Goal: Communication & Community: Answer question/provide support

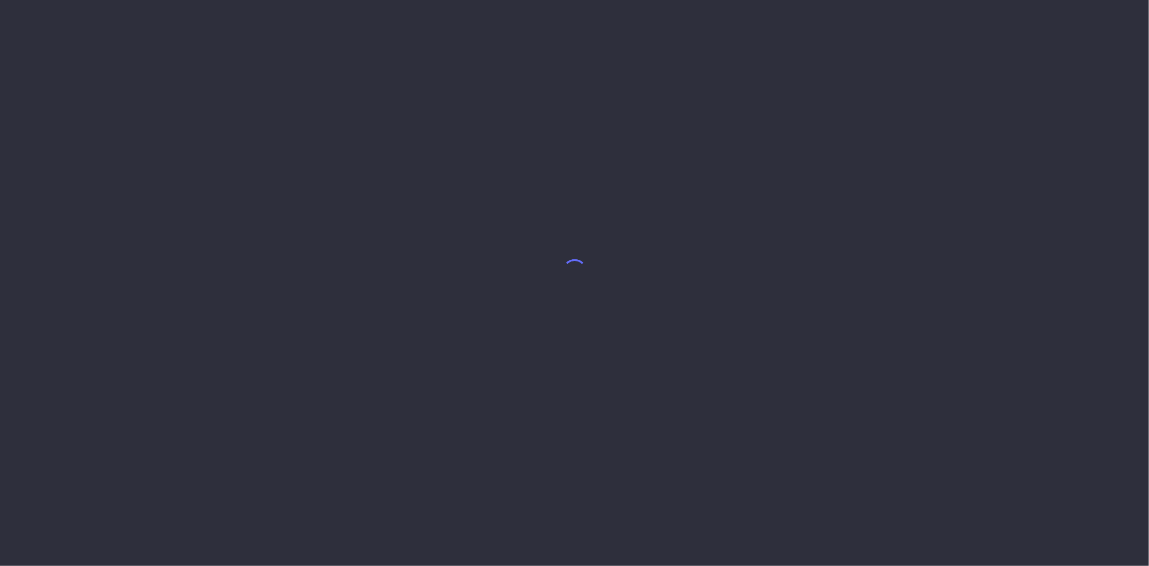
select select "10"
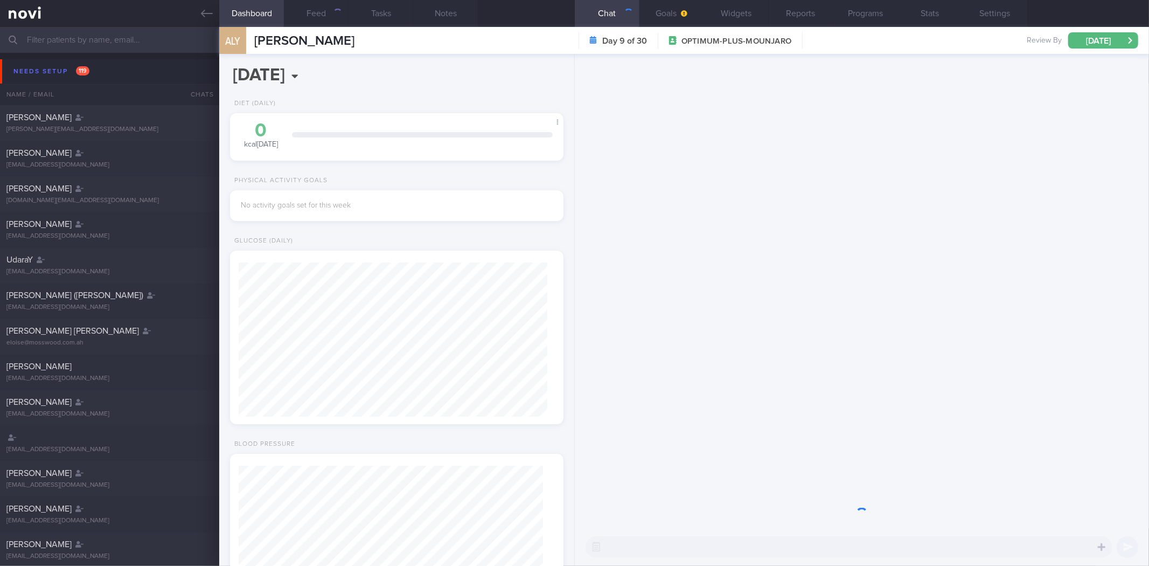
scroll to position [152, 304]
click at [209, 16] on icon at bounding box center [207, 14] width 12 height 12
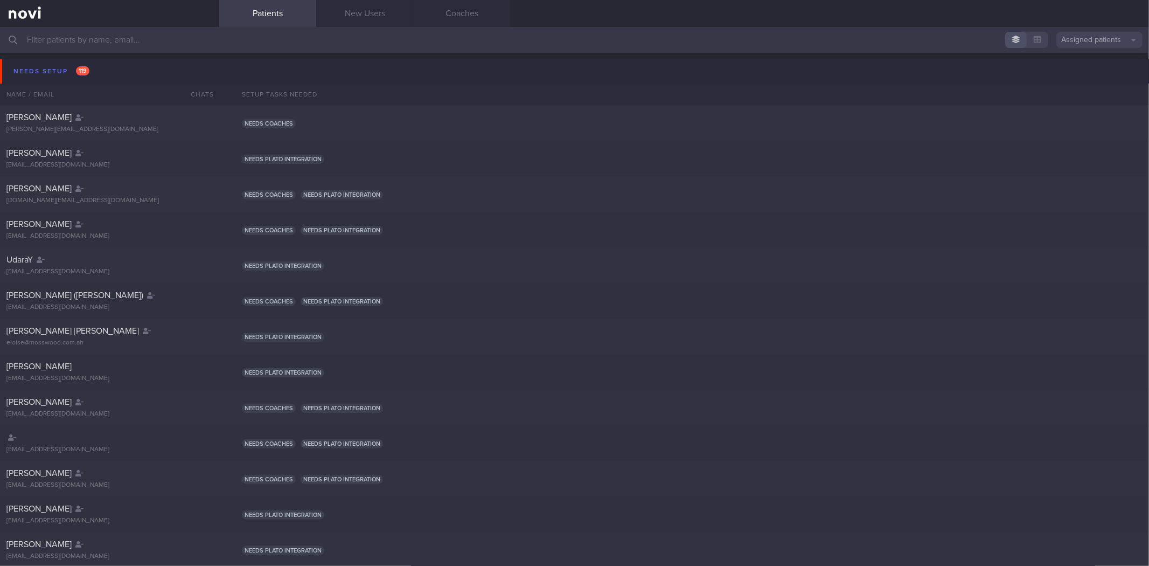
click at [123, 69] on button "Needs setup 119" at bounding box center [576, 71] width 1152 height 24
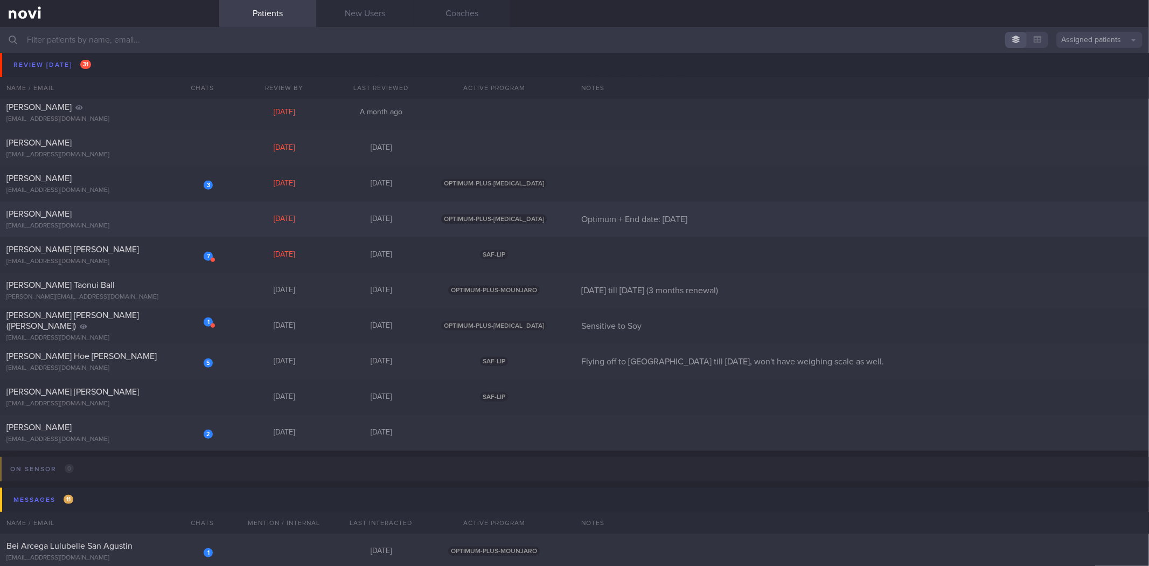
scroll to position [778, 0]
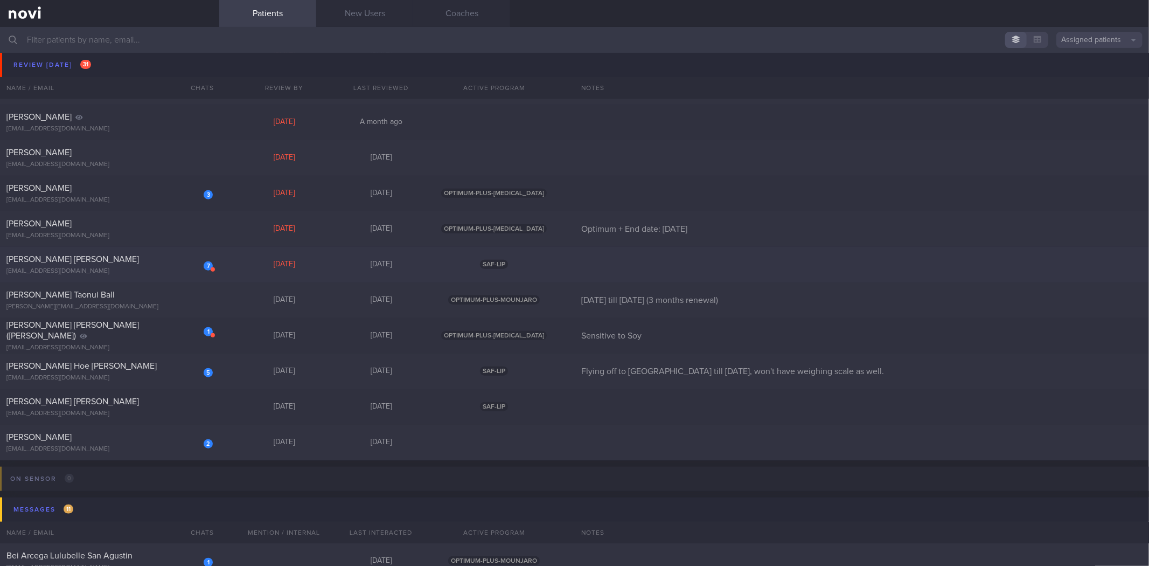
click at [127, 262] on div "[PERSON_NAME] [PERSON_NAME]" at bounding box center [108, 259] width 204 height 11
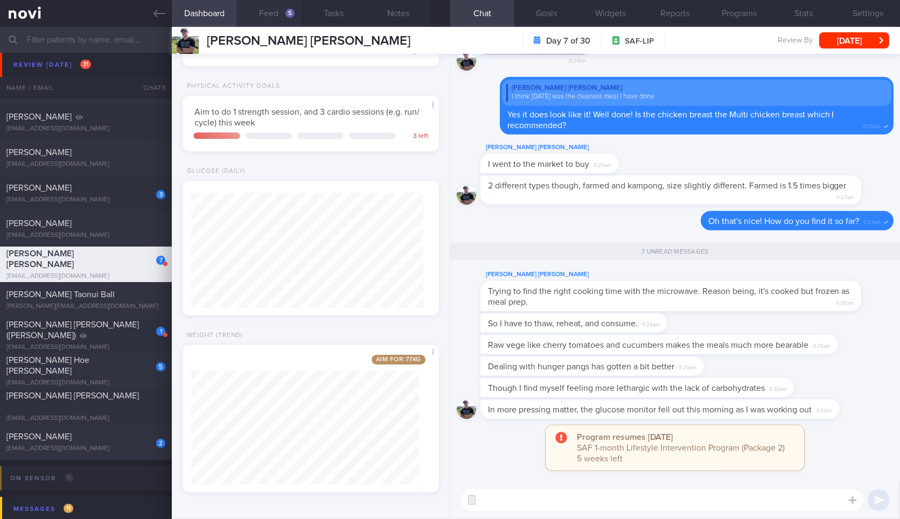
click at [272, 11] on button "Feed 5" at bounding box center [268, 13] width 65 height 27
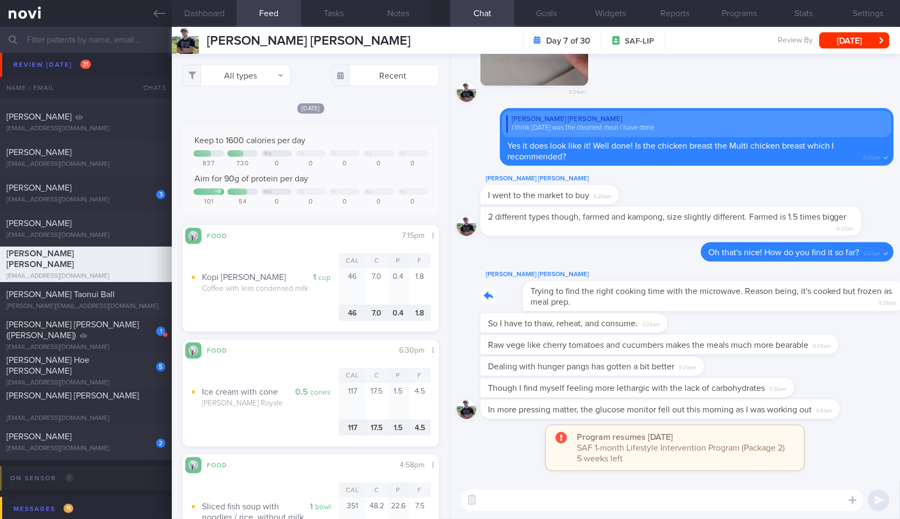
drag, startPoint x: 644, startPoint y: 306, endPoint x: 731, endPoint y: 307, distance: 87.3
click at [731, 307] on div "Jun Wei Yee Trying to find the right cooking time with the microwave. Reason be…" at bounding box center [686, 289] width 413 height 43
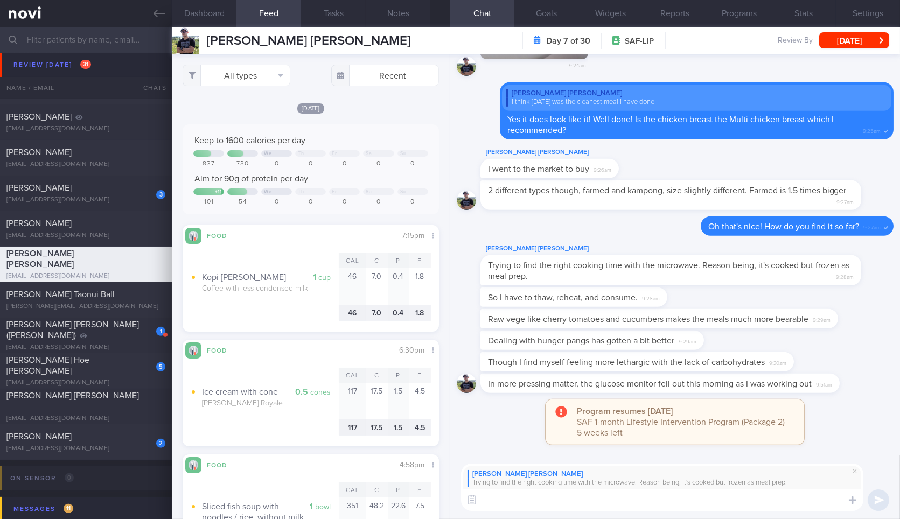
click at [597, 504] on textarea at bounding box center [662, 501] width 402 height 22
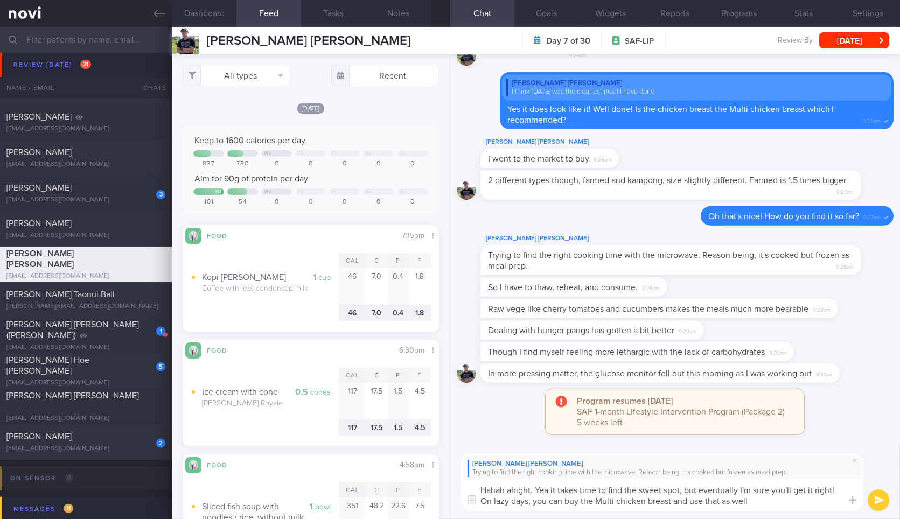
type textarea "Hahah alright. Yea it takes time to find the sweet spot, but eventually I'm sur…"
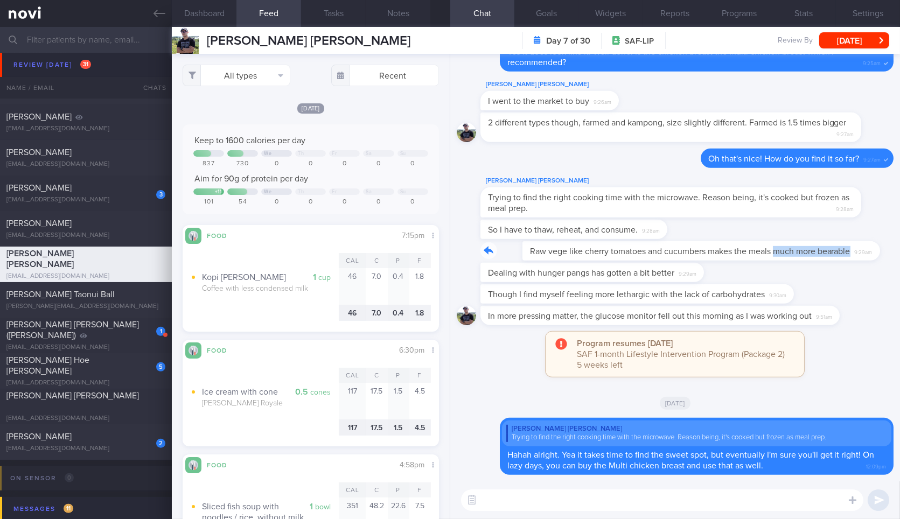
drag, startPoint x: 734, startPoint y: 260, endPoint x: 816, endPoint y: 261, distance: 81.9
click at [816, 261] on div "Raw vege like cherry tomatoes and cucumbers makes the meals much more bearable …" at bounding box center [675, 252] width 437 height 22
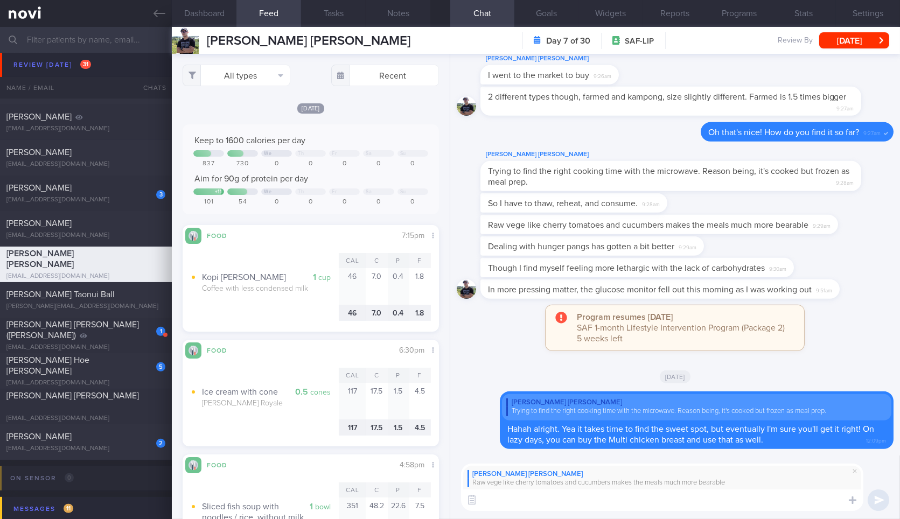
click at [618, 497] on textarea at bounding box center [662, 501] width 402 height 22
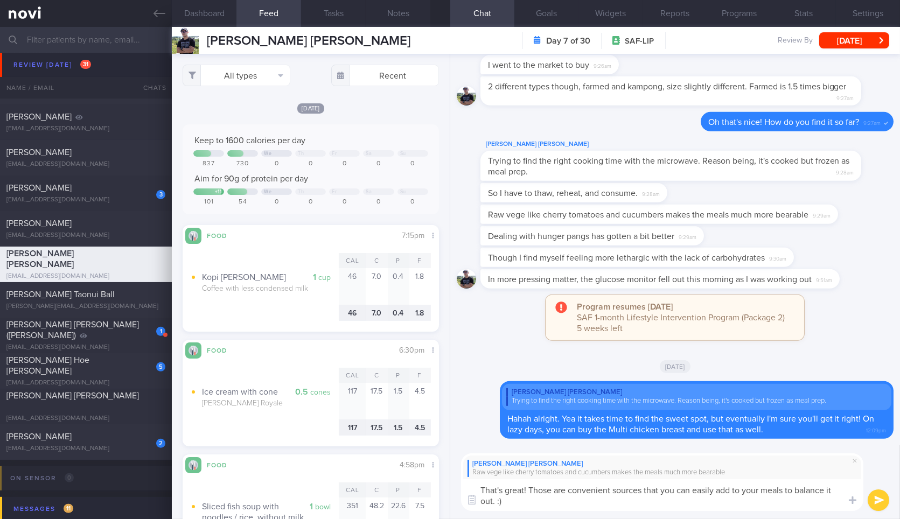
type textarea "That's great! Those are convenient sources that you can easily add to your meal…"
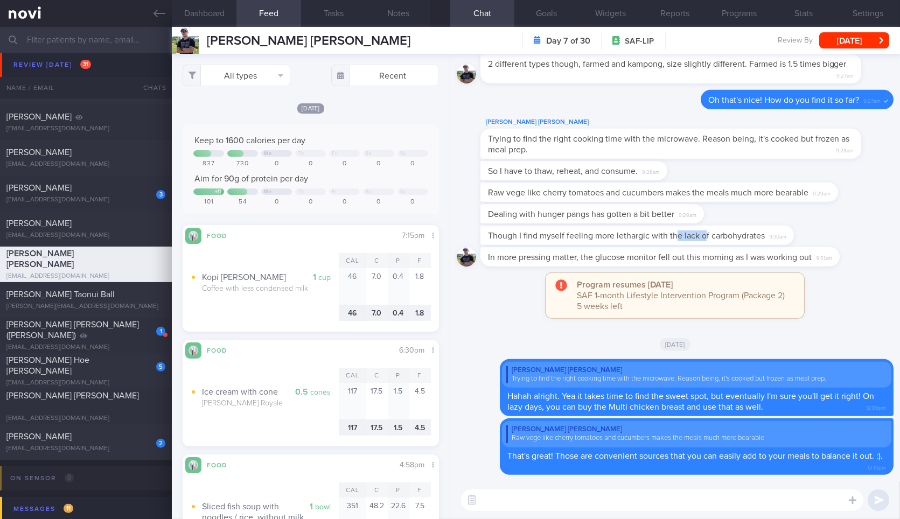
drag, startPoint x: 675, startPoint y: 243, endPoint x: 704, endPoint y: 241, distance: 28.6
click at [704, 241] on div "Though I find myself feeling more lethargic with the lack of carbohydrates 9:30…" at bounding box center [636, 235] width 313 height 19
click at [791, 236] on div "Though I find myself feeling more lethargic with the lack of carbohydrates 9:30…" at bounding box center [653, 235] width 346 height 19
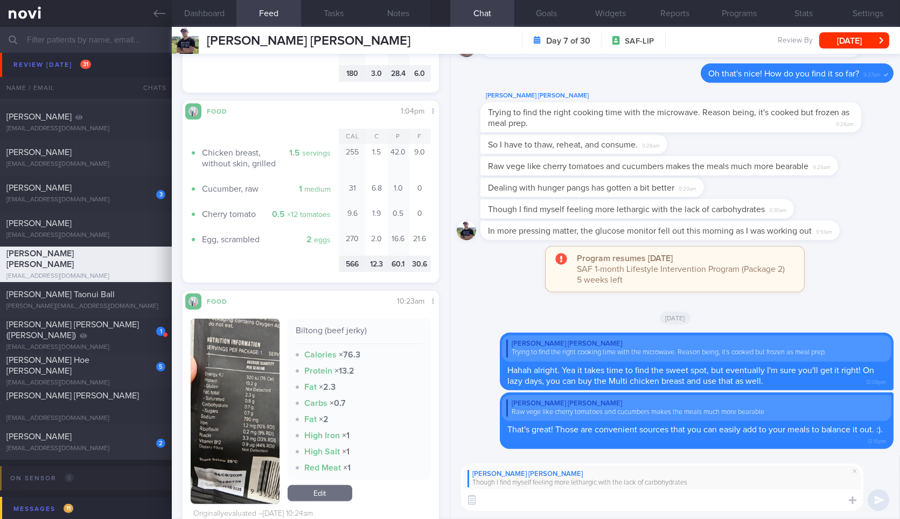
scroll to position [1436, 0]
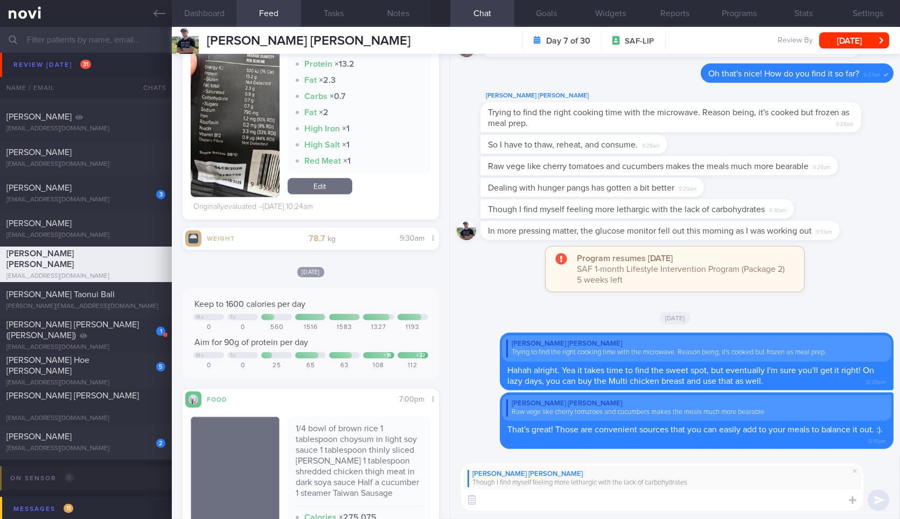
click at [220, 10] on button "Dashboard" at bounding box center [204, 13] width 65 height 27
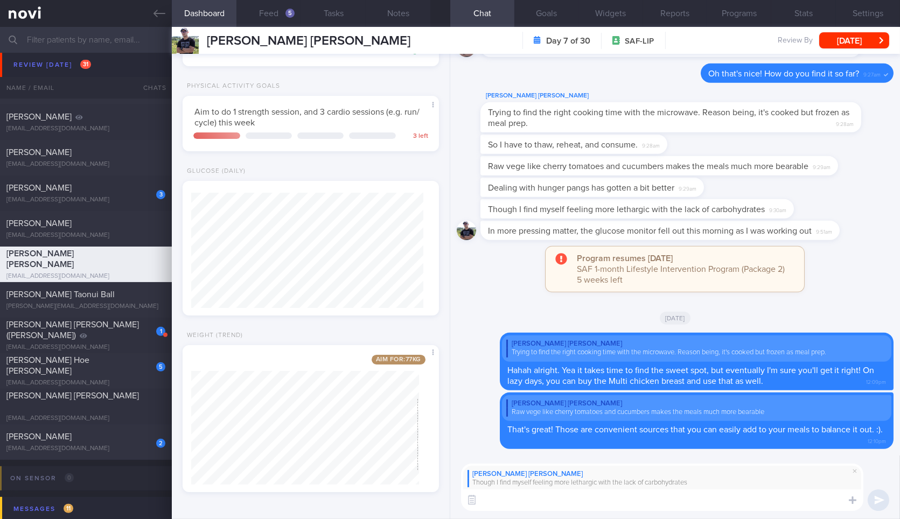
scroll to position [270, 0]
click at [289, 19] on button "Feed 5" at bounding box center [268, 13] width 65 height 27
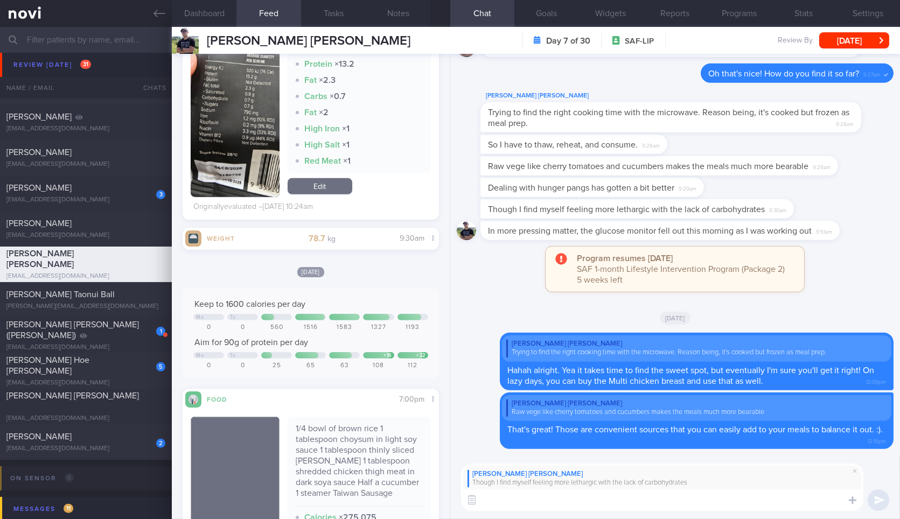
click at [539, 502] on textarea at bounding box center [662, 501] width 402 height 22
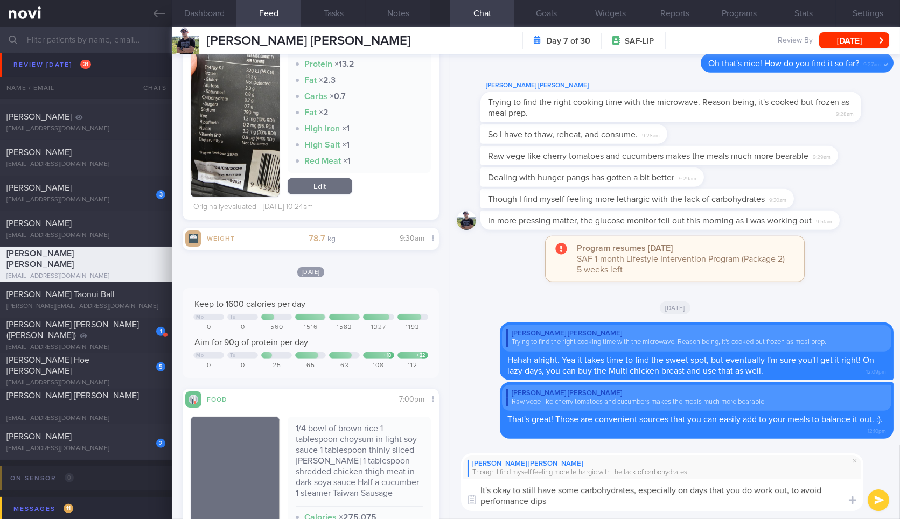
type textarea "It's okay to still have some carbohydrates, especially on days that you do work…"
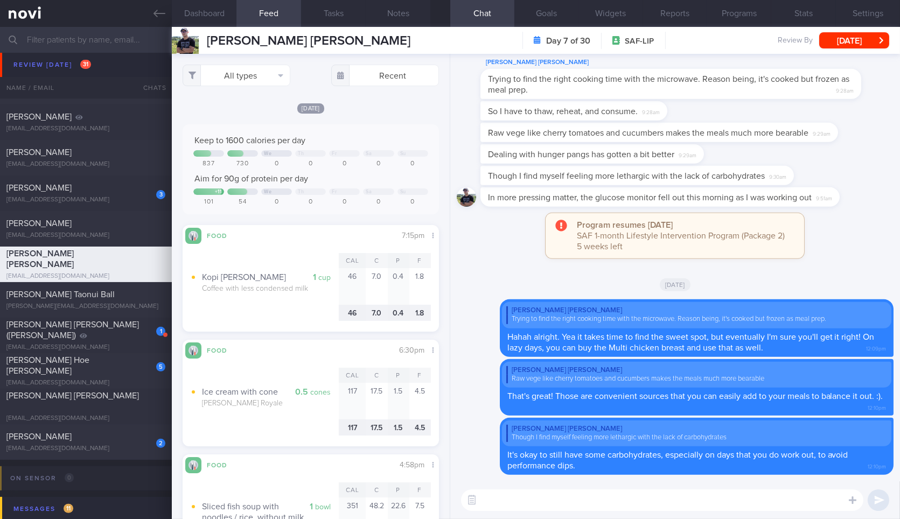
click at [559, 507] on textarea at bounding box center [662, 501] width 402 height 22
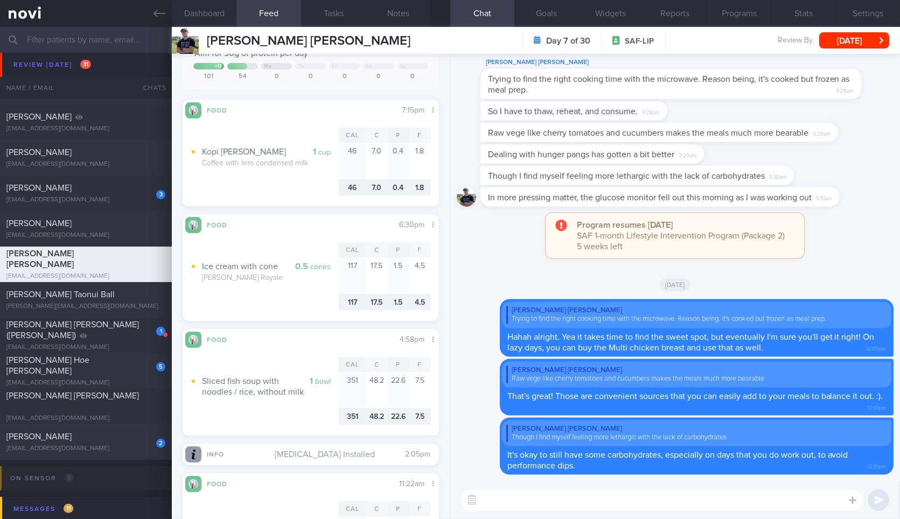
scroll to position [93, 0]
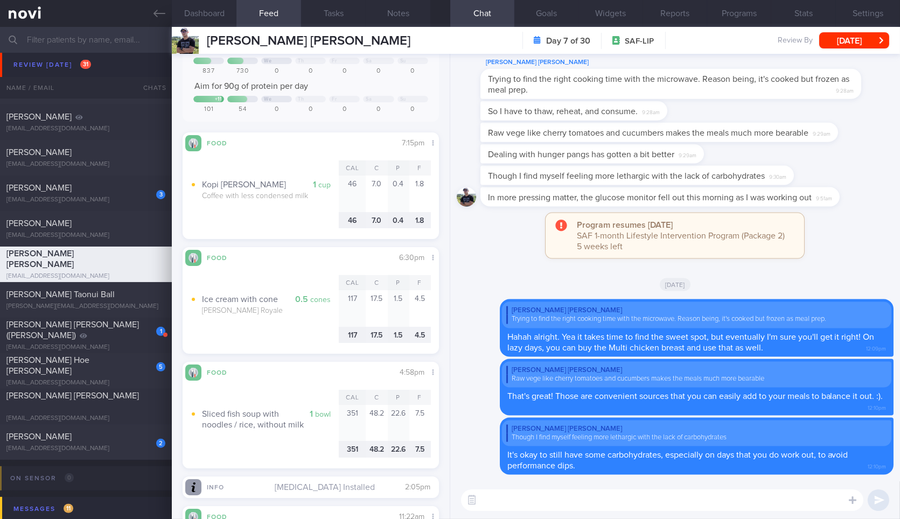
click at [665, 489] on div "​ ​" at bounding box center [675, 500] width 450 height 38
click at [657, 499] on textarea at bounding box center [662, 501] width 402 height 22
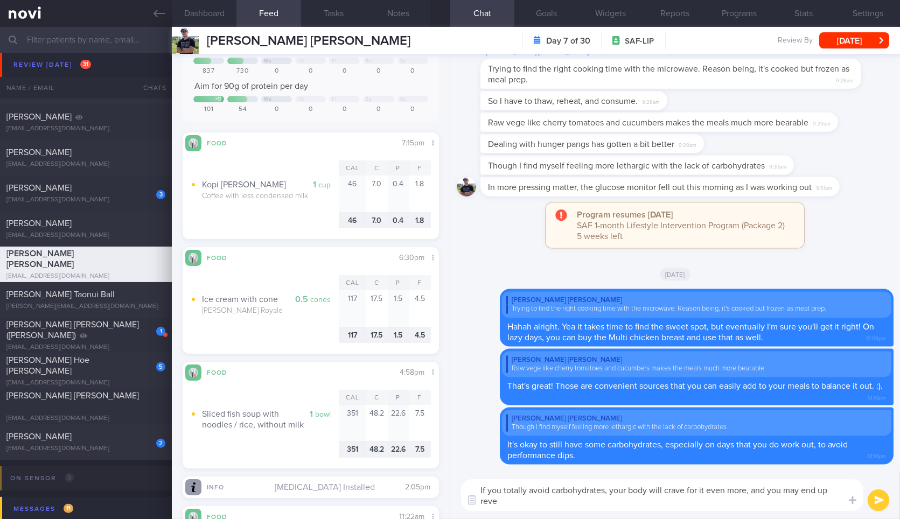
scroll to position [0, 0]
type textarea "If you totally avoid carbohydrates, your body will crave for it even more, and …"
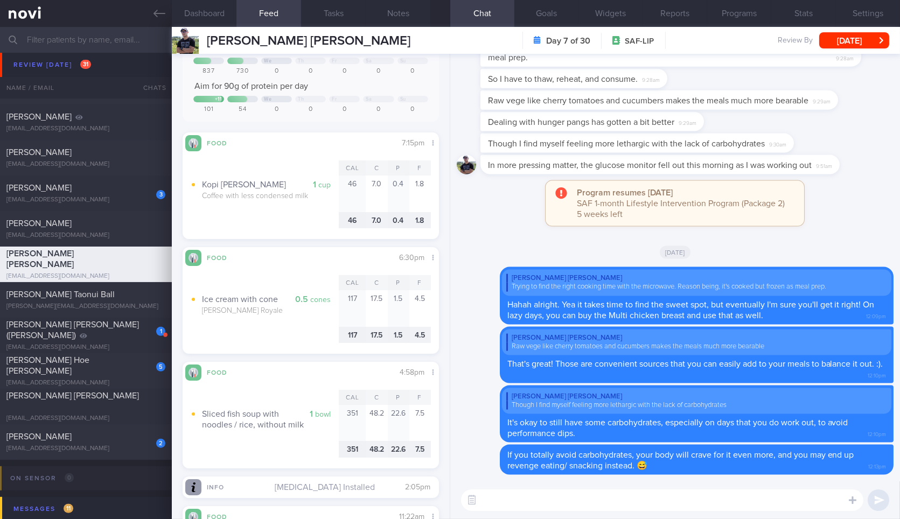
click at [619, 34] on div "Jun Wei Yee Jun Wei Yee eeijoonway@gmail.com Day 7 of 30 SAF-LIP Review By Tue,…" at bounding box center [536, 40] width 728 height 27
click at [616, 24] on button "Widgets" at bounding box center [610, 13] width 64 height 27
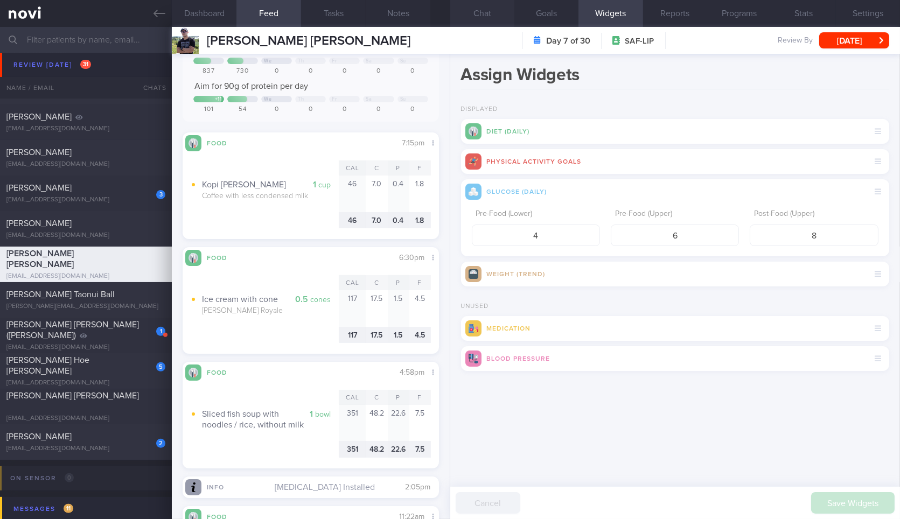
click at [506, 11] on button "Chat" at bounding box center [482, 13] width 64 height 27
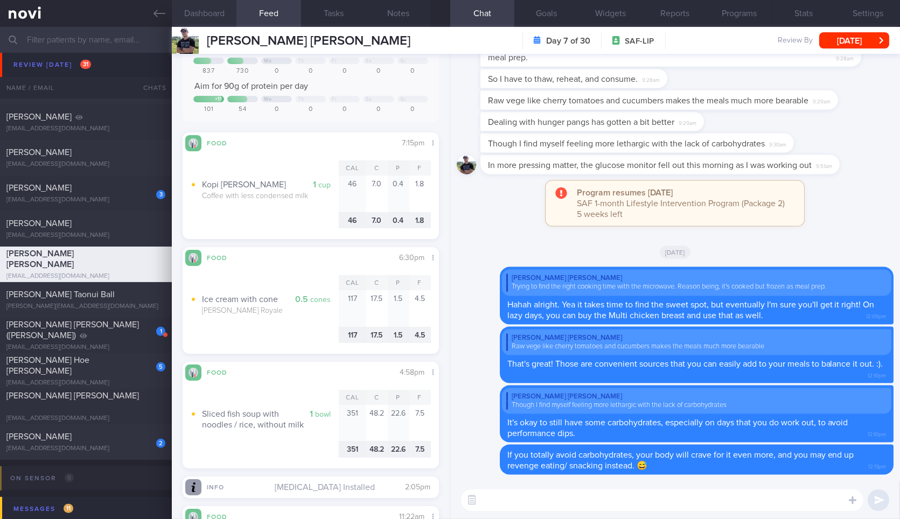
click at [218, 13] on button "Dashboard" at bounding box center [204, 13] width 65 height 27
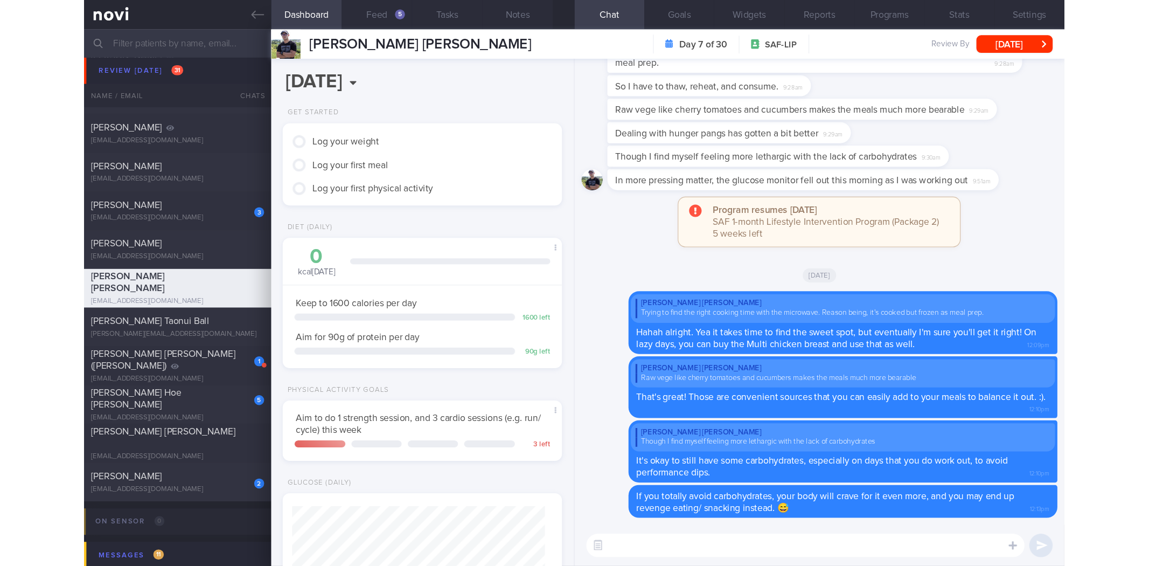
scroll to position [270, 0]
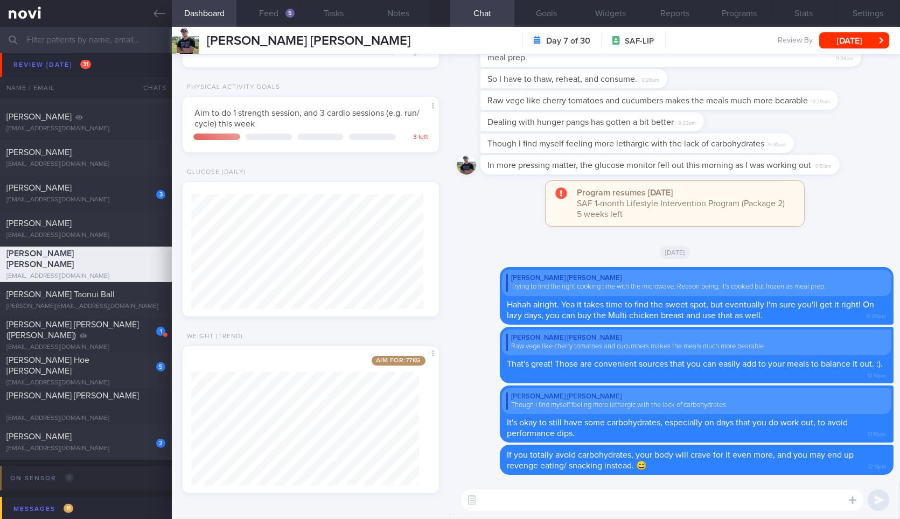
drag, startPoint x: 603, startPoint y: 501, endPoint x: 746, endPoint y: 499, distance: 142.7
click at [606, 501] on textarea at bounding box center [662, 501] width 402 height 22
click at [836, 470] on label at bounding box center [838, 468] width 22 height 22
click at [0, 0] on input "file" at bounding box center [0, 0] width 0 height 0
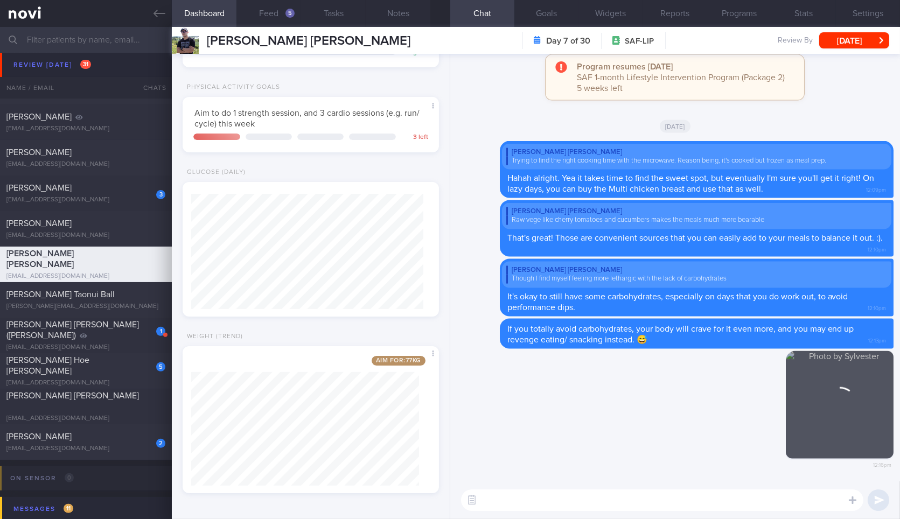
click at [742, 494] on textarea at bounding box center [662, 501] width 402 height 22
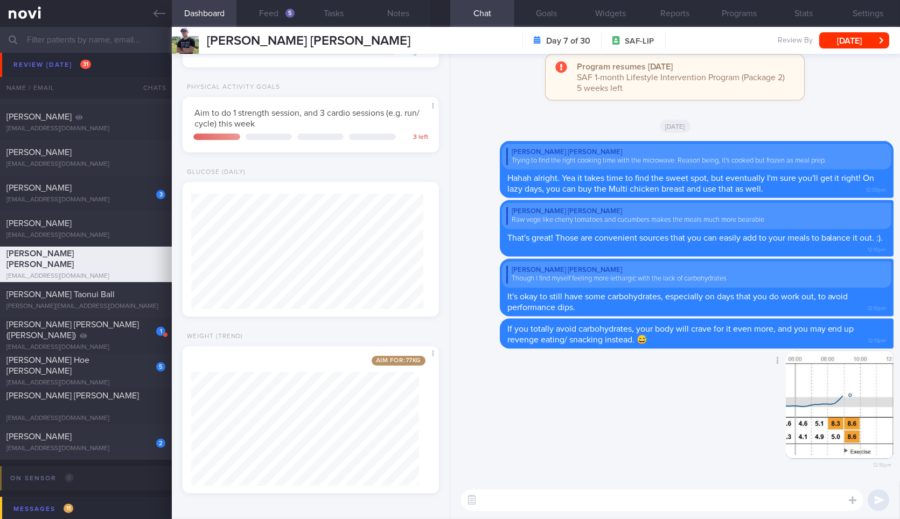
click at [832, 420] on button "button" at bounding box center [840, 405] width 108 height 108
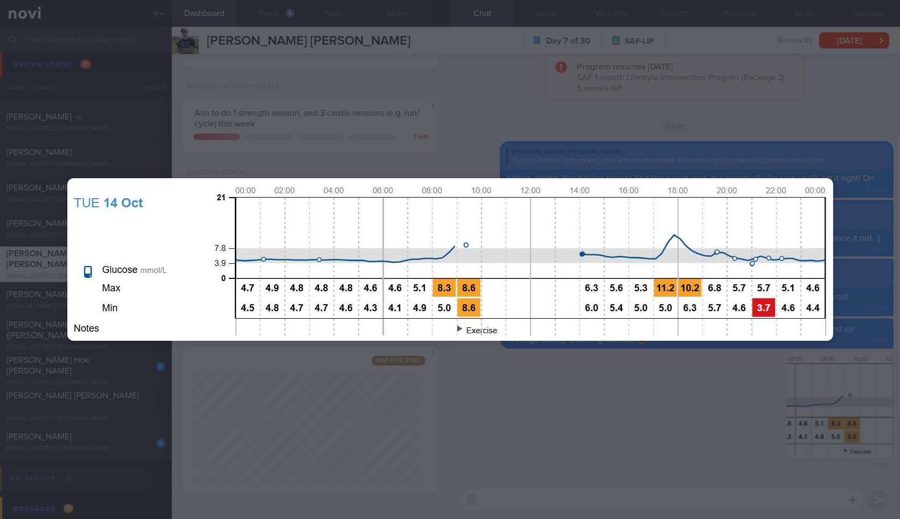
click at [706, 451] on div at bounding box center [450, 259] width 852 height 519
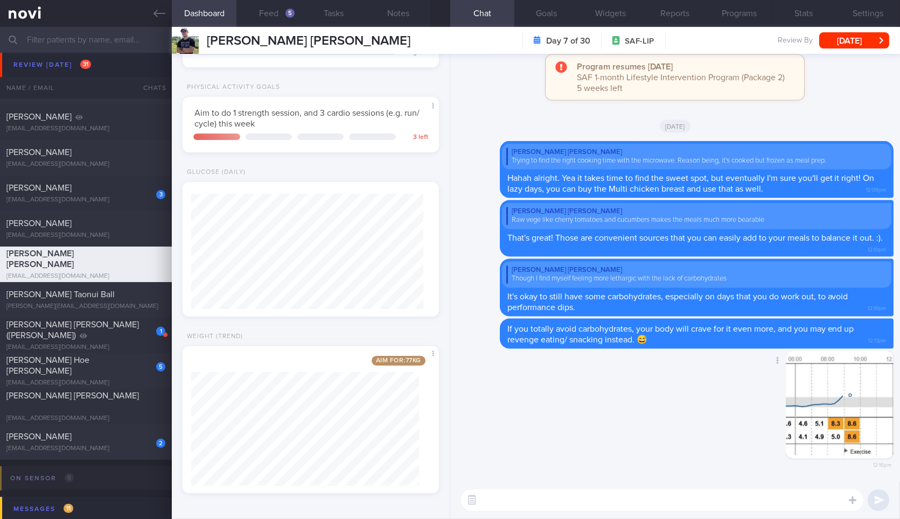
click at [848, 404] on button "button" at bounding box center [840, 405] width 108 height 108
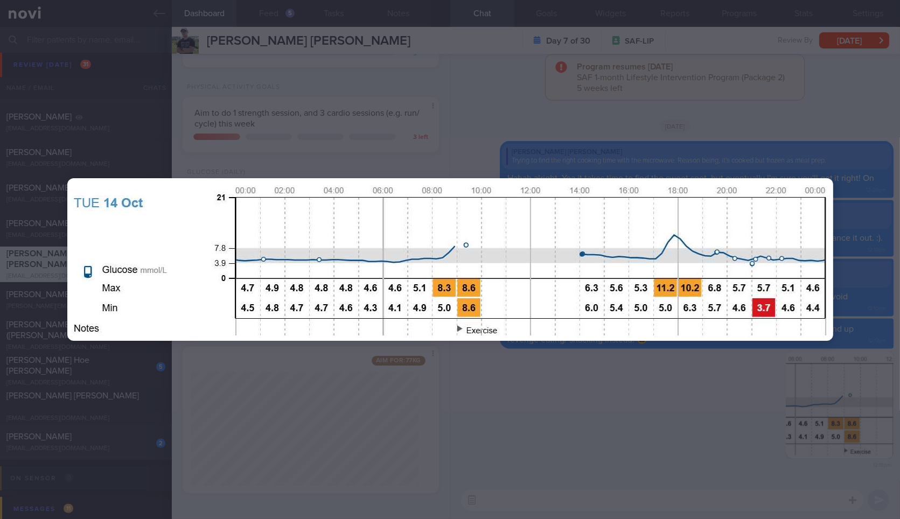
click at [342, 90] on div at bounding box center [450, 259] width 852 height 519
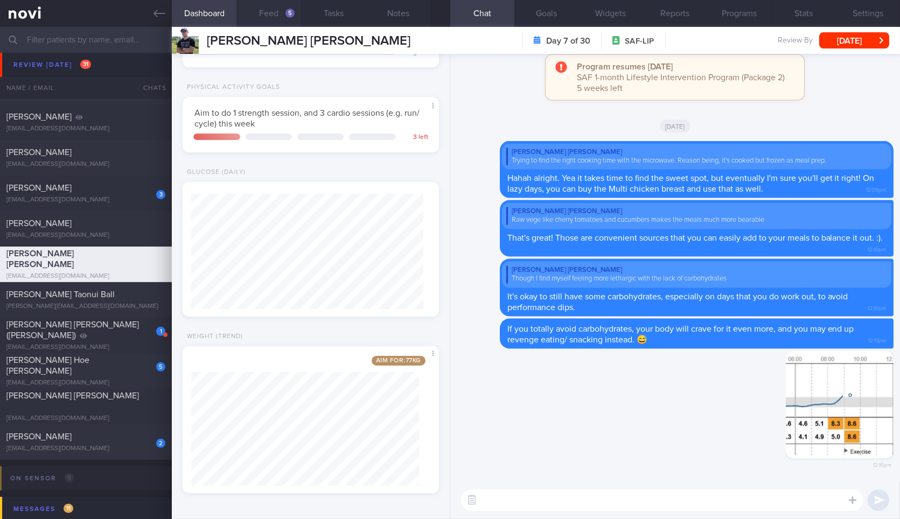
click at [262, 11] on button "Feed 5" at bounding box center [268, 13] width 65 height 27
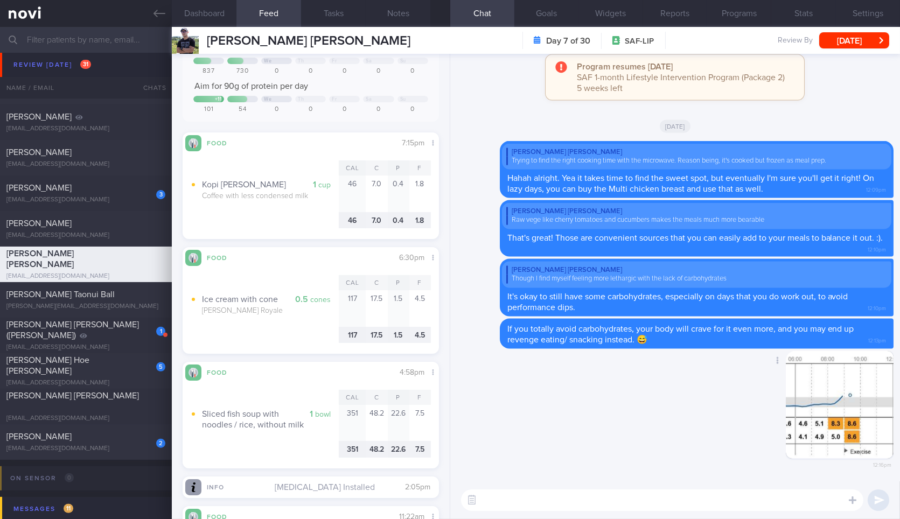
click at [803, 408] on button "button" at bounding box center [840, 405] width 108 height 108
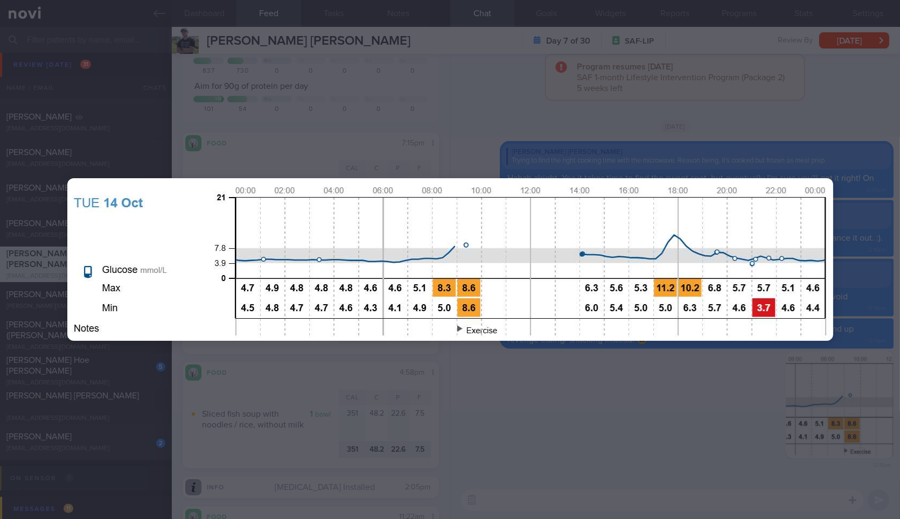
click at [696, 440] on div at bounding box center [450, 259] width 852 height 519
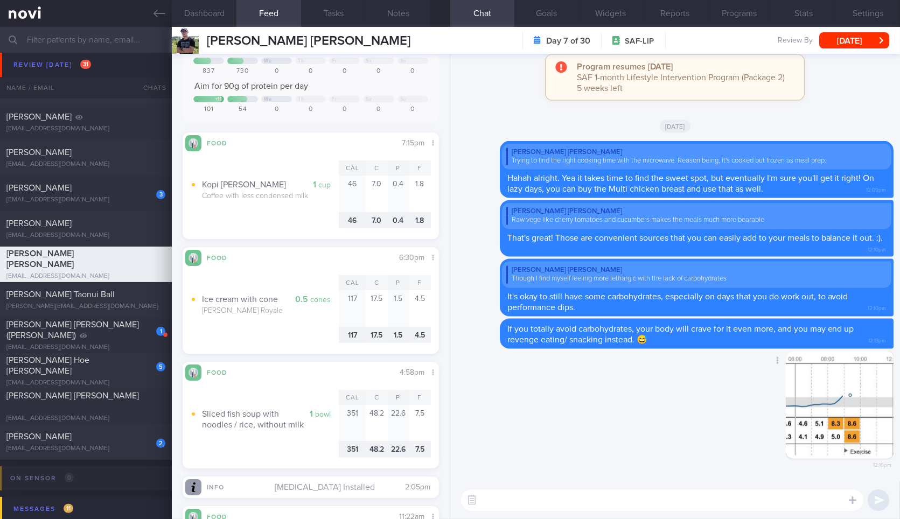
click at [774, 415] on div "Delete 12:16pm" at bounding box center [818, 413] width 151 height 124
click at [818, 411] on div "Delete 12:16pm" at bounding box center [818, 413] width 151 height 124
click at [815, 413] on button "button" at bounding box center [840, 405] width 108 height 108
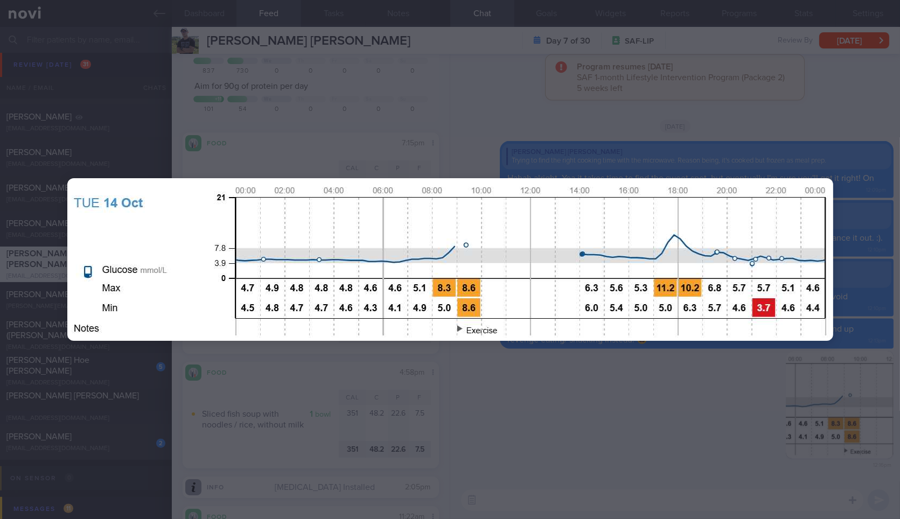
click at [632, 386] on div at bounding box center [450, 259] width 852 height 519
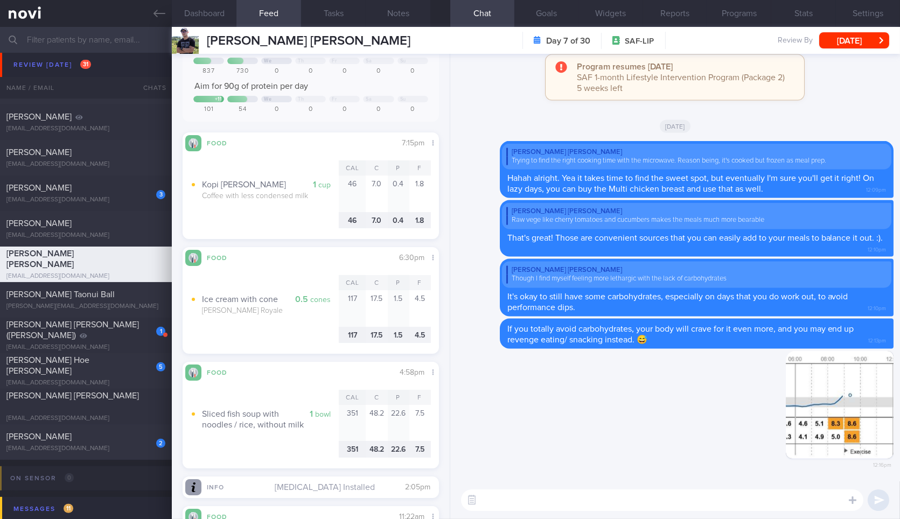
click at [620, 507] on textarea at bounding box center [662, 501] width 402 height 22
click at [814, 382] on button "button" at bounding box center [840, 405] width 108 height 108
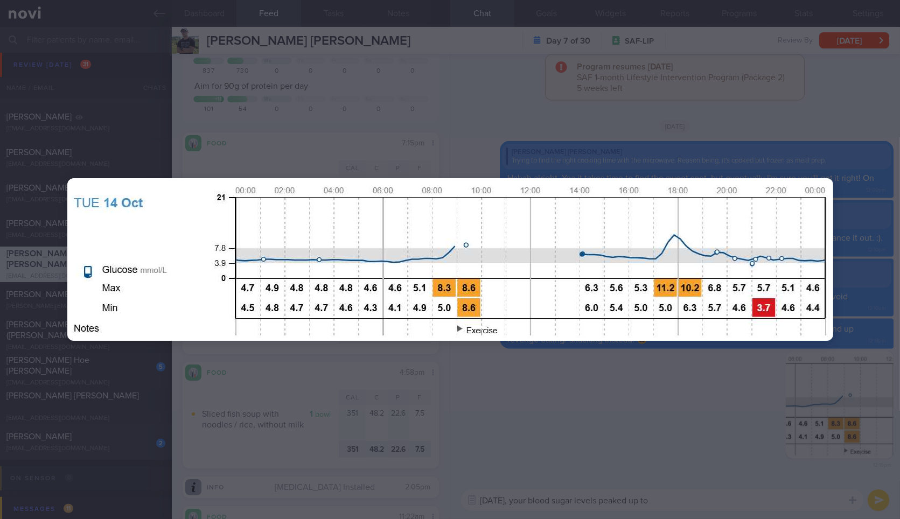
click at [727, 422] on div at bounding box center [450, 259] width 852 height 519
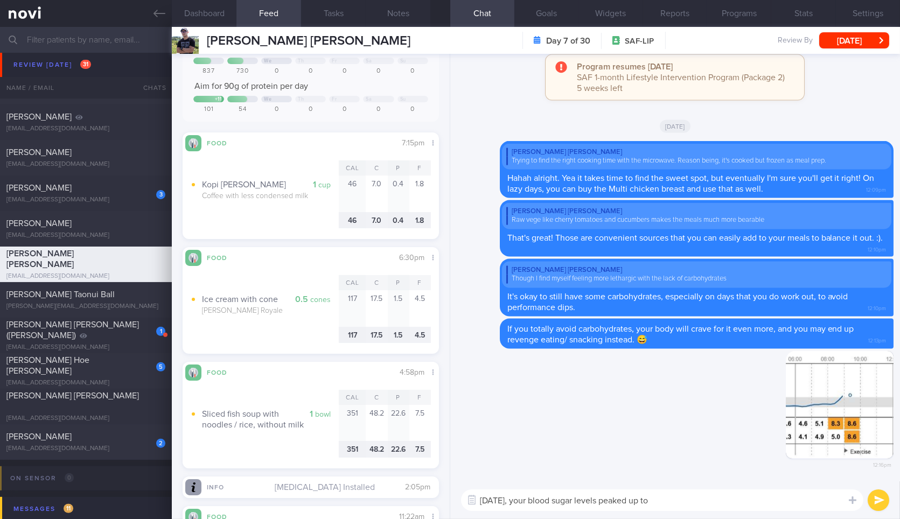
click at [711, 491] on textarea "Yesterday, your blood sugar levels peaked up to" at bounding box center [662, 501] width 402 height 22
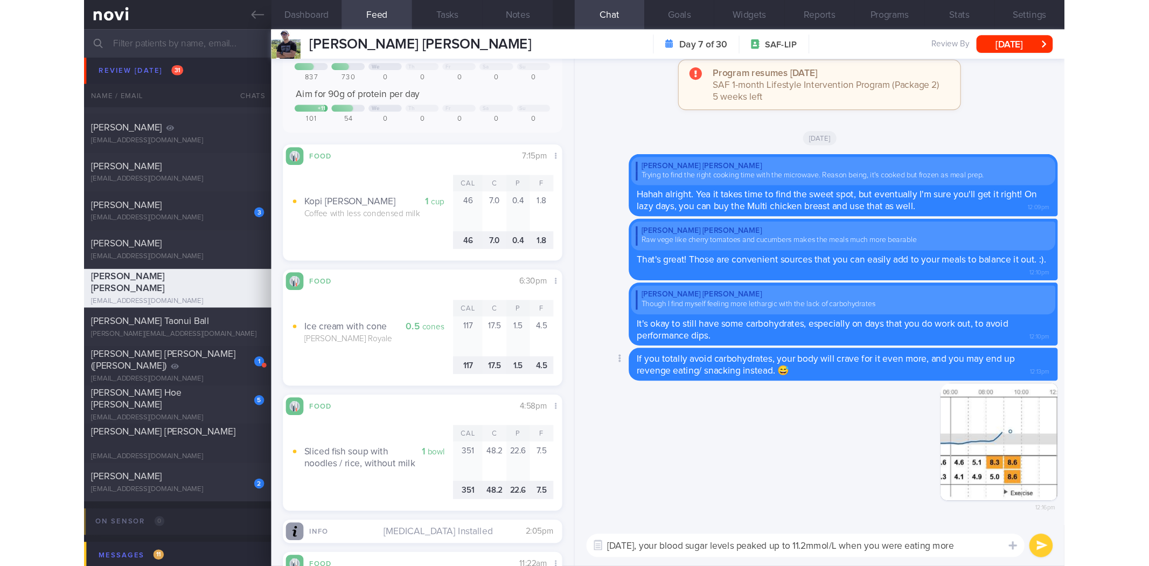
scroll to position [93, 0]
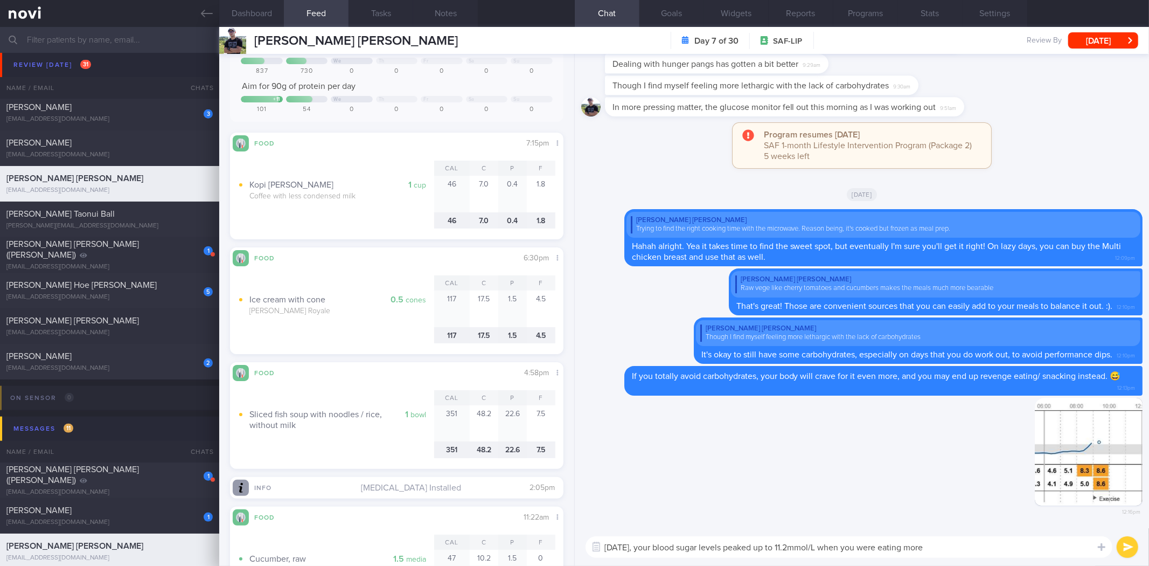
click at [899, 518] on textarea "Yesterday, your blood sugar levels peaked up to 11.2mmol/L when you were eating…" at bounding box center [848, 547] width 527 height 22
type textarea "Yesterday, your blood sugar levels peaked up to 11.2mmol/L when ate the sliced …"
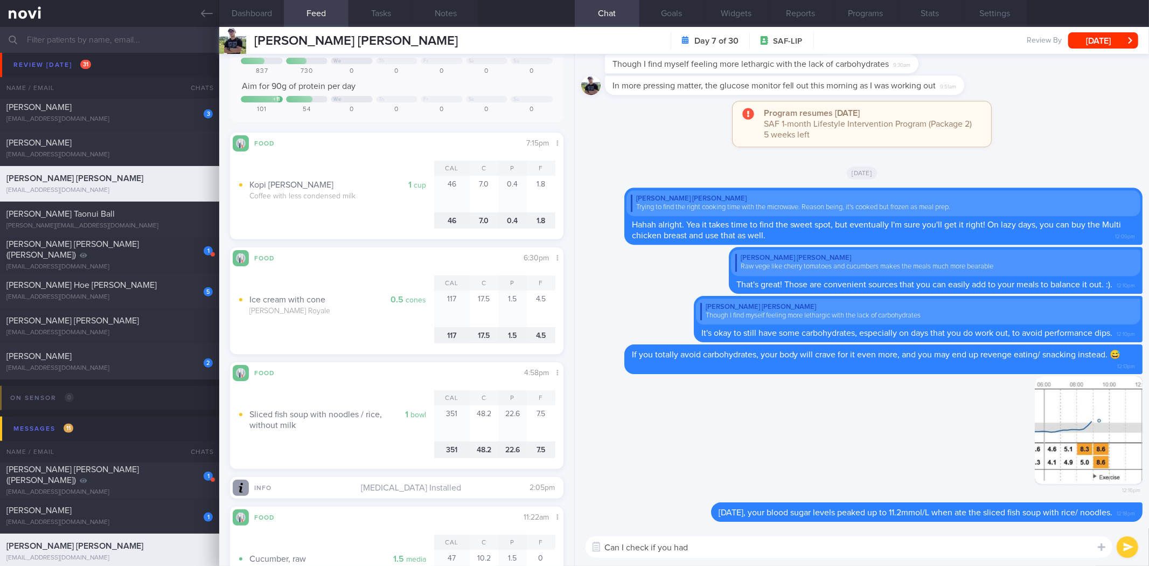
click at [717, 518] on textarea "Can I check if you had" at bounding box center [848, 547] width 527 height 22
type textarea "Can I check if the timing of the ice cream with cone that you had was"
type textarea "Interestingly, despite it being healthier, the amount of protein and fibre"
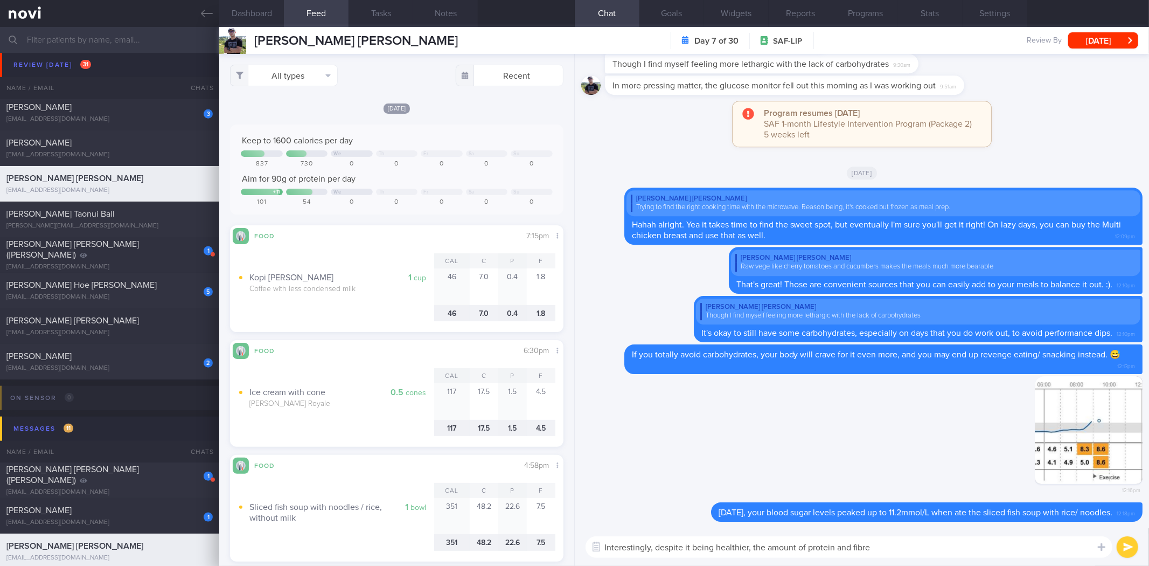
scroll to position [93, 0]
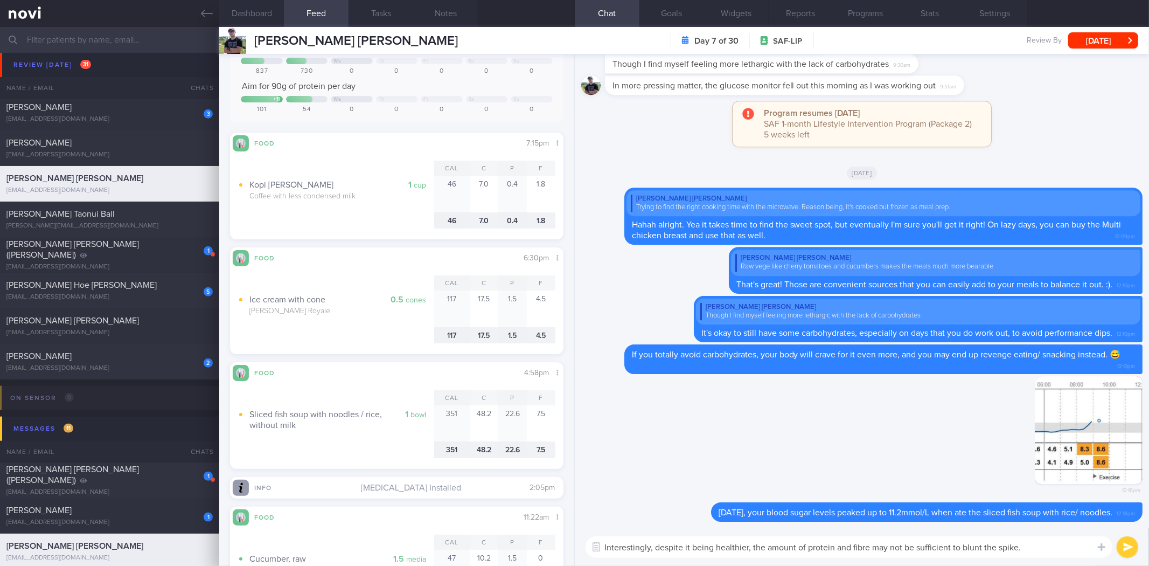
type textarea "Interestingly, despite it being healthier, the amount of protein and fibre may …"
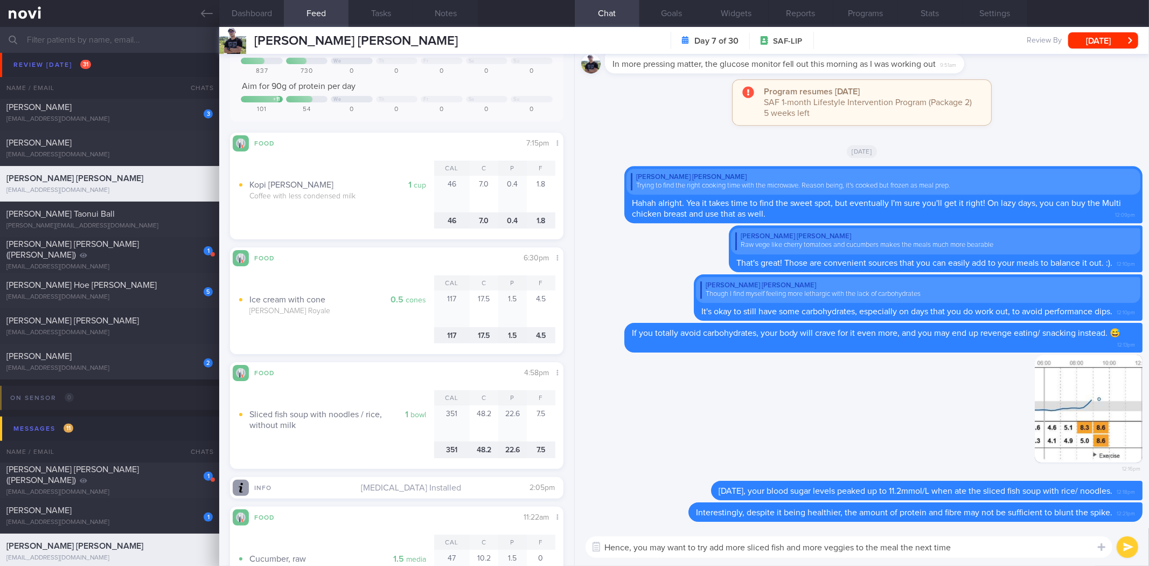
type textarea "Hence, you may want to try add more sliced fish and more veggies to the meal th…"
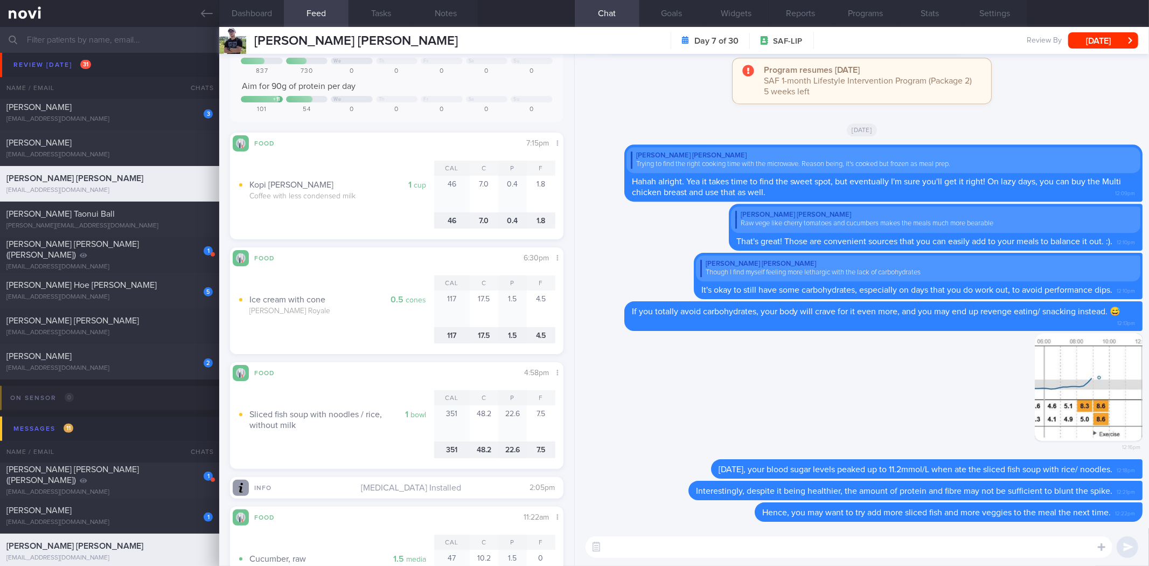
scroll to position [0, 0]
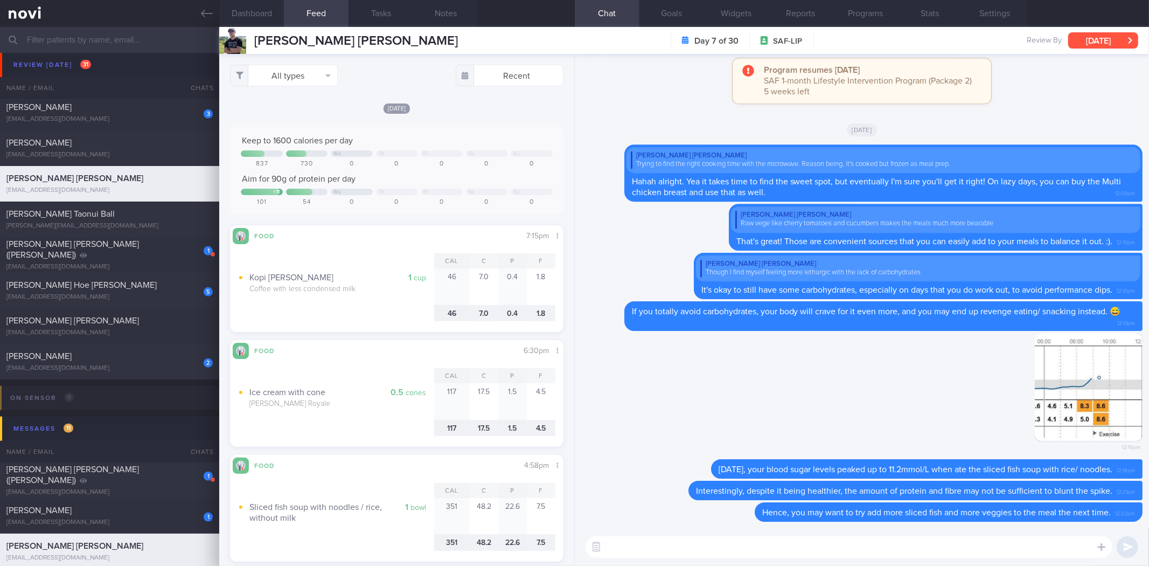
click at [1111, 44] on button "[DATE]" at bounding box center [1103, 40] width 70 height 16
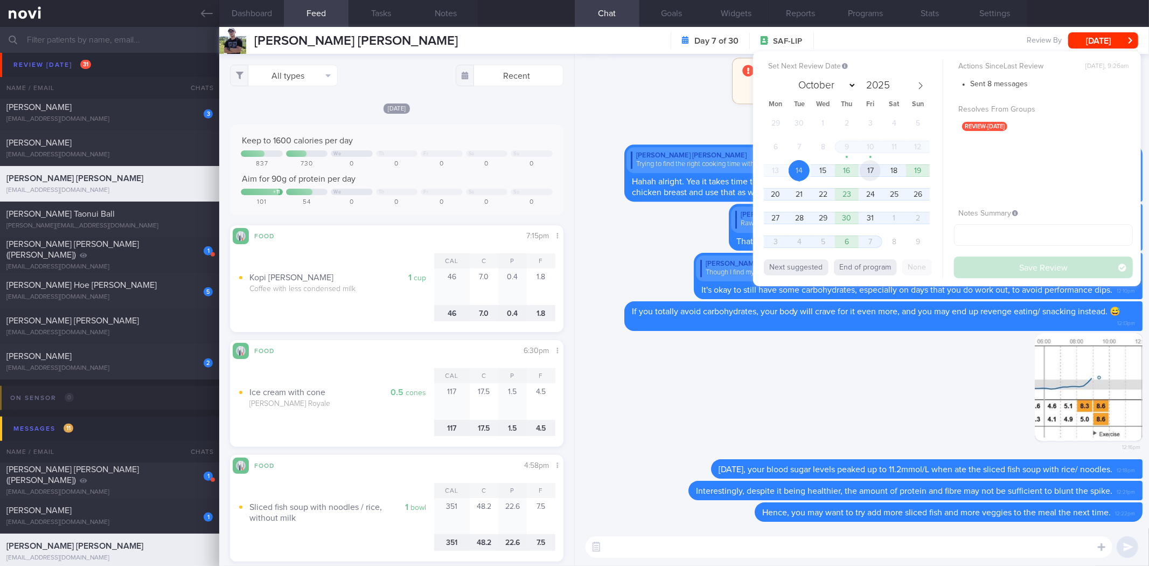
click at [865, 171] on span "17" at bounding box center [870, 170] width 21 height 21
drag, startPoint x: 1024, startPoint y: 275, endPoint x: 222, endPoint y: 33, distance: 837.8
click at [1025, 273] on button "Save Review" at bounding box center [1043, 267] width 179 height 22
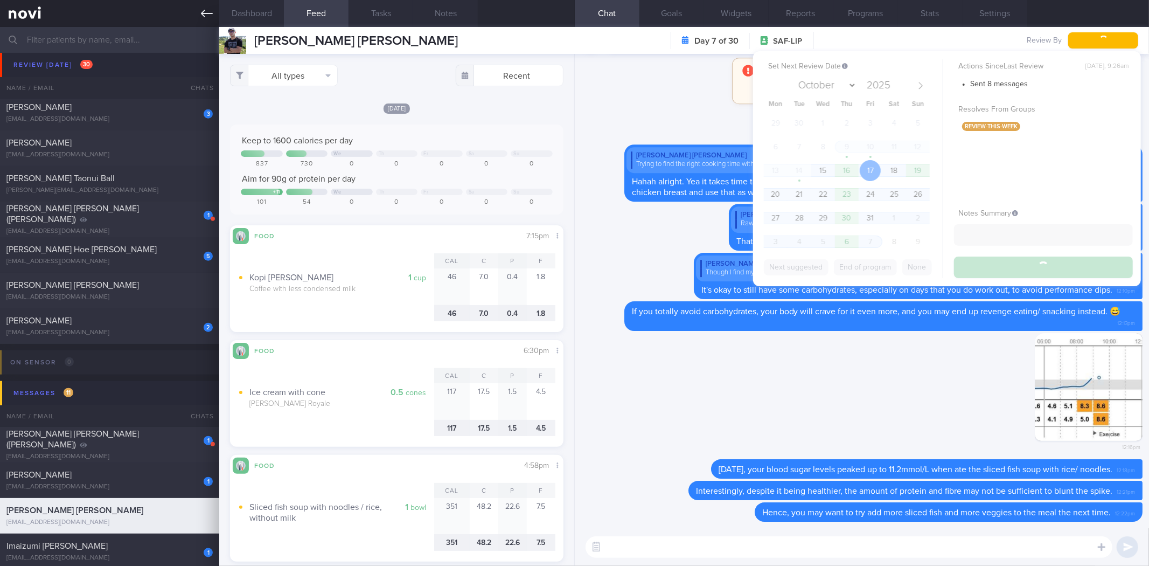
click at [211, 17] on icon at bounding box center [207, 14] width 12 height 12
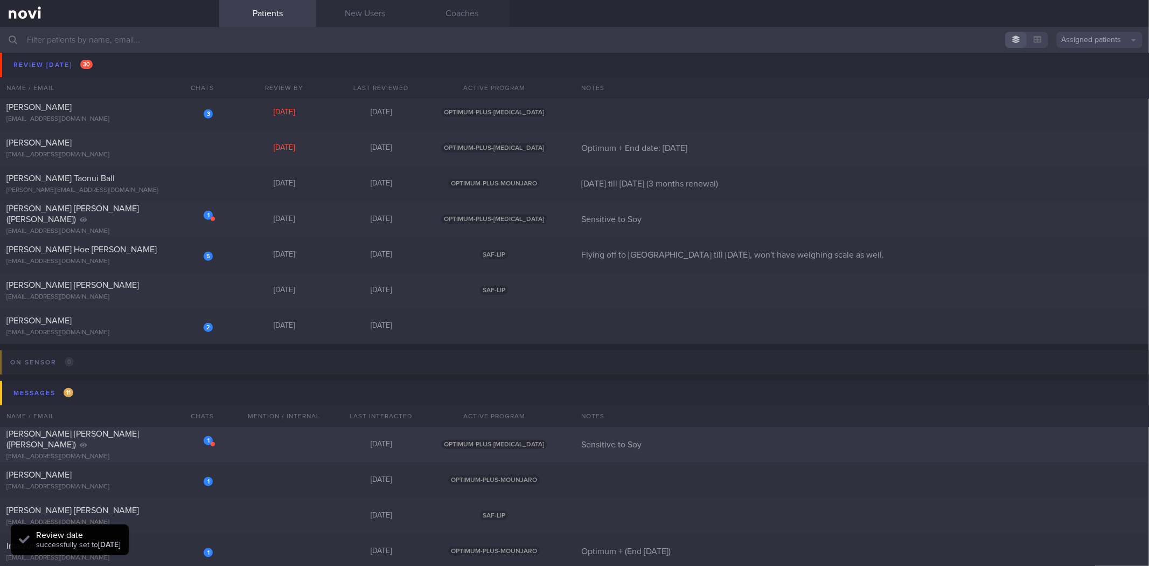
click at [146, 453] on div "1 Erickson Jean Blake (Susie) serickson1066@gmail.com 6 days ago OPTIMUM-PLUS-R…" at bounding box center [574, 445] width 1149 height 36
select select "9"
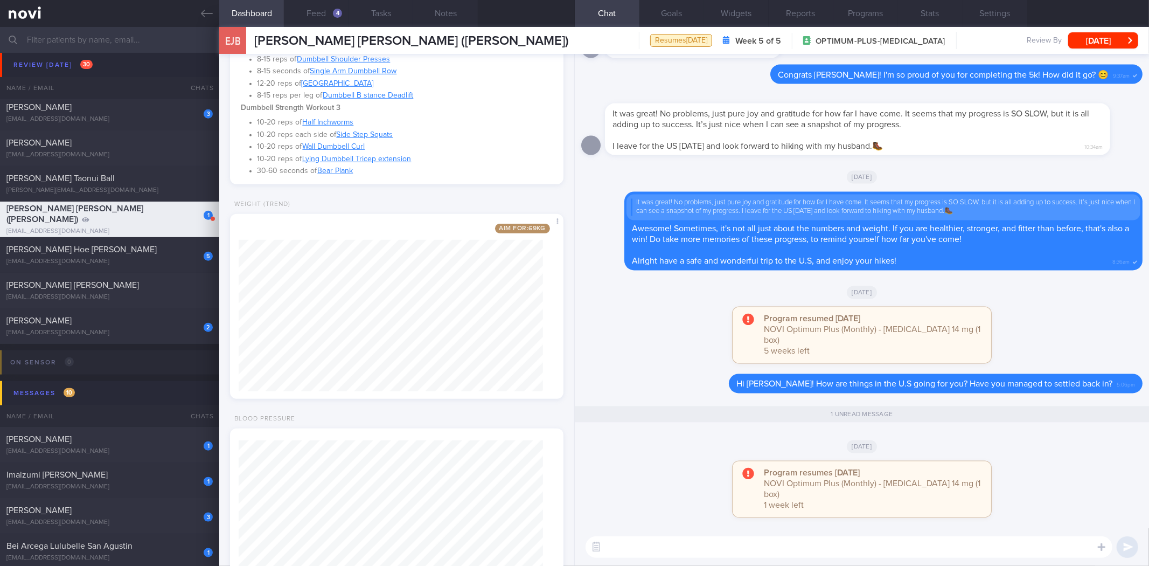
click at [736, 550] on textarea at bounding box center [848, 547] width 527 height 22
click at [1096, 39] on button "[DATE]" at bounding box center [1103, 40] width 70 height 16
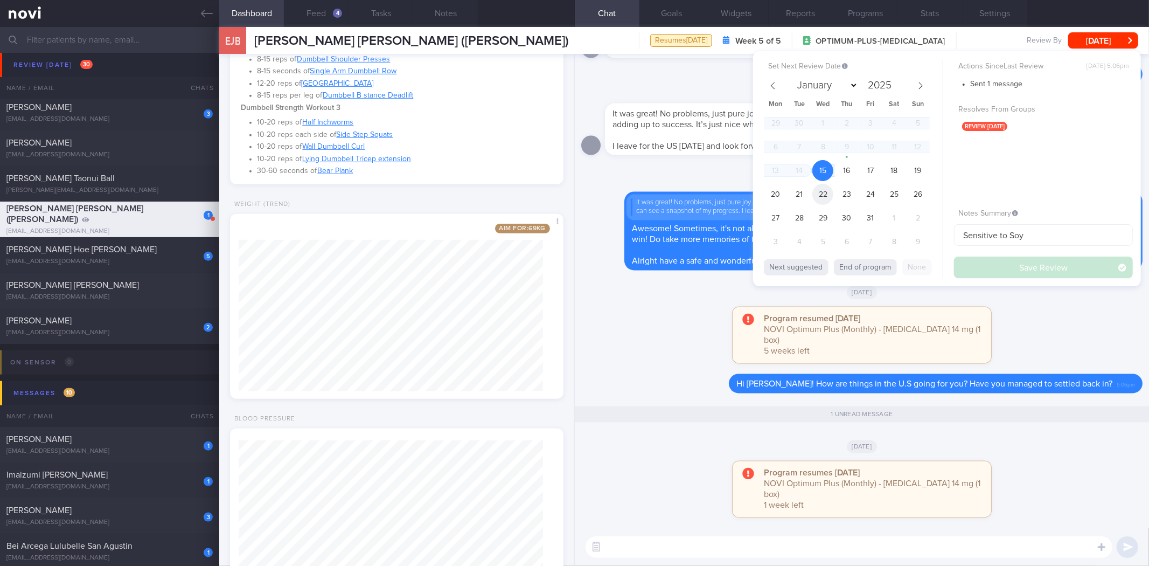
click at [821, 193] on span "22" at bounding box center [822, 194] width 21 height 21
click at [797, 193] on span "21" at bounding box center [798, 194] width 21 height 21
click at [981, 271] on button "Save Review" at bounding box center [1043, 267] width 179 height 22
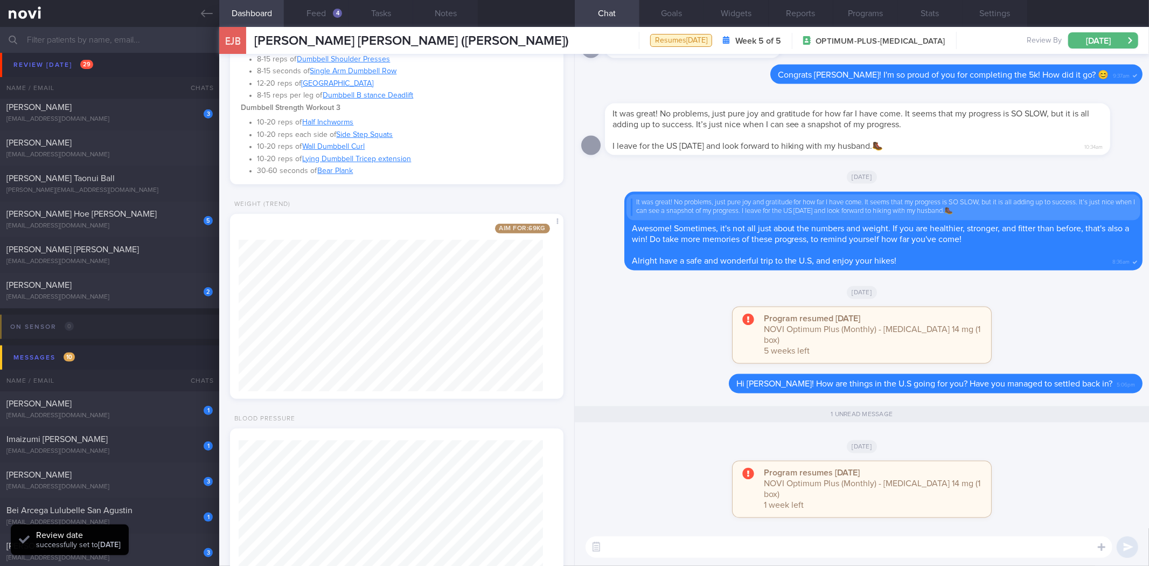
click at [840, 547] on textarea at bounding box center [848, 547] width 527 height 22
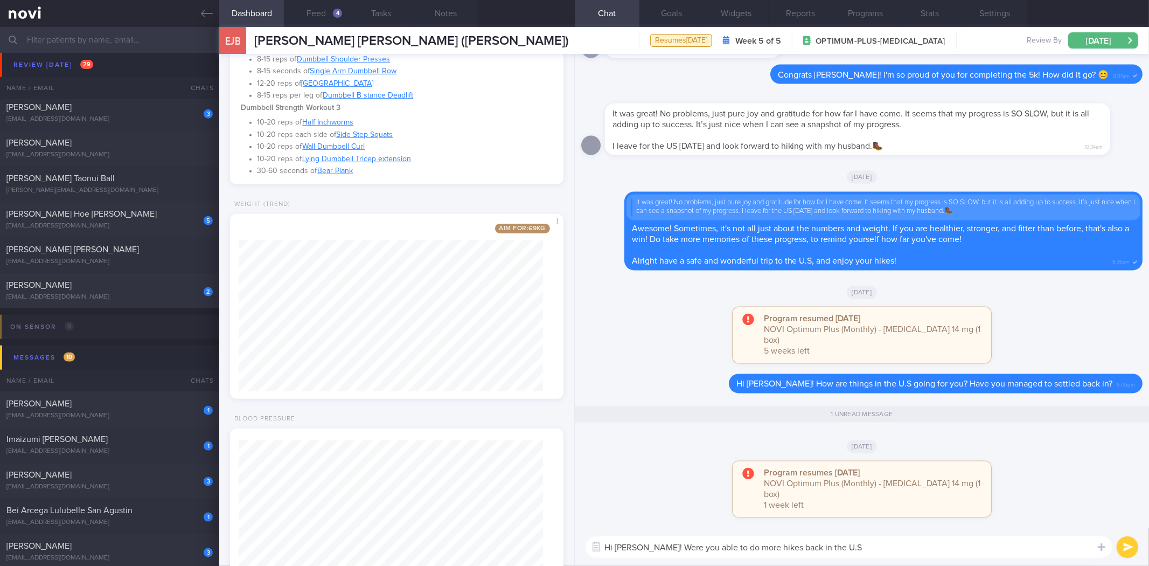
type textarea "Hi Susie! Were you able to do more hikes back in the U.S?"
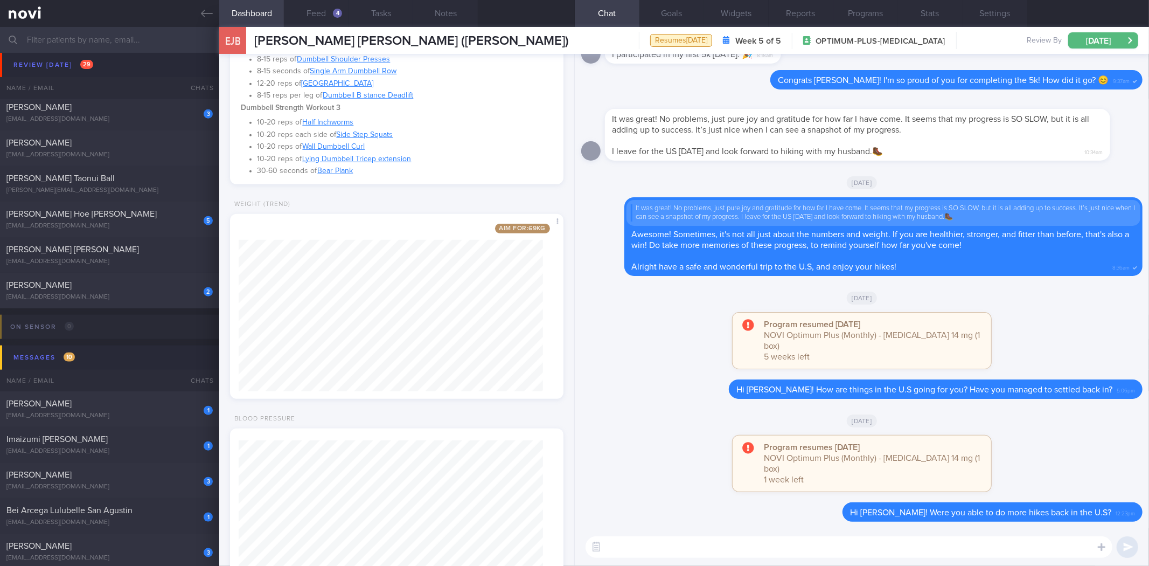
click at [204, 20] on link at bounding box center [109, 13] width 219 height 27
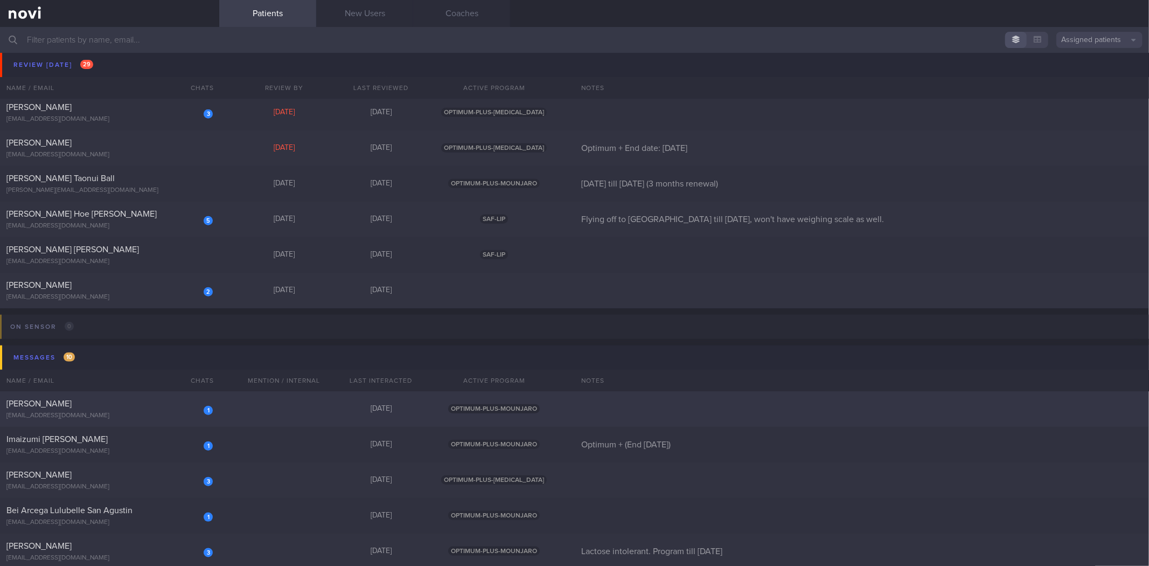
click at [119, 408] on div "[PERSON_NAME]" at bounding box center [108, 403] width 204 height 11
select select "9"
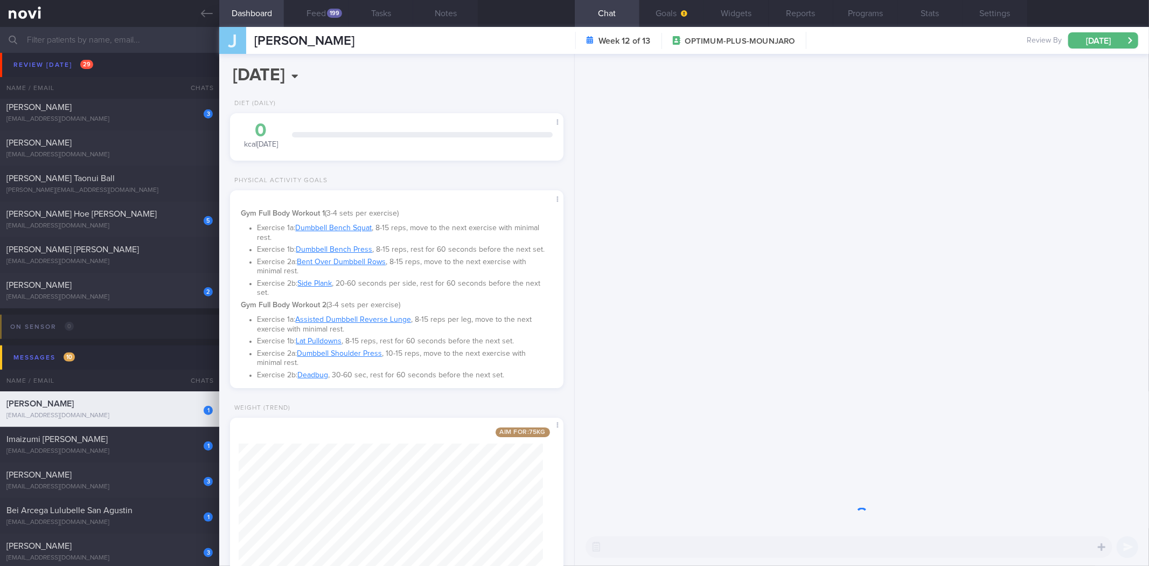
scroll to position [179, 0]
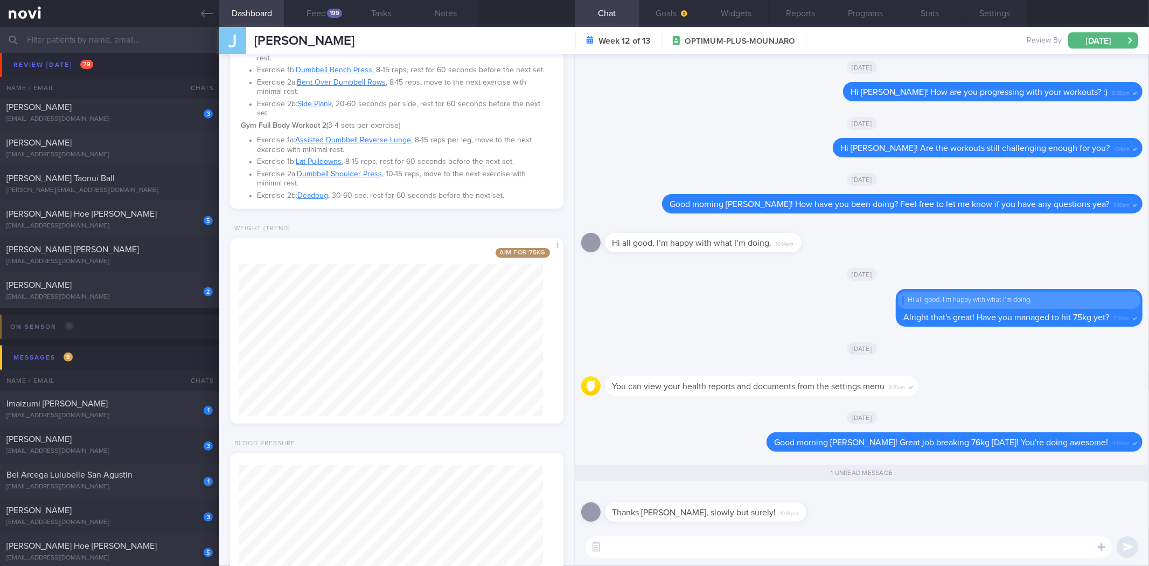
click at [809, 548] on textarea at bounding box center [848, 547] width 527 height 22
drag, startPoint x: 763, startPoint y: 519, endPoint x: 887, endPoint y: 515, distance: 124.5
click at [887, 519] on div "Thanks Sylvester, slowly but surely! 10:18pm" at bounding box center [861, 508] width 561 height 39
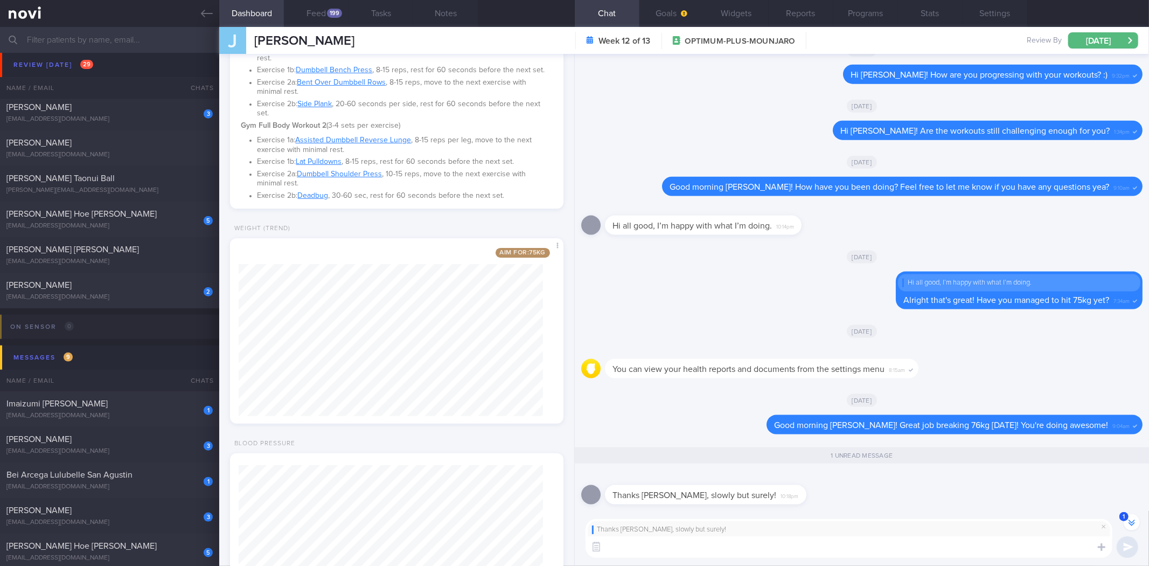
scroll to position [-16, 0]
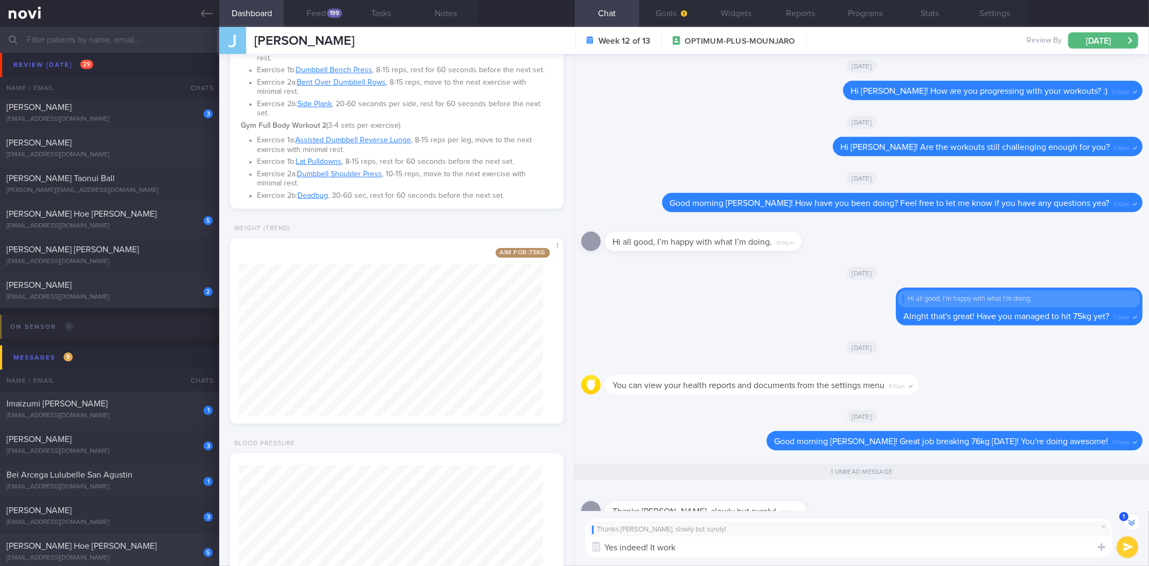
type textarea "Yes indeed! It work"
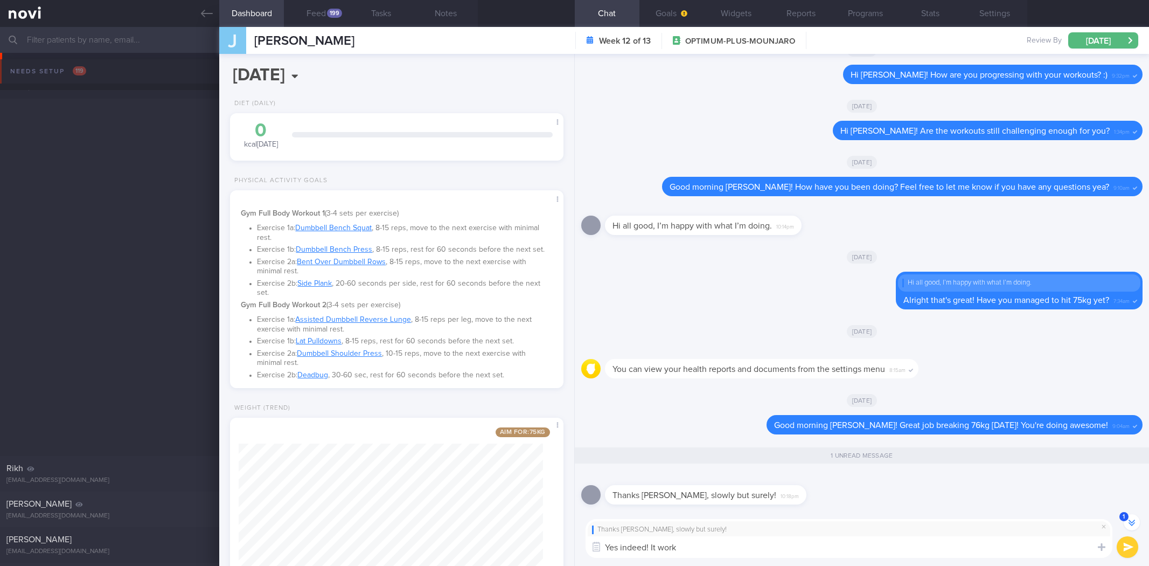
select select "9"
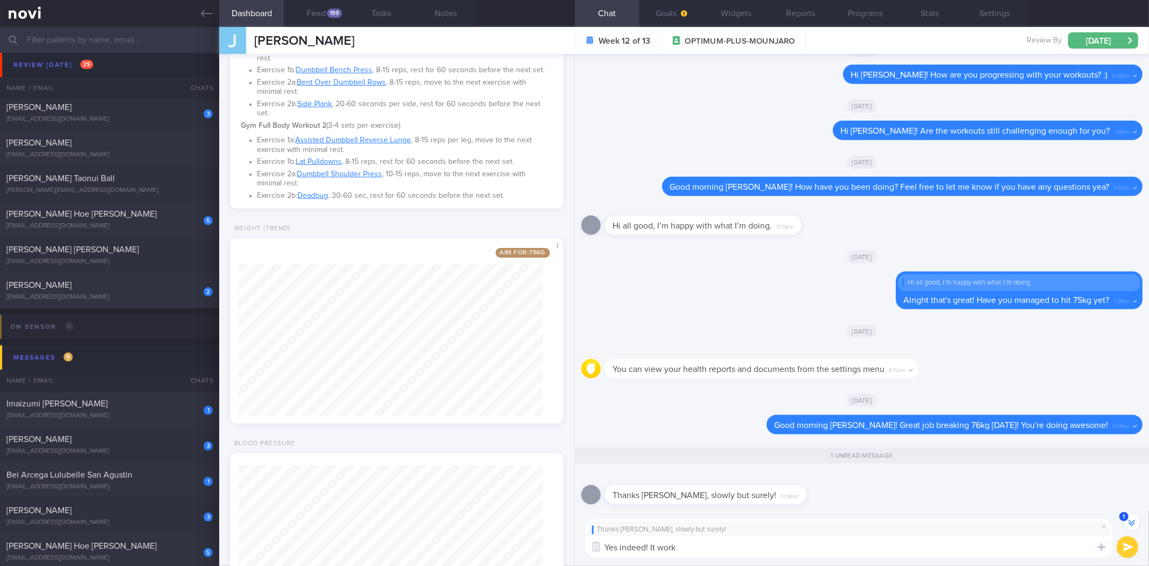
scroll to position [-16, 0]
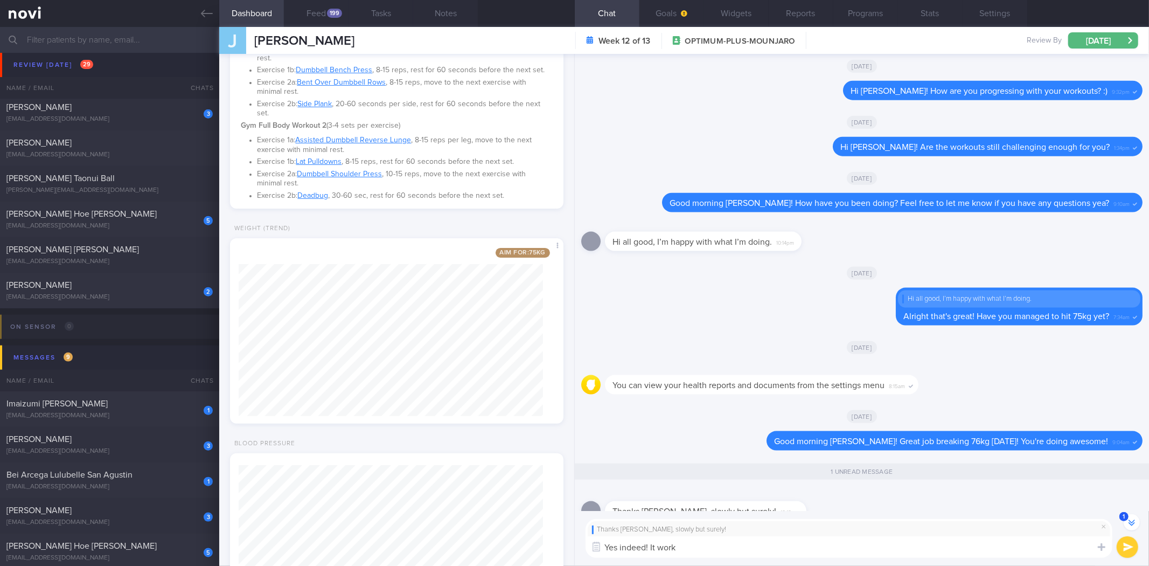
click at [699, 254] on div "Hi all good, I’m happy with what I’m doing. 10:14pm" at bounding box center [861, 238] width 561 height 39
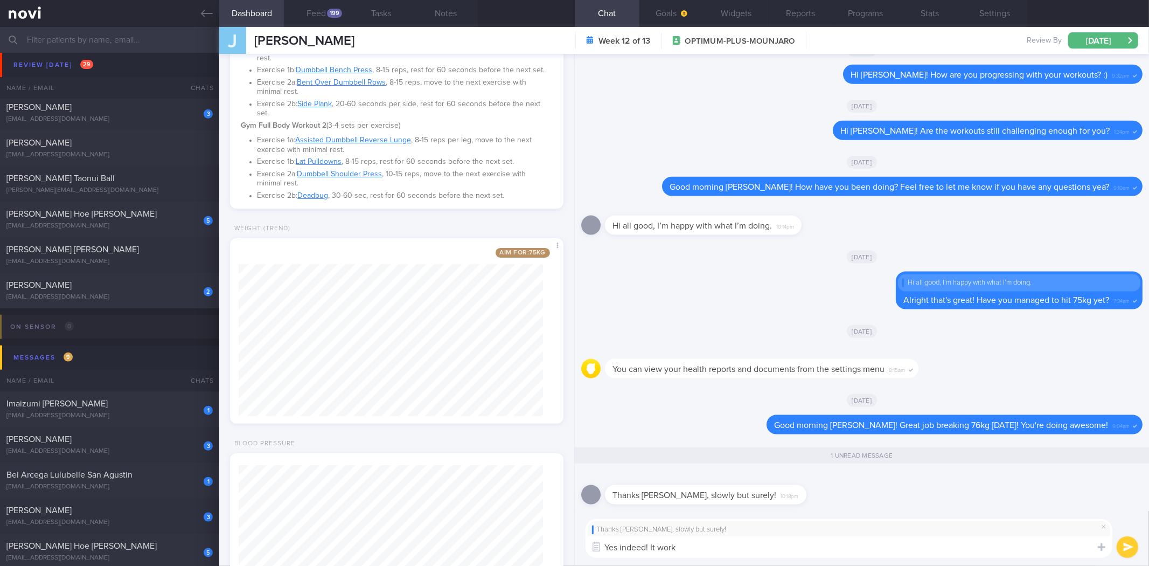
click at [715, 536] on textarea "Yes indeed! It work" at bounding box center [848, 547] width 527 height 22
type textarea "Yes indeed! Each win, even it's a small win, helps to"
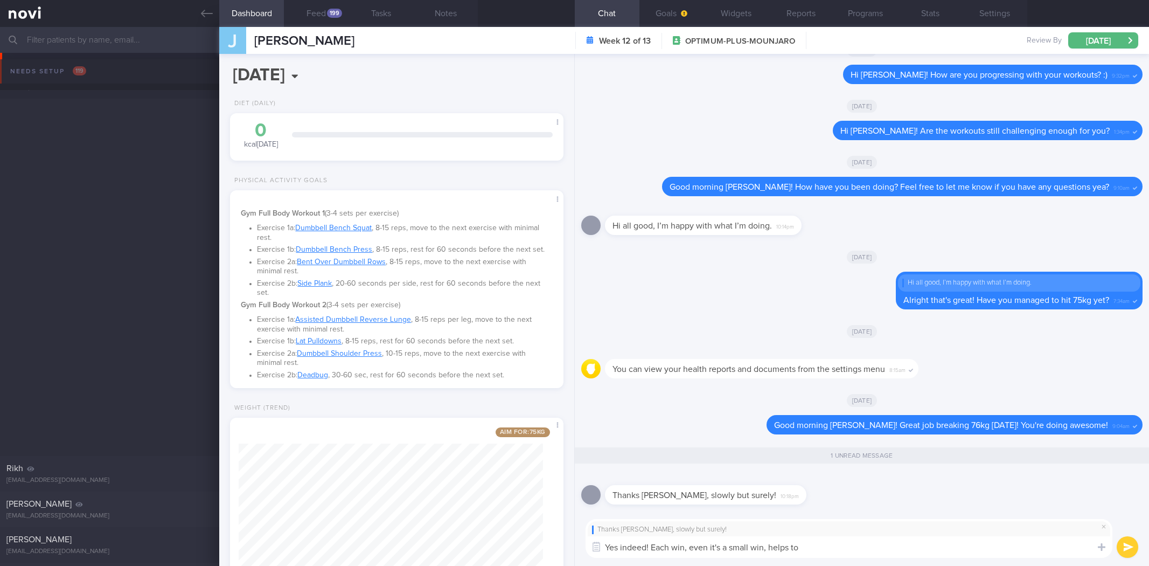
select select "9"
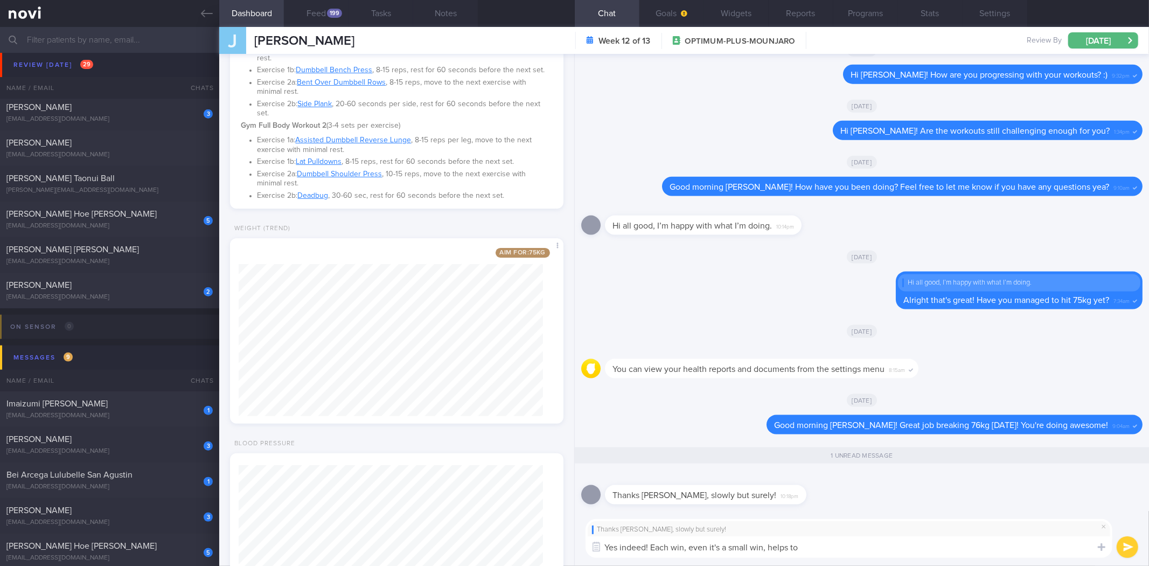
click at [859, 546] on textarea "Yes indeed! Each win, even it's a small win, helps to" at bounding box center [848, 547] width 527 height 22
click at [874, 553] on textarea "Yes indeed! Each win, even it's a small win, accrues over time," at bounding box center [848, 547] width 527 height 22
type textarea "Yes indeed! Each win, even it's a small win, accrues over time, and helps in th…"
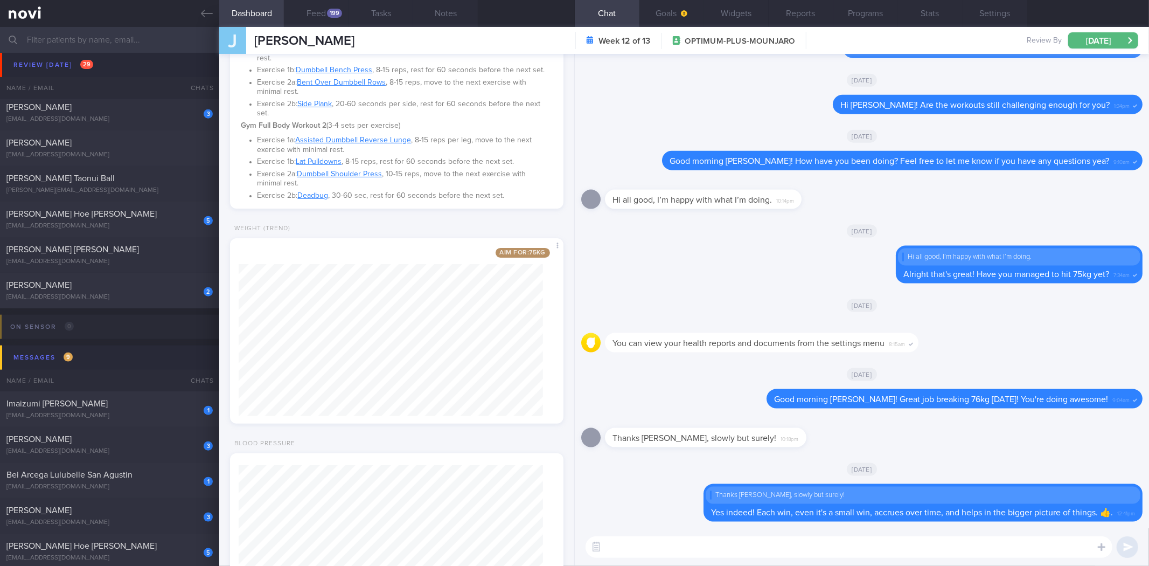
scroll to position [0, 0]
click at [198, 8] on link at bounding box center [109, 13] width 219 height 27
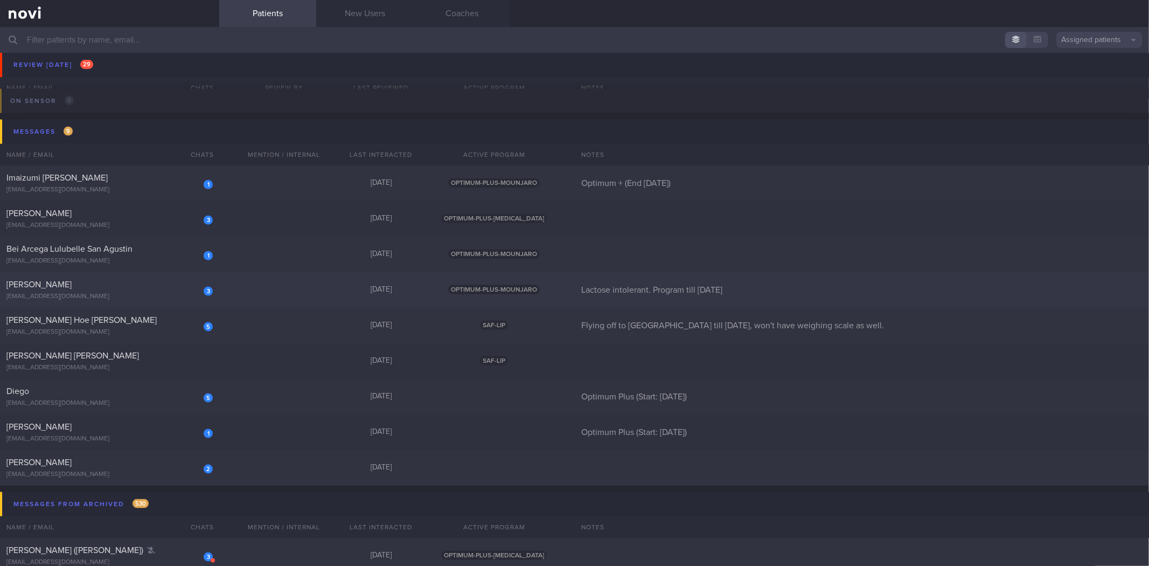
scroll to position [1098, 0]
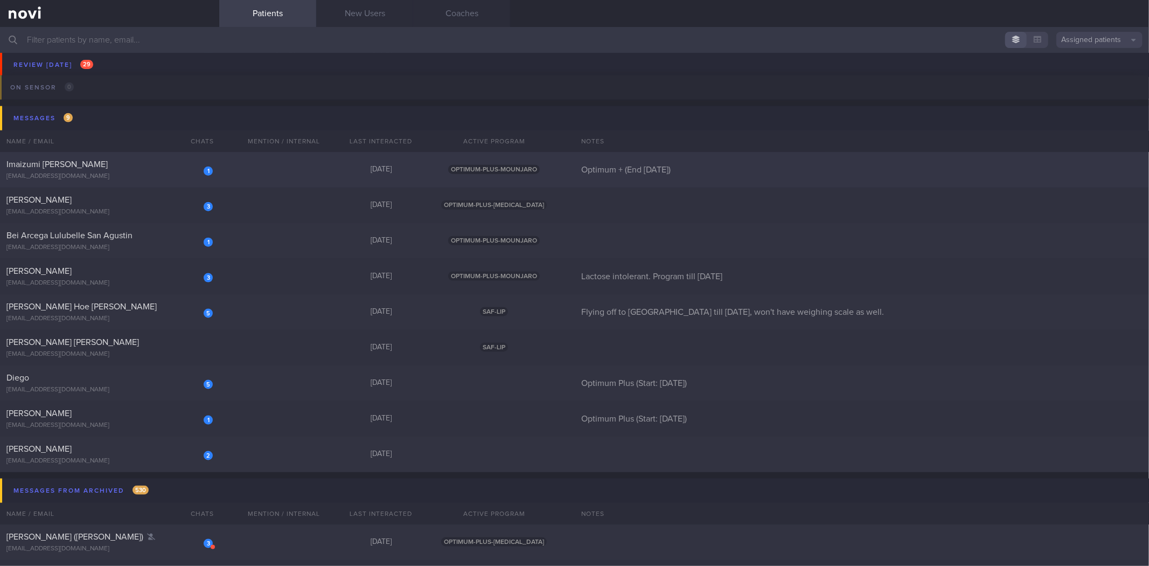
click at [222, 175] on div "1 Imaizumi Miza Faina mizafaina@gmail.com Yesterday OPTIMUM-PLUS-MOUNJARO Optim…" at bounding box center [574, 170] width 1149 height 36
select select "9"
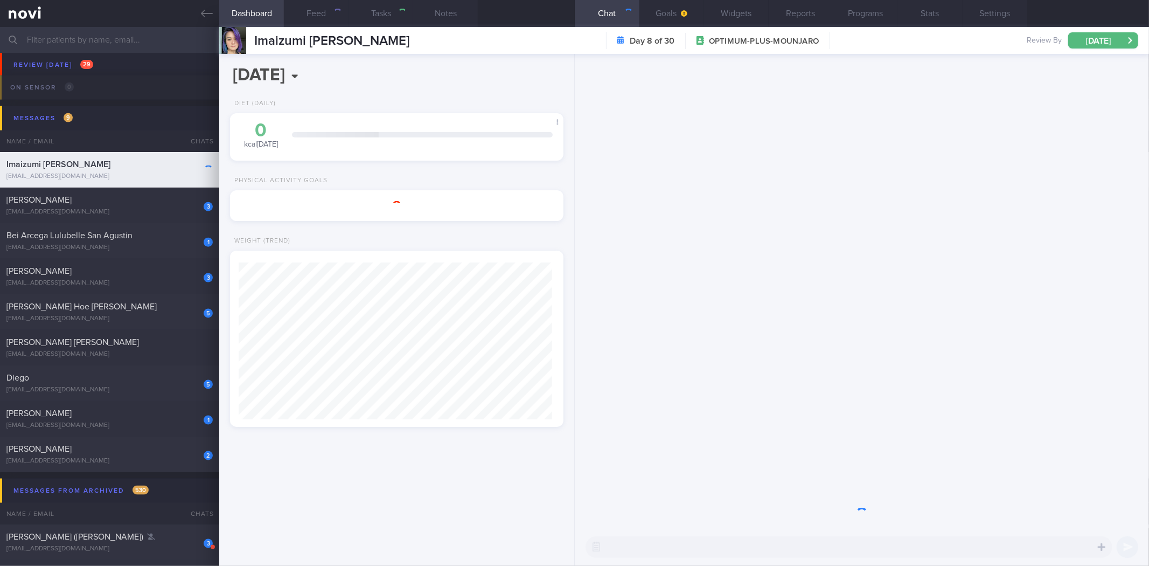
click at [42, 82] on div "On sensor 0" at bounding box center [42, 87] width 69 height 15
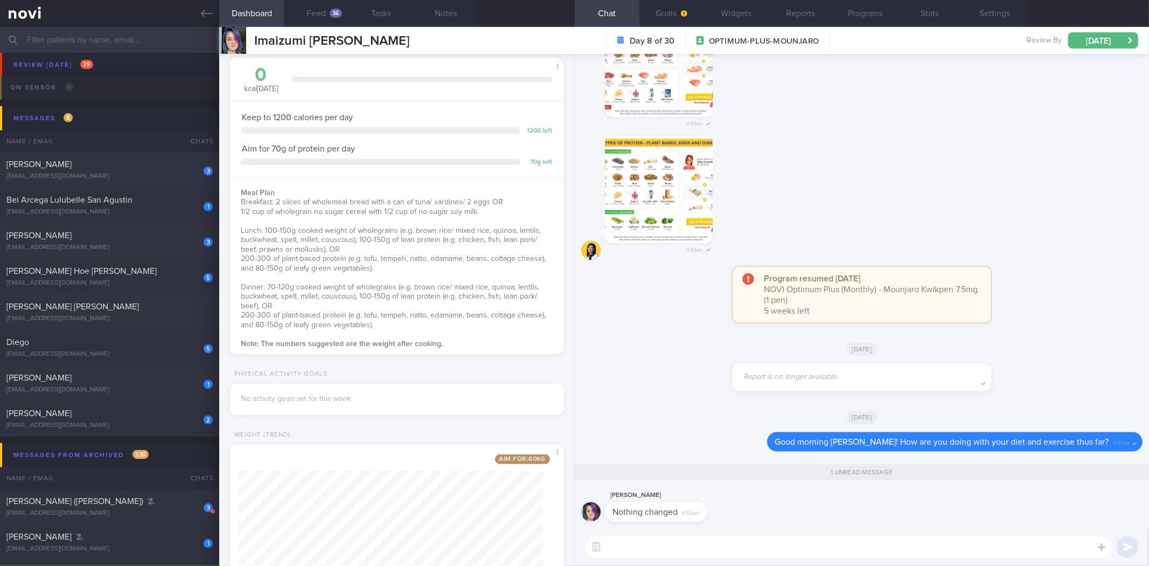
scroll to position [146, 0]
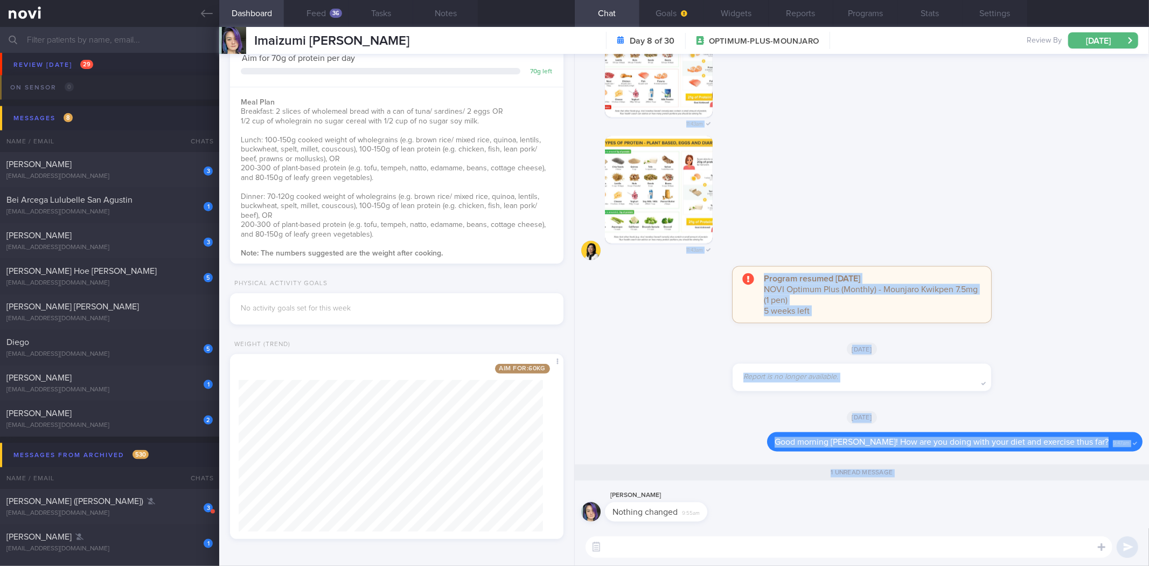
drag, startPoint x: 699, startPoint y: 520, endPoint x: 1009, endPoint y: 586, distance: 317.2
click at [1009, 565] on html "You are offline! Some functionality will be unavailable Patients New Users Coac…" at bounding box center [574, 283] width 1149 height 566
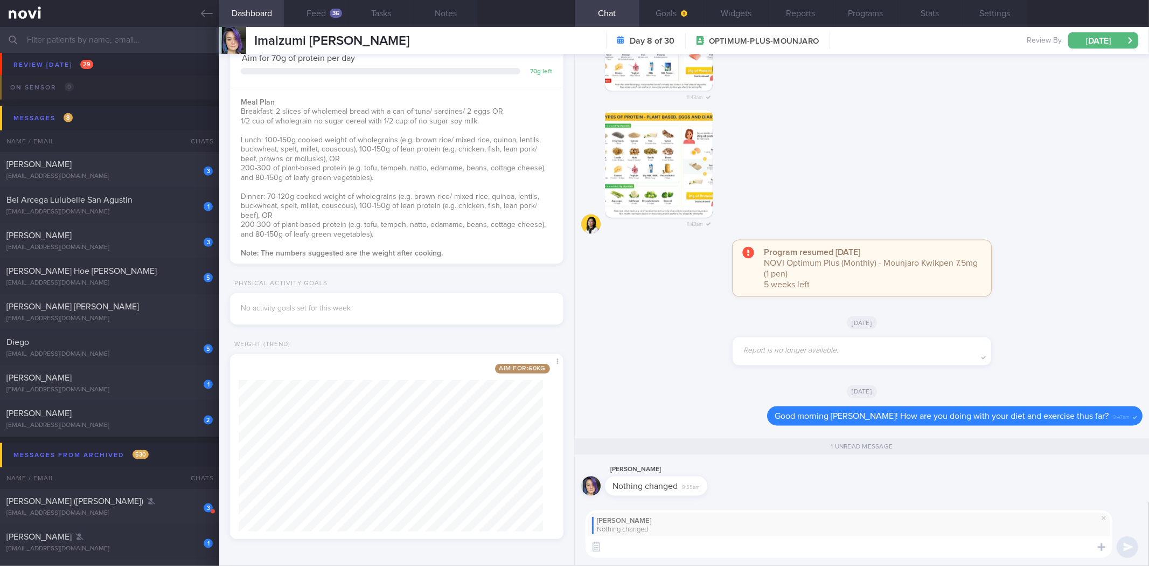
click at [933, 564] on div "Miza Faina Imaizumi Nothing changed ​ ​" at bounding box center [862, 534] width 574 height 64
click at [936, 556] on textarea at bounding box center [848, 547] width 527 height 22
click at [760, 563] on div "Miza Faina Imaizumi Nothing changed Exellent! I see that you've lost 1.3kg Exel…" at bounding box center [862, 534] width 574 height 64
click at [777, 552] on textarea "Exellent! I see that you've lost 1.3kg" at bounding box center [848, 547] width 527 height 22
click at [793, 556] on textarea "Exellent! I see that you've lost 1.3kg" at bounding box center [848, 547] width 527 height 22
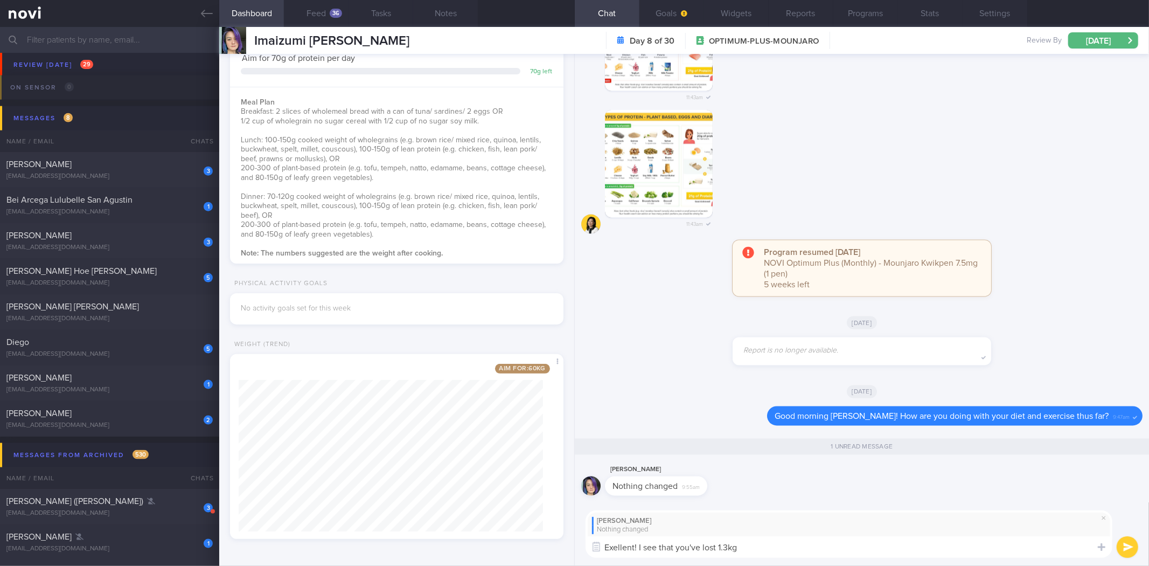
click at [863, 551] on textarea "Exellent! I see that you've lost 1.3kg" at bounding box center [848, 547] width 527 height 22
type textarea "Exellent! I see that you've lost 1.3kg from 8 to 12 October, which is a good si…"
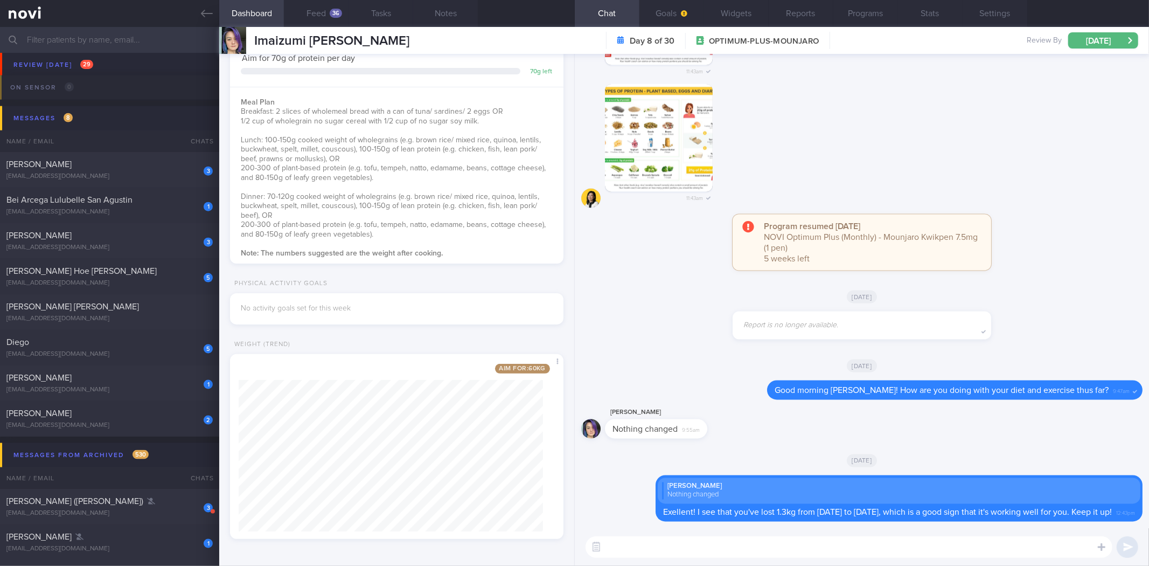
click at [219, 15] on button "Dashboard" at bounding box center [251, 13] width 65 height 27
click at [209, 11] on icon at bounding box center [207, 14] width 12 height 12
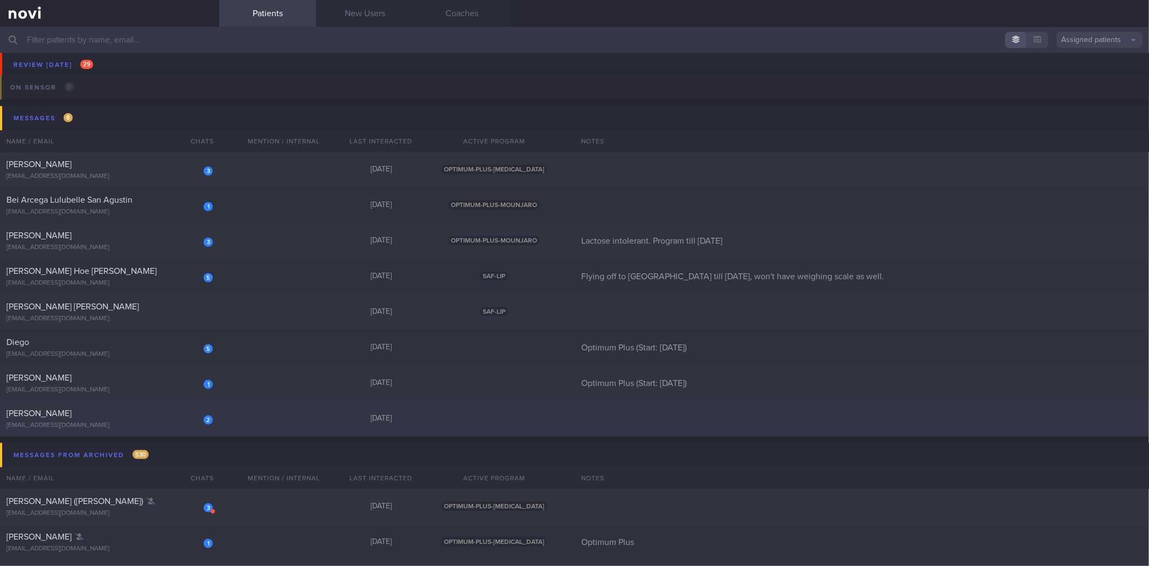
click at [149, 418] on div "2 Jason Sein 0xeroaries0@gmail.com" at bounding box center [109, 419] width 219 height 22
select select "9"
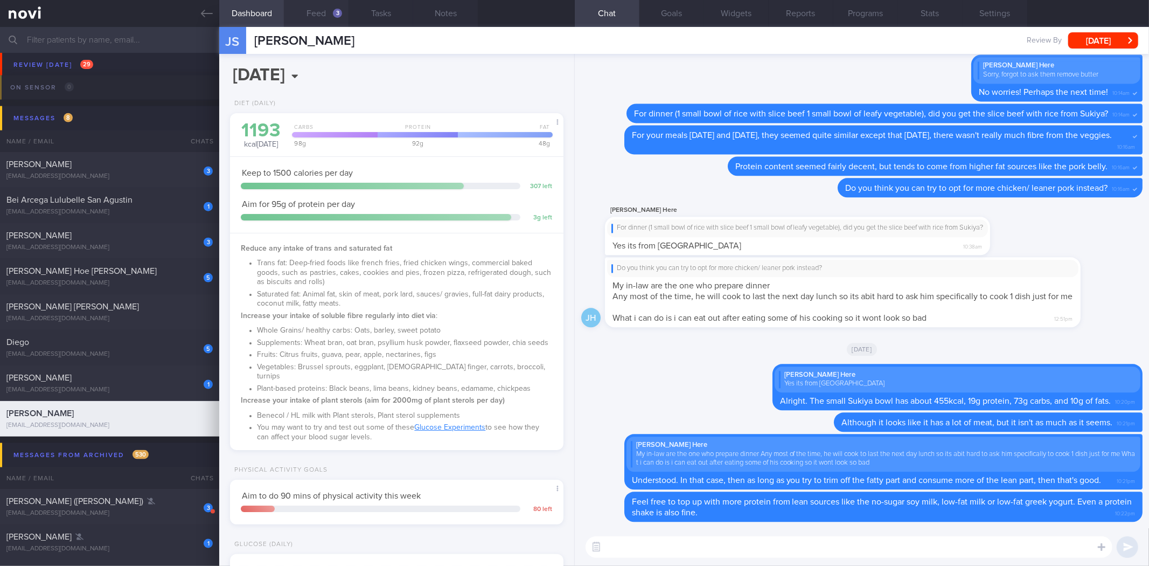
click at [327, 13] on button "Feed 3" at bounding box center [316, 13] width 65 height 27
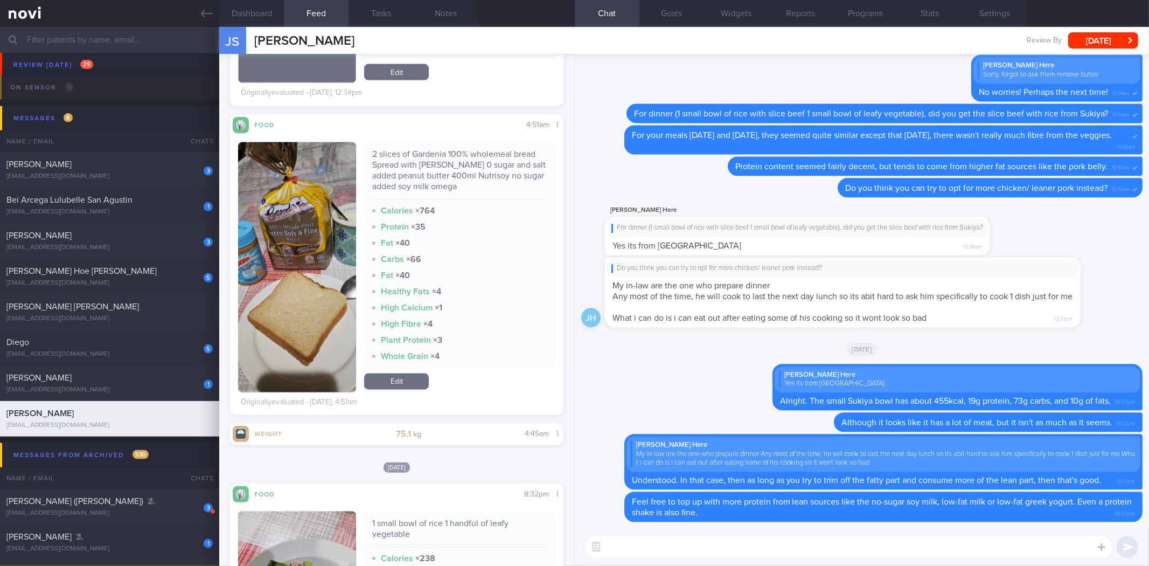
scroll to position [1484, 0]
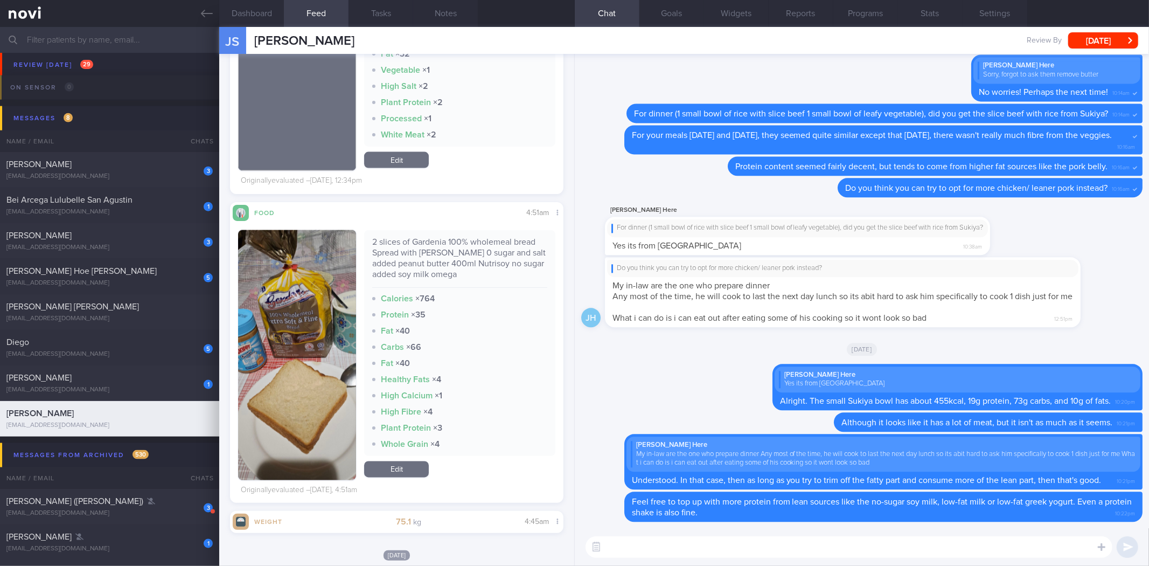
click at [460, 303] on div "Calories × 764" at bounding box center [459, 298] width 175 height 11
click at [460, 267] on div "2 slices of Gardenia 100% wholemeal bread Spread with Skippy 0 sugar and salt a…" at bounding box center [459, 261] width 175 height 51
copy div "2 slices of Gardenia 100% wholemeal bread Spread with Skippy 0 sugar and salt a…"
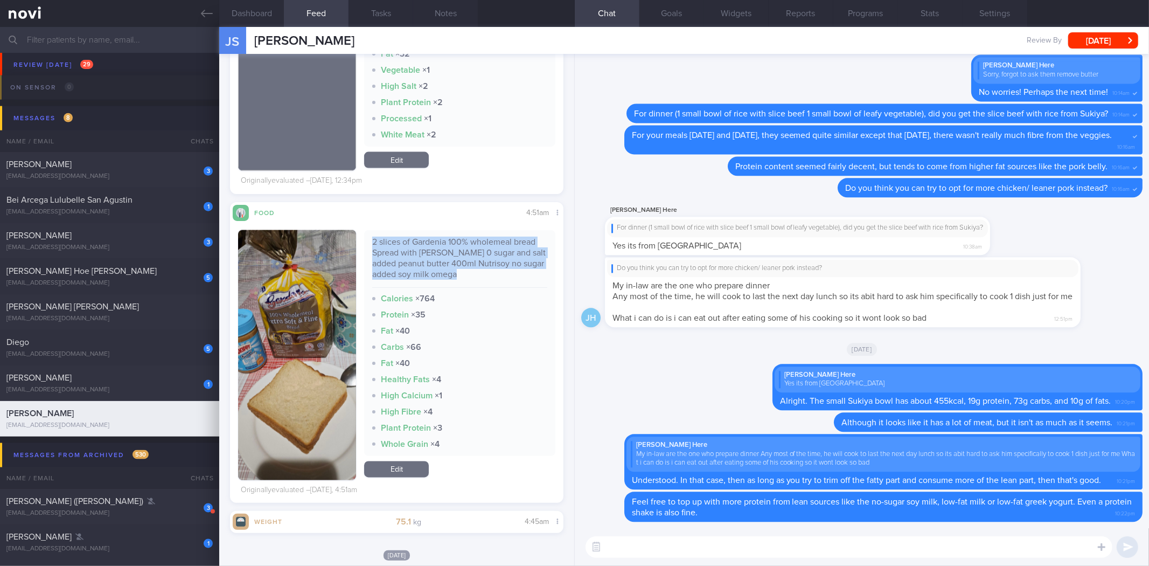
click at [401, 474] on link "Edit" at bounding box center [396, 469] width 65 height 16
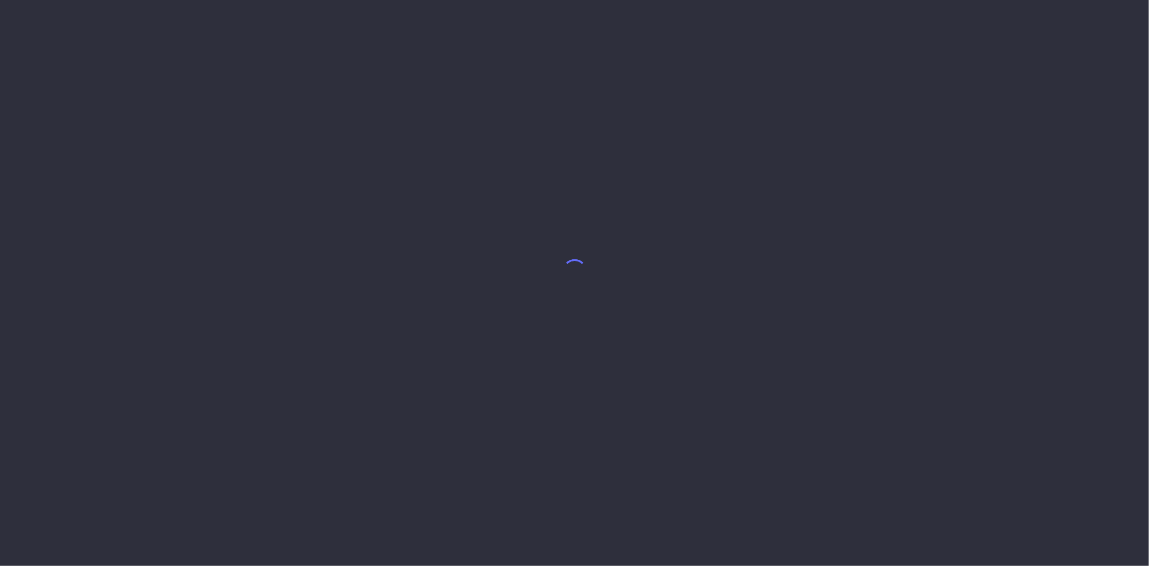
select select "9"
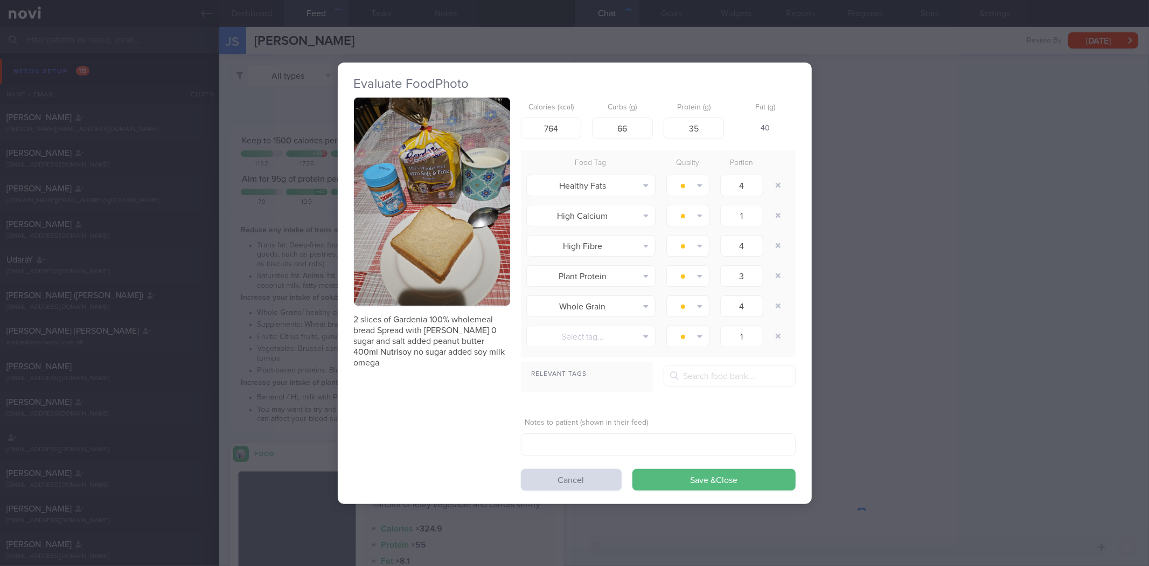
click at [455, 404] on div "2 slices of Gardenia 100% wholemeal bread Spread with [PERSON_NAME] 0 sugar and…" at bounding box center [575, 293] width 442 height 393
click at [560, 132] on input "764" at bounding box center [551, 128] width 61 height 22
type input "433"
type input "39.6"
type input "28.5"
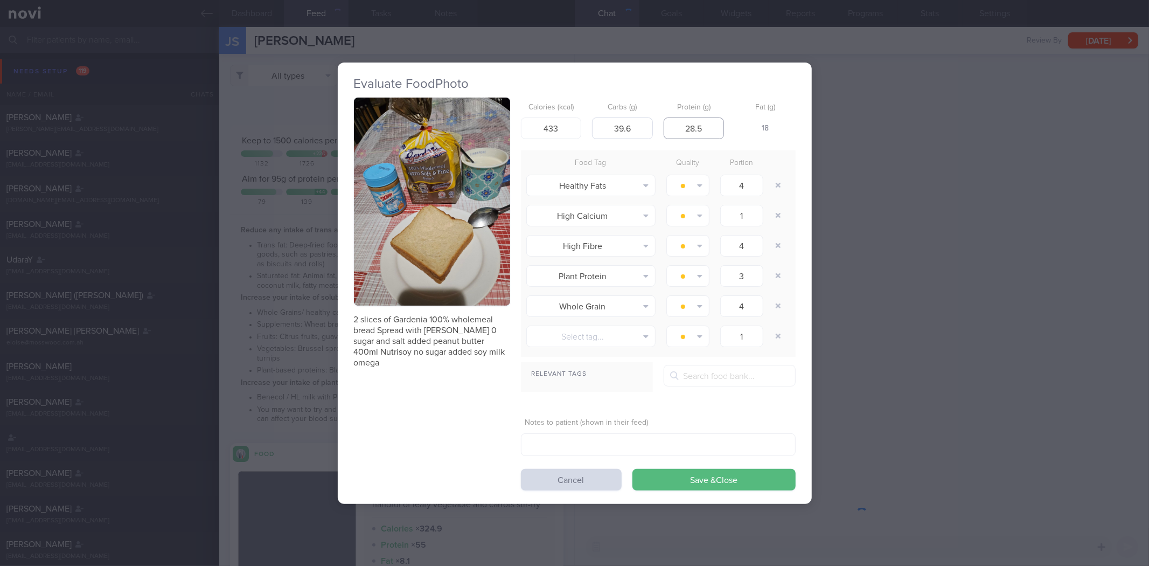
click at [632, 469] on button "Save & Close" at bounding box center [713, 480] width 163 height 22
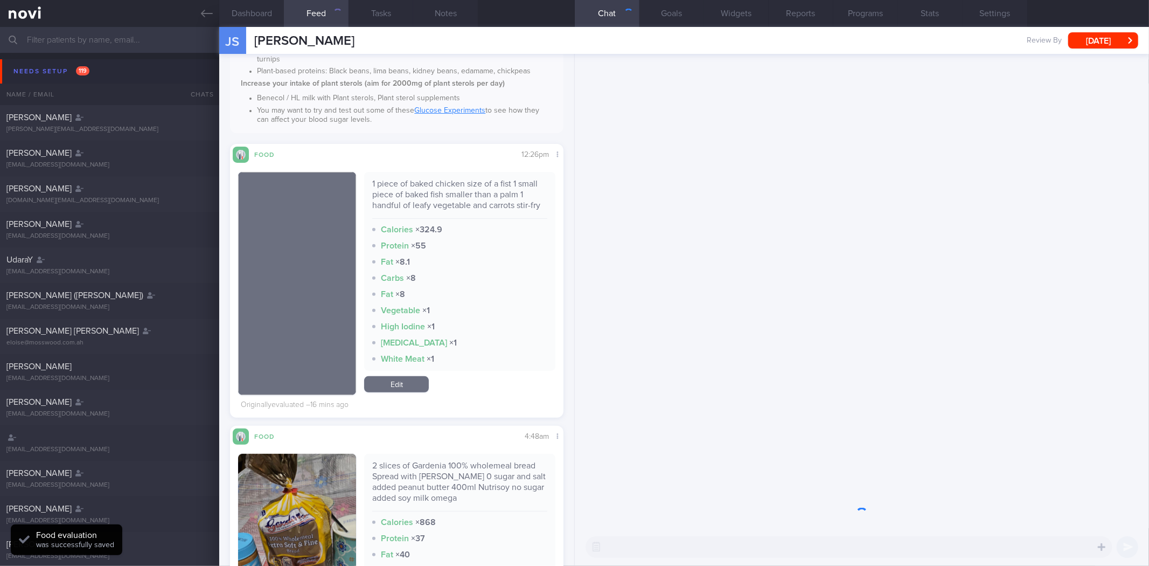
scroll to position [658, 0]
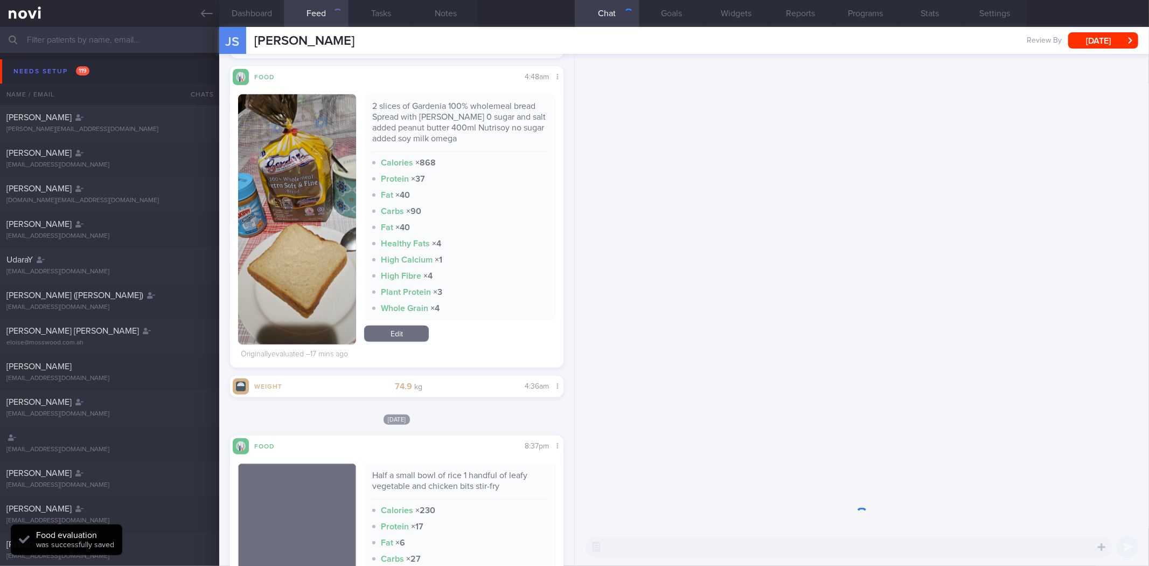
click at [403, 336] on link "Edit" at bounding box center [396, 333] width 65 height 16
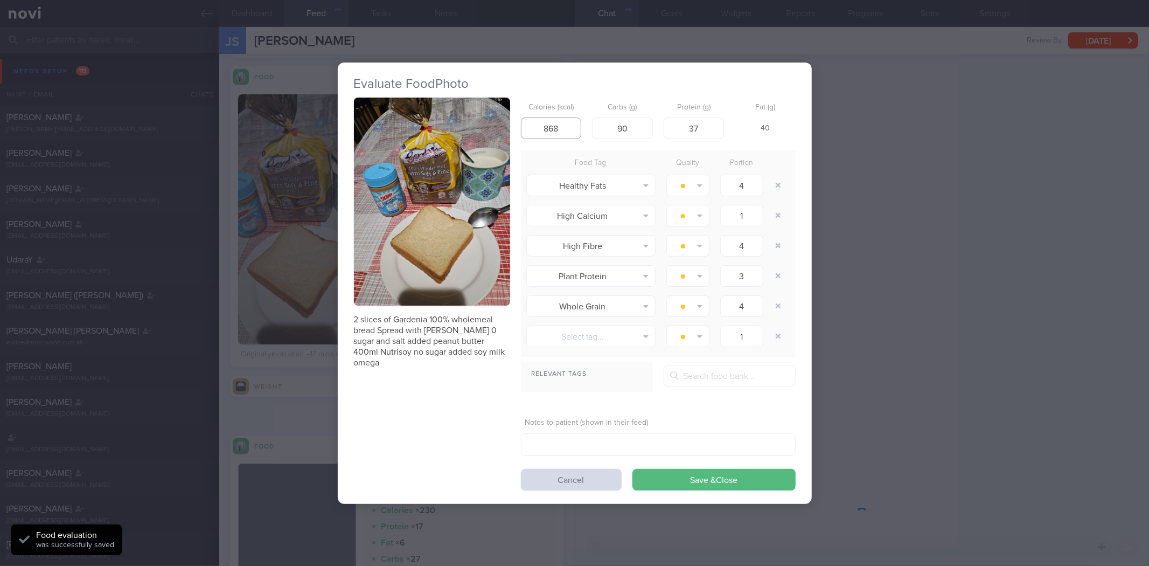
click at [555, 129] on input "868" at bounding box center [551, 128] width 61 height 22
type input "433"
drag, startPoint x: 602, startPoint y: 130, endPoint x: 569, endPoint y: 121, distance: 34.1
click at [577, 126] on div "Calories (kcal) 433 Carbs (g) 90 Protein (g) 37 Fat (g) -" at bounding box center [658, 118] width 275 height 43
type input "39.6"
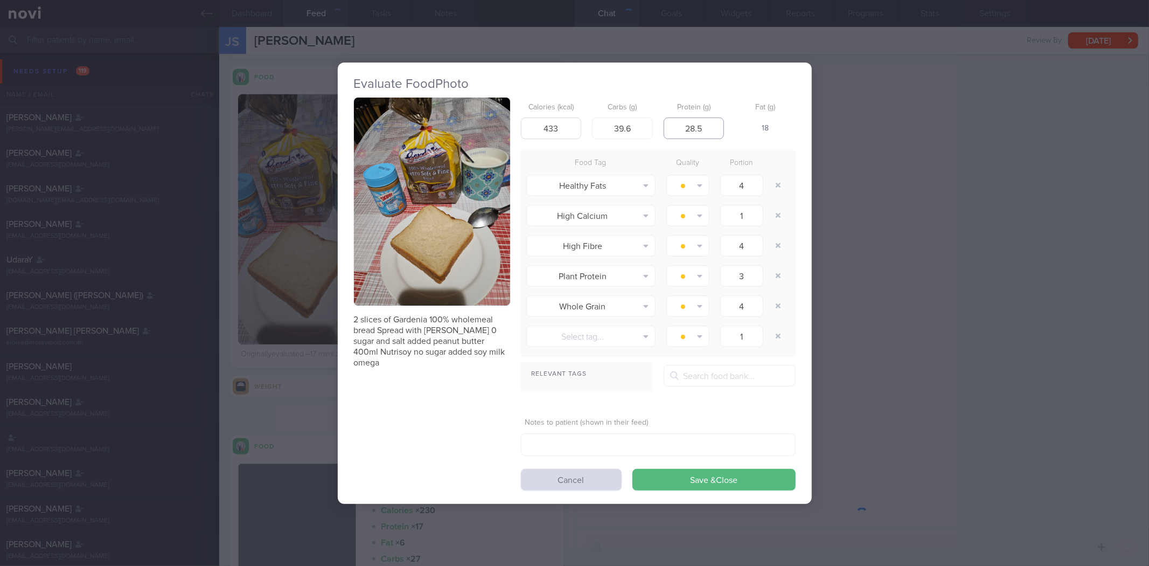
type input "28.5"
click at [632, 469] on button "Save & Close" at bounding box center [713, 480] width 163 height 22
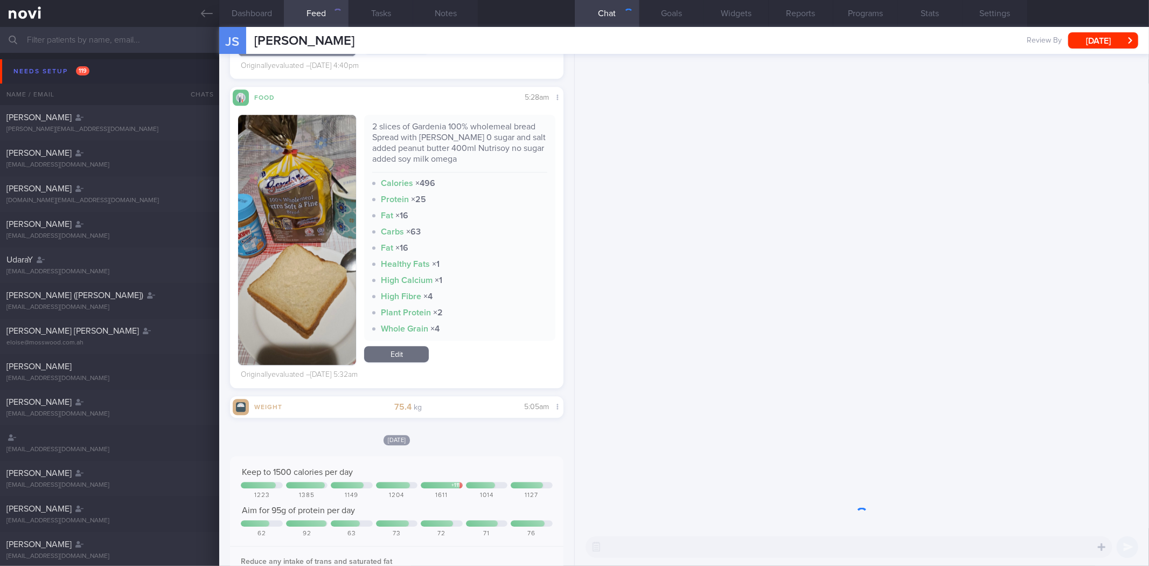
scroll to position [2527, 0]
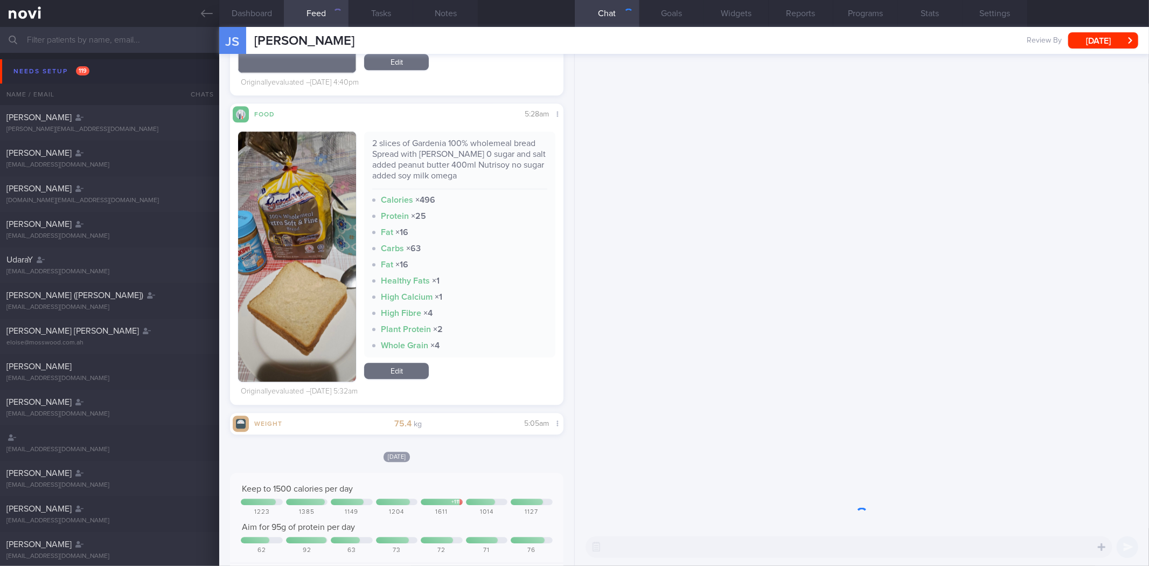
click at [406, 379] on link "Edit" at bounding box center [396, 370] width 65 height 16
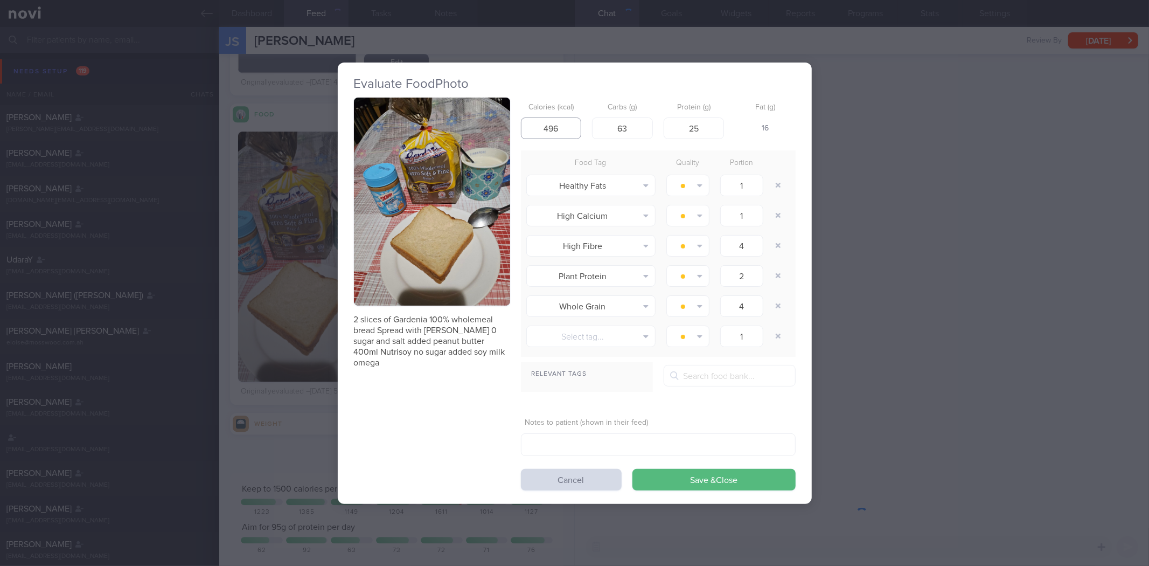
drag, startPoint x: 562, startPoint y: 133, endPoint x: 526, endPoint y: 134, distance: 35.6
click at [531, 134] on input "496" at bounding box center [551, 128] width 61 height 22
type input "433"
type input "4"
type input "39.6"
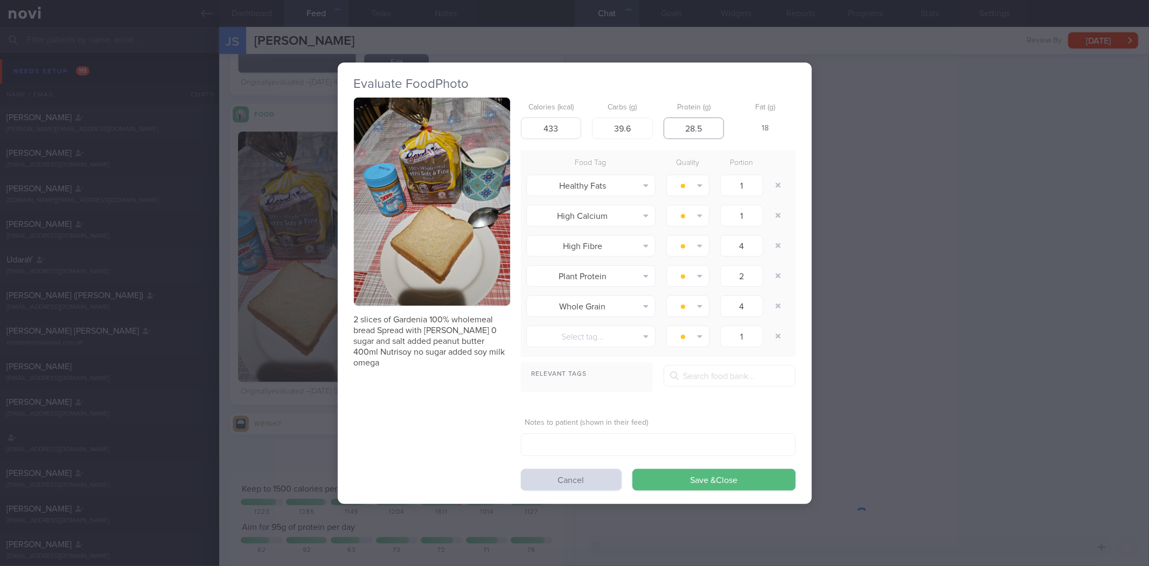
type input "28.5"
click at [632, 469] on button "Save & Close" at bounding box center [713, 480] width 163 height 22
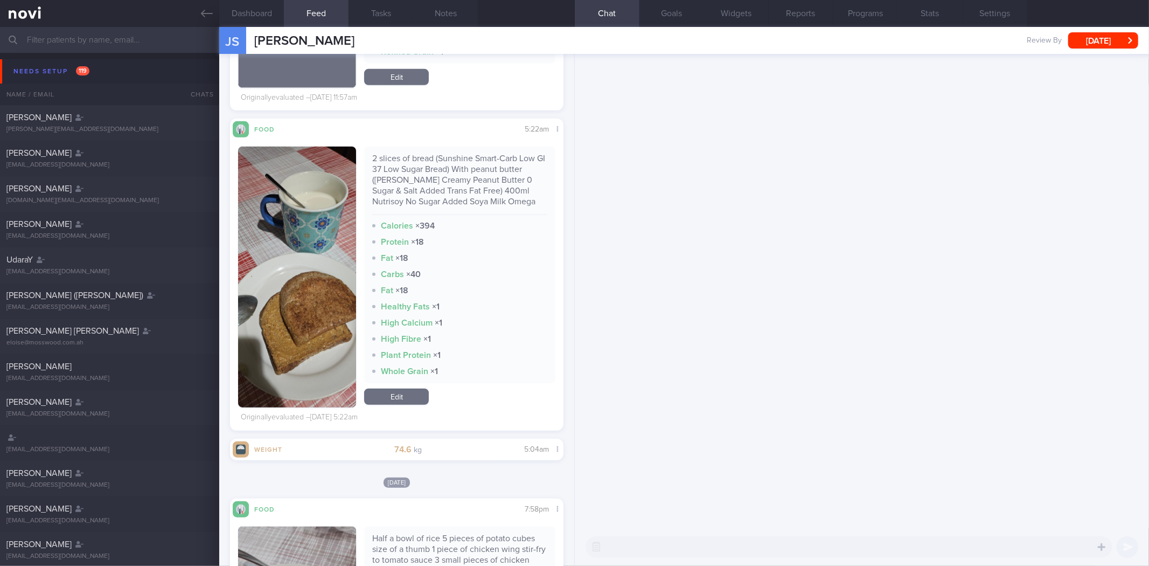
scroll to position [7506, 0]
click at [400, 405] on link "Edit" at bounding box center [396, 397] width 65 height 16
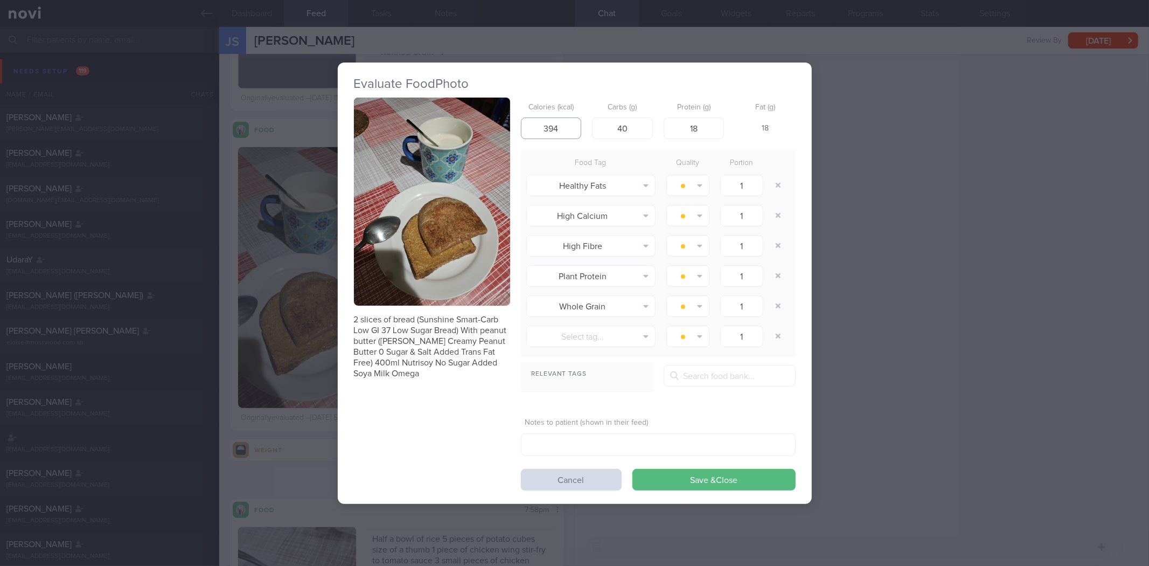
drag, startPoint x: 556, startPoint y: 132, endPoint x: 517, endPoint y: 143, distance: 40.2
click at [517, 143] on div "2 slices of bread (Sunshine Smart-Carb Low GI 37 Low Sugar Bread) With peanut b…" at bounding box center [575, 293] width 442 height 393
type input "433"
type input "39.6"
type input "28.5"
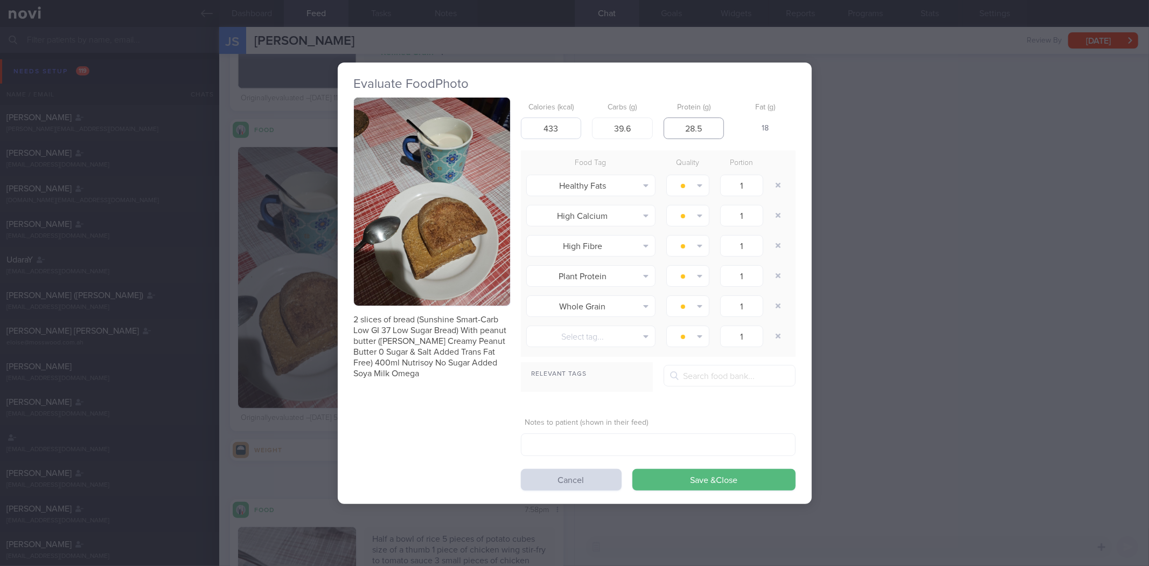
click at [632, 469] on button "Save & Close" at bounding box center [713, 480] width 163 height 22
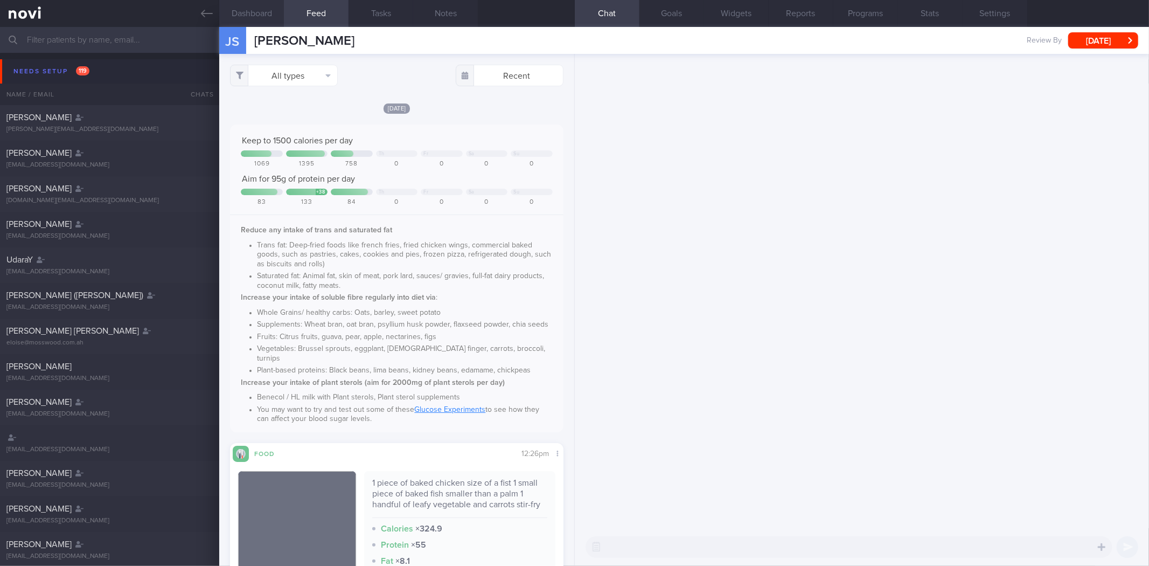
click at [250, 8] on button "Dashboard" at bounding box center [251, 13] width 65 height 27
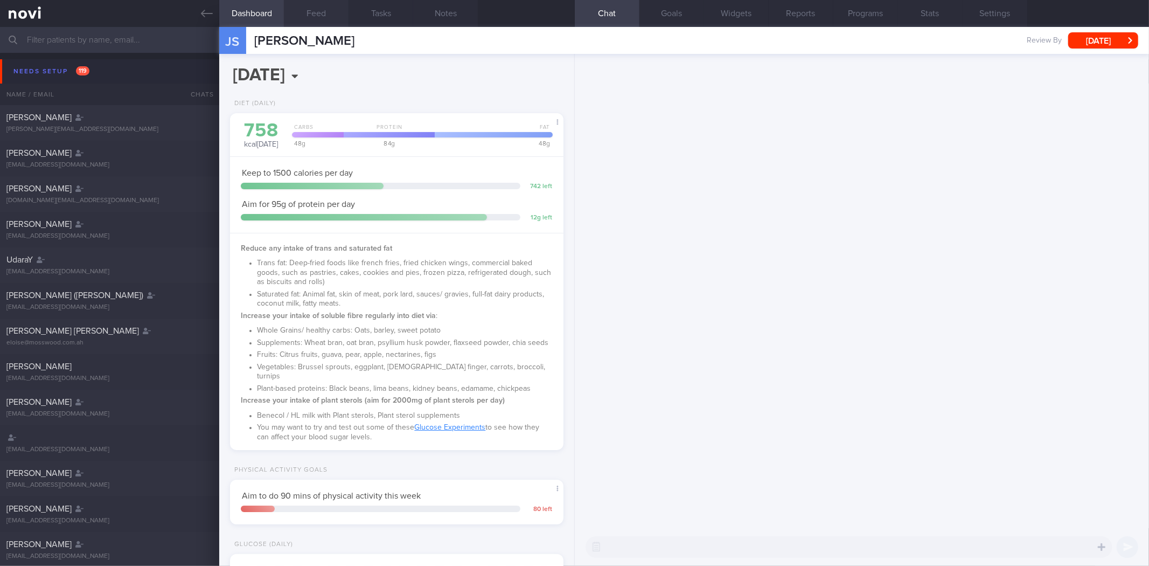
scroll to position [168, 304]
click at [320, 12] on button "Feed" at bounding box center [316, 13] width 65 height 27
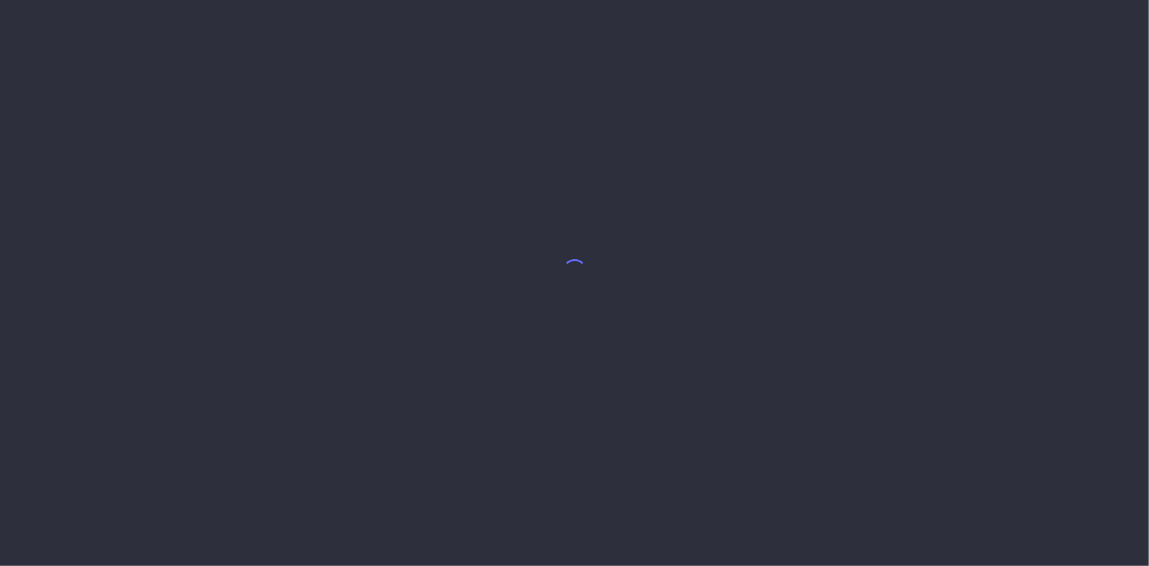
select select "9"
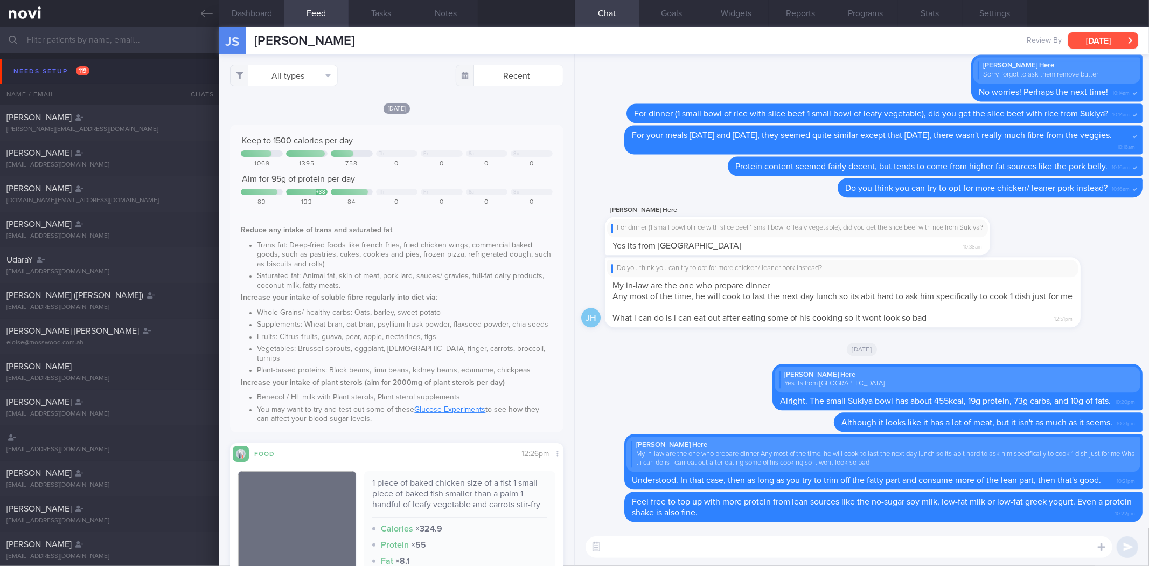
click at [1098, 46] on button "[DATE]" at bounding box center [1103, 40] width 70 height 16
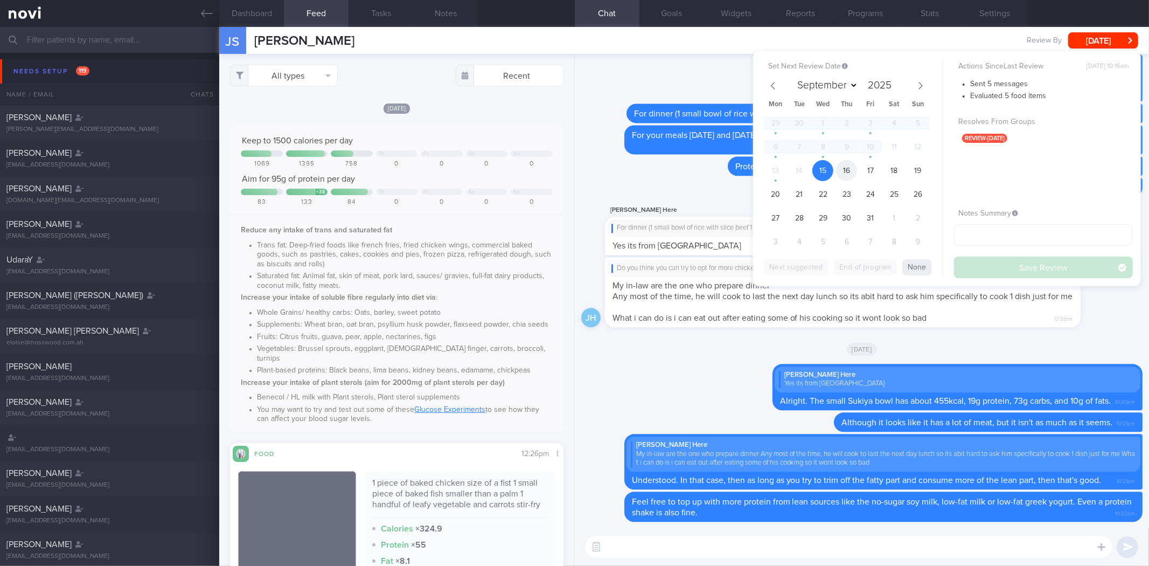
click at [855, 173] on span "16" at bounding box center [846, 170] width 21 height 21
click at [868, 167] on span "17" at bounding box center [870, 170] width 21 height 21
click at [1011, 275] on button "Save Review" at bounding box center [1043, 267] width 179 height 22
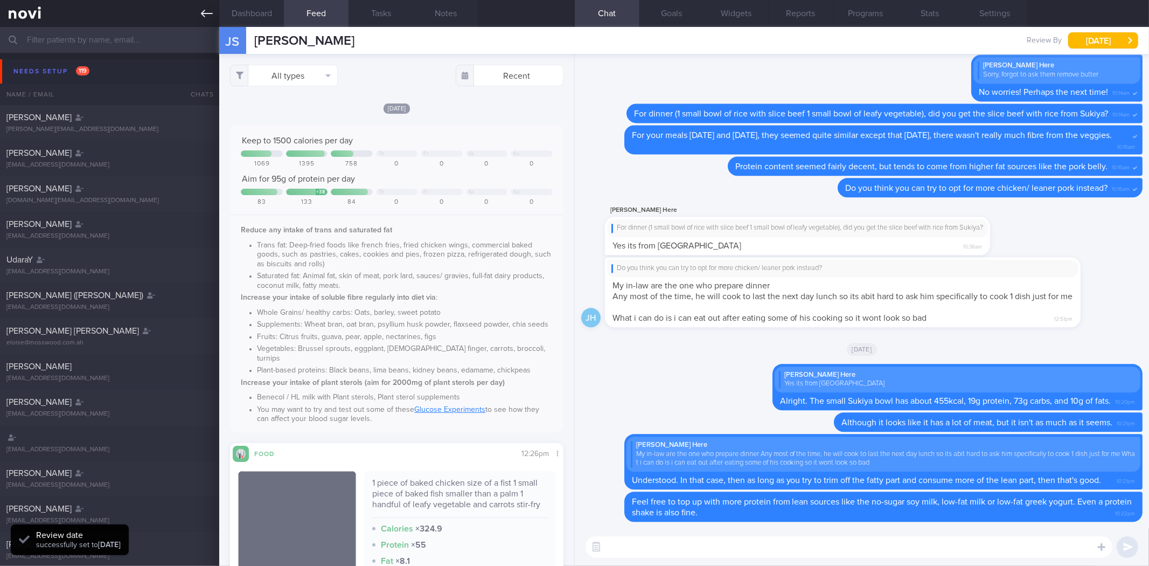
click at [201, 22] on link at bounding box center [109, 13] width 219 height 27
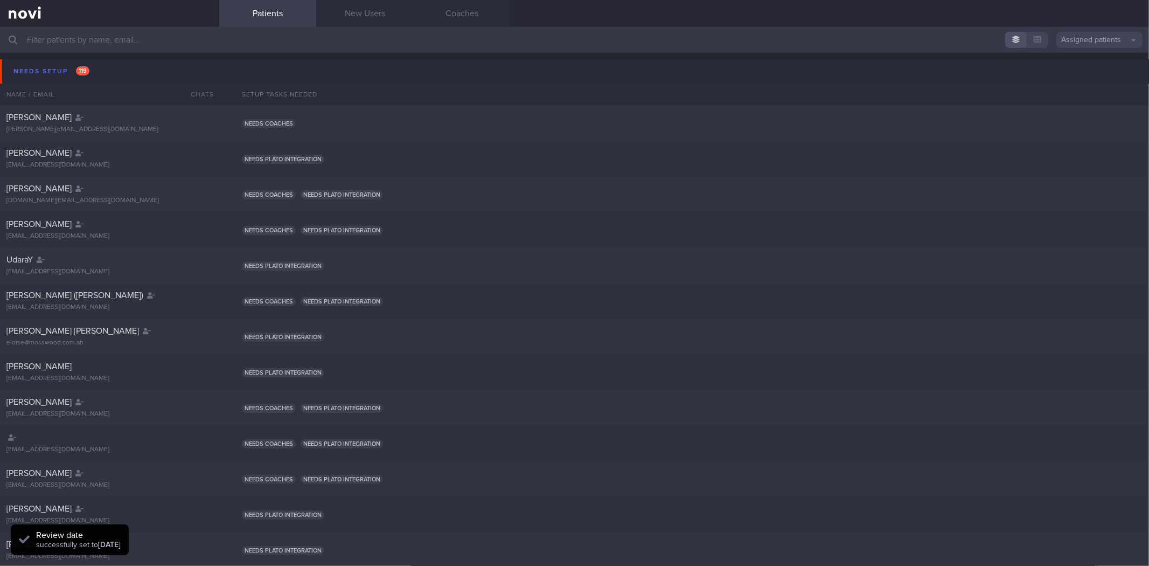
click at [117, 78] on button "Needs setup 119" at bounding box center [576, 71] width 1152 height 24
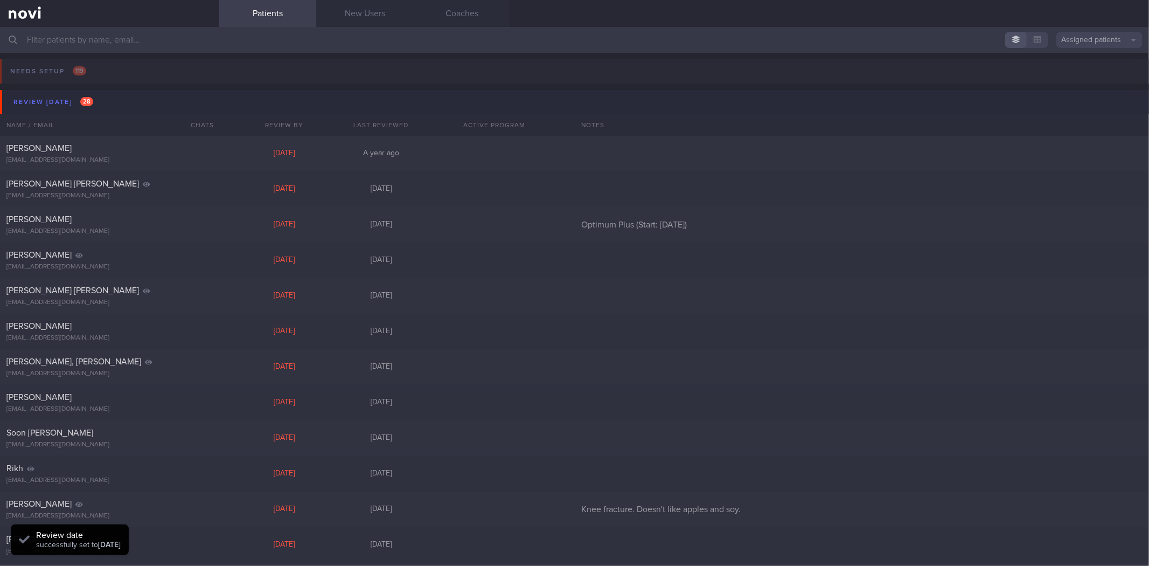
click at [119, 100] on button "Review today 28" at bounding box center [576, 102] width 1152 height 24
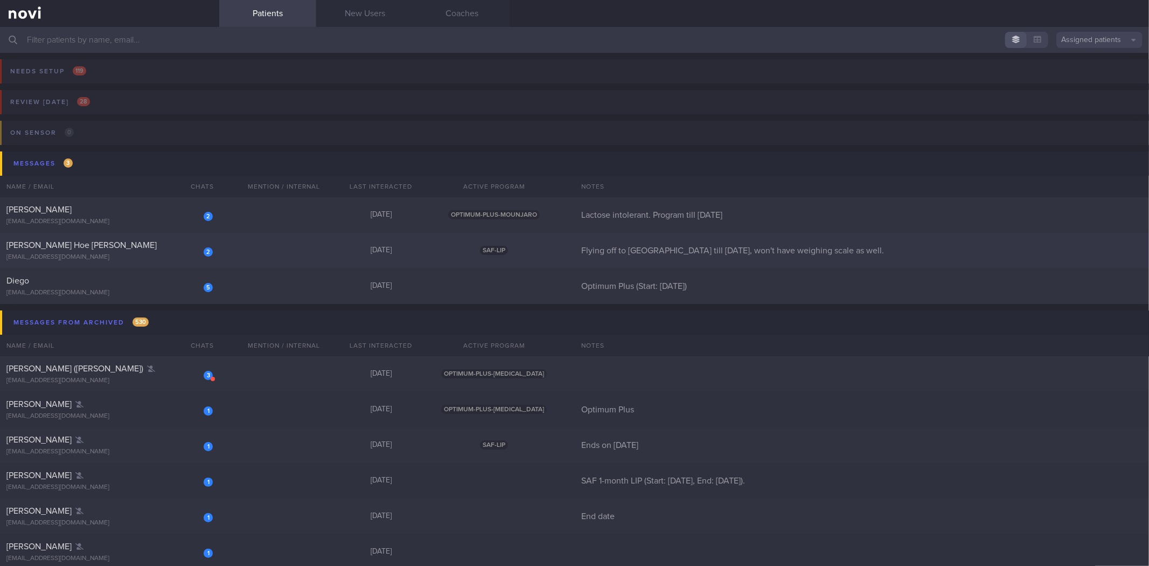
click at [125, 242] on div "[PERSON_NAME] Hoe [PERSON_NAME]" at bounding box center [108, 245] width 204 height 11
select select "9"
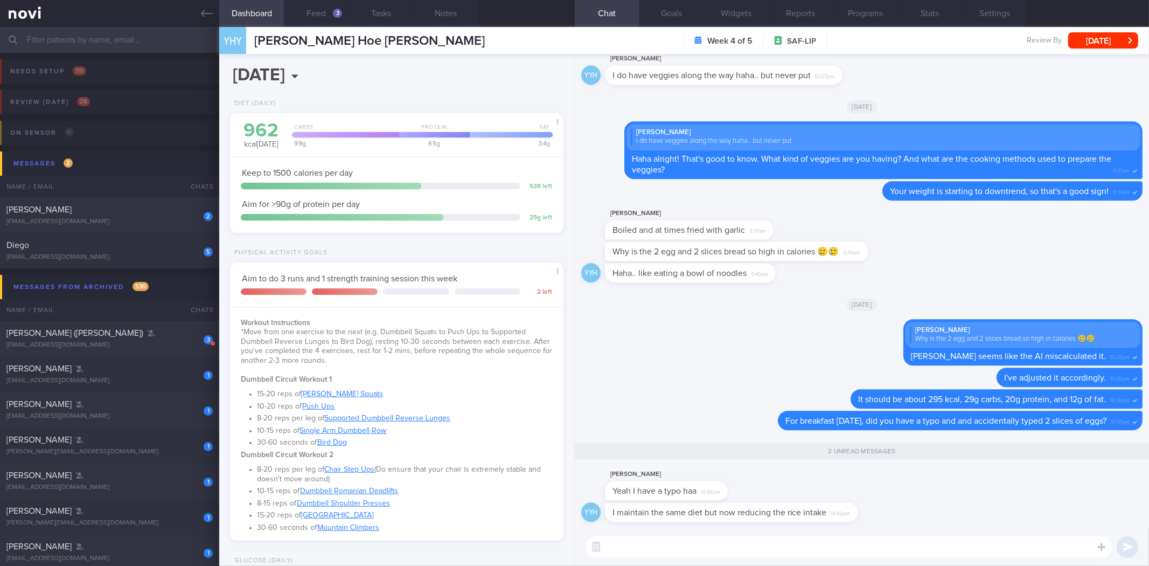
click at [707, 546] on textarea at bounding box center [848, 547] width 527 height 22
click at [716, 546] on textarea at bounding box center [848, 547] width 527 height 22
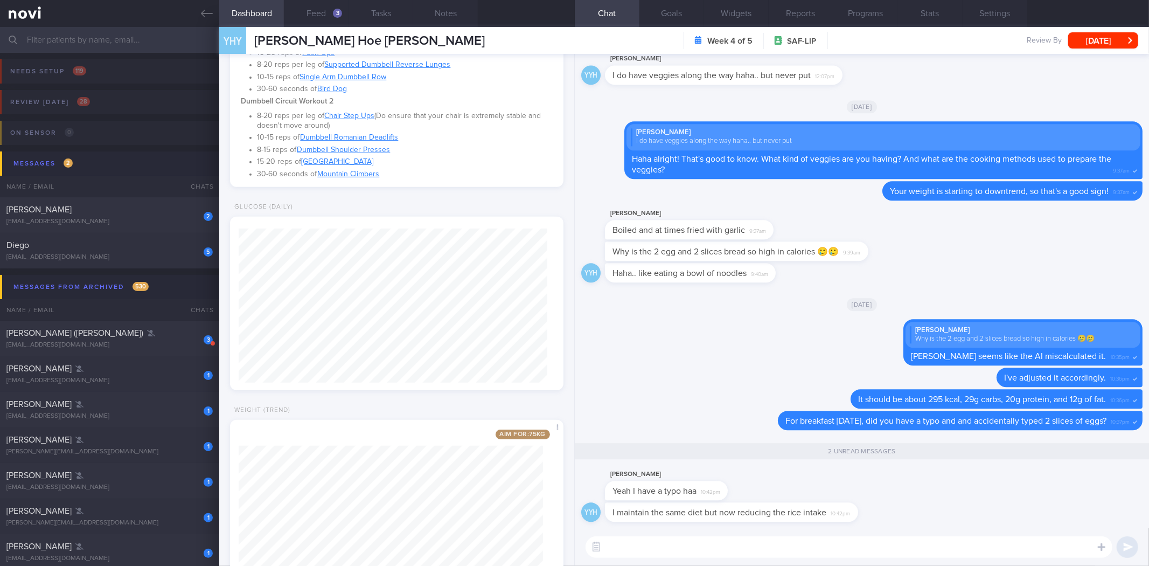
scroll to position [419, 0]
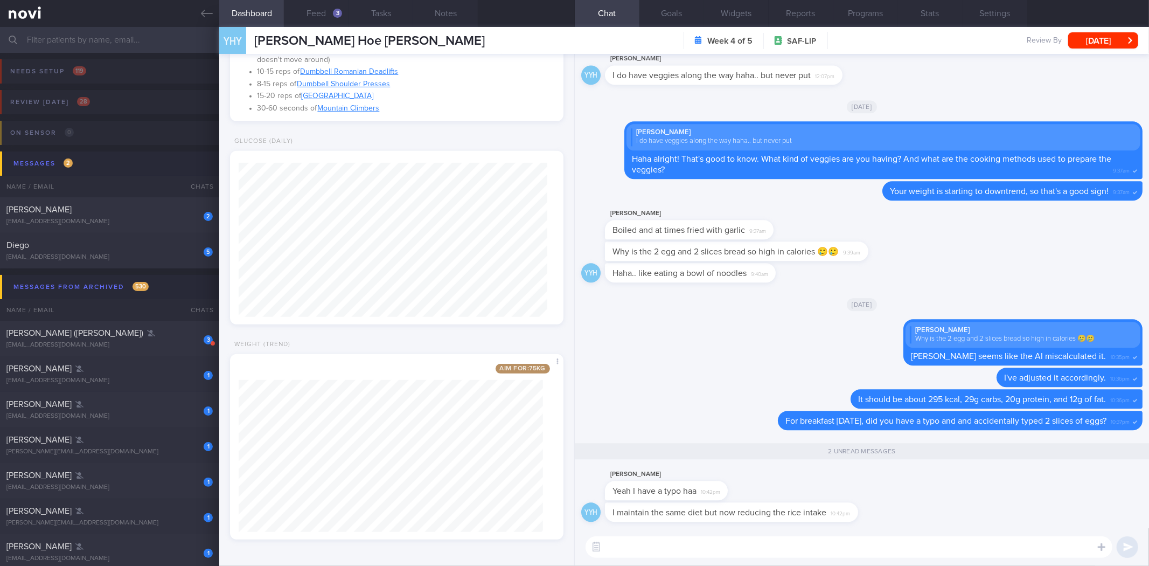
click at [647, 550] on textarea at bounding box center [848, 547] width 527 height 22
type textarea "Haha alright!"
drag, startPoint x: 725, startPoint y: 493, endPoint x: 812, endPoint y: 493, distance: 87.3
click at [812, 493] on div "Yeo Yong Hoe Yeah I have a typo haa 10:42pm" at bounding box center [861, 484] width 561 height 34
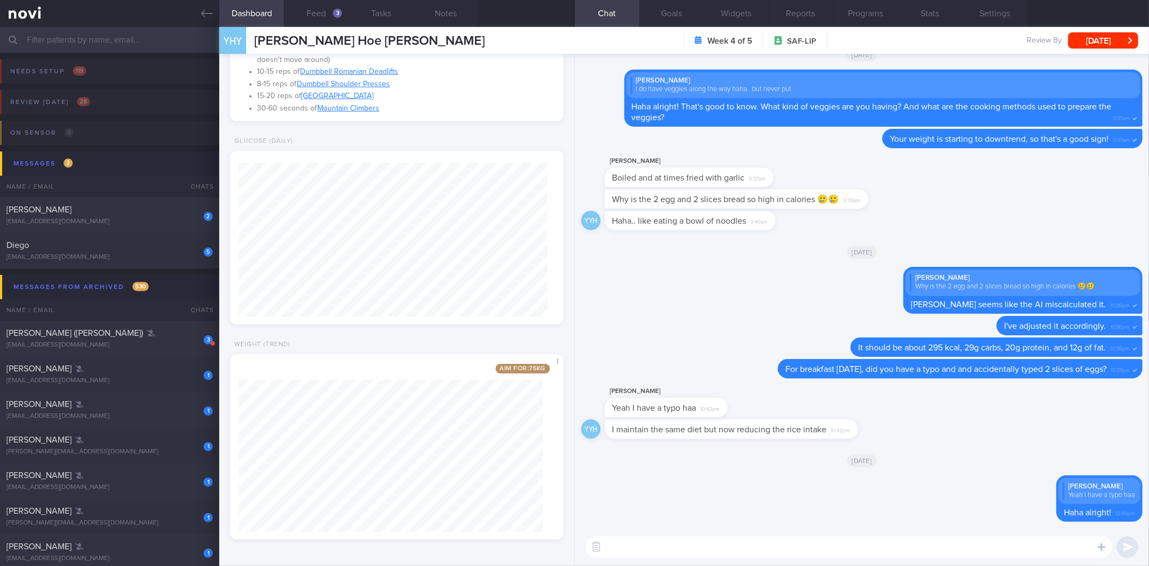
drag, startPoint x: 852, startPoint y: 428, endPoint x: 1095, endPoint y: 412, distance: 243.9
click at [1130, 442] on div "YYH I maintain the same diet but now reducing the rice intake 10:42pm" at bounding box center [861, 432] width 561 height 26
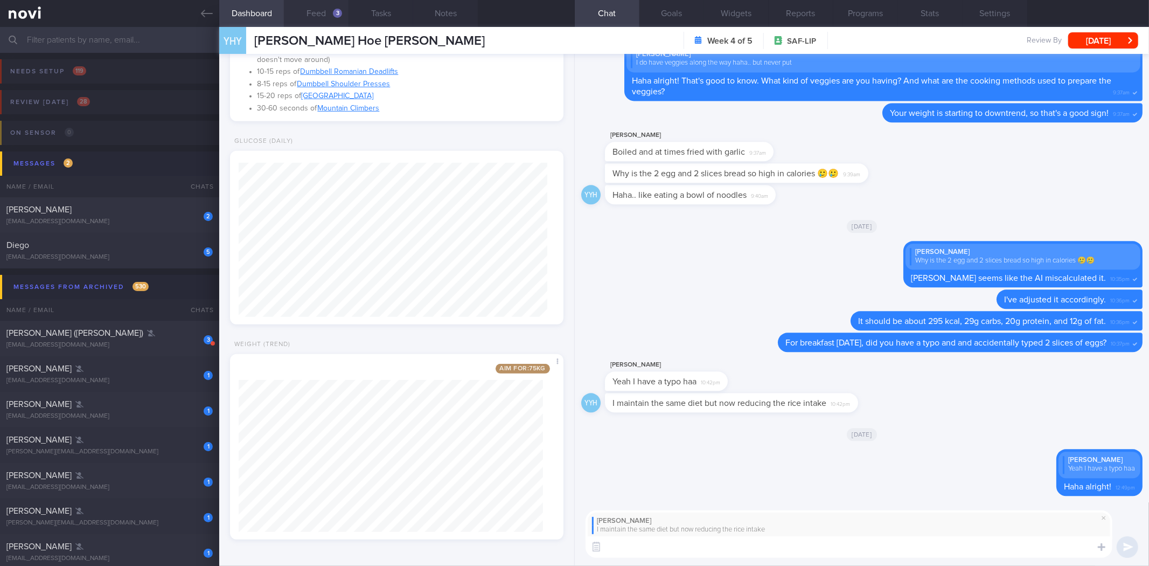
click at [329, 12] on button "Feed 3" at bounding box center [316, 13] width 65 height 27
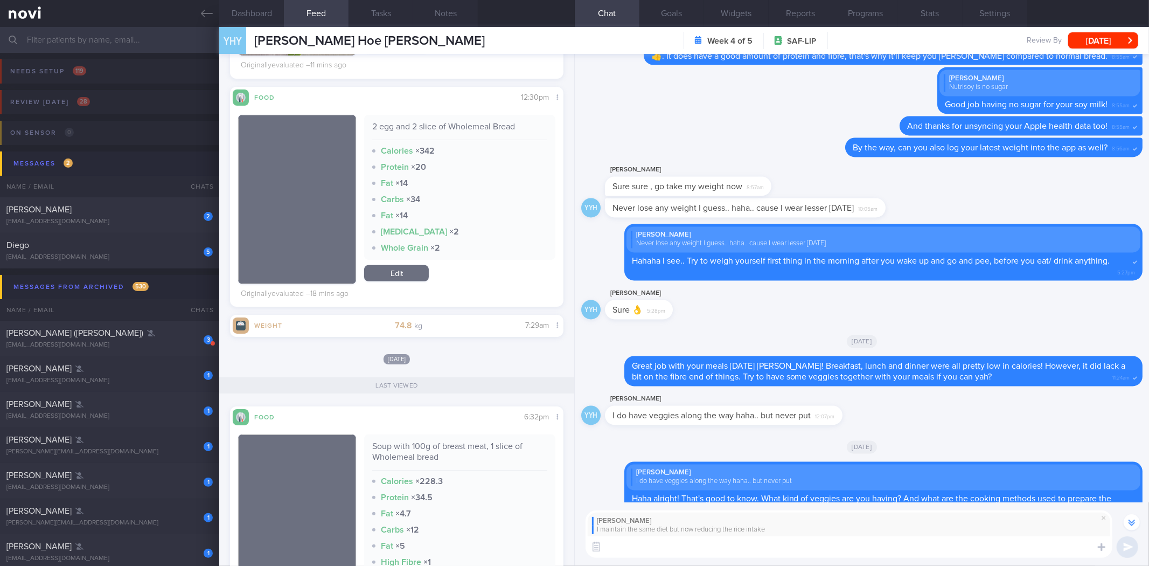
scroll to position [-537, 0]
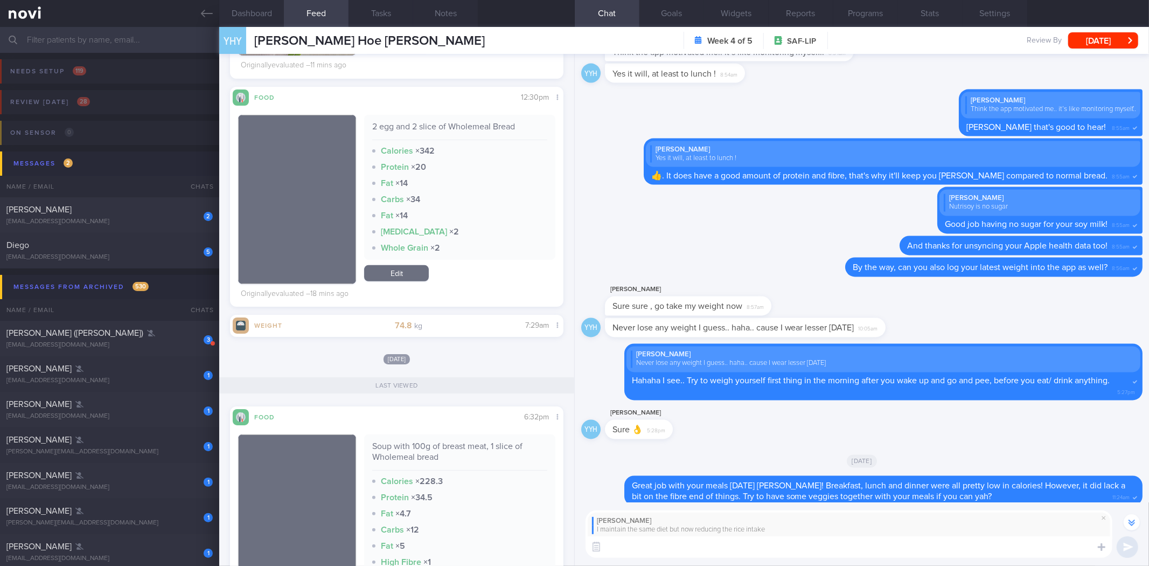
click at [713, 539] on textarea at bounding box center [848, 547] width 527 height 22
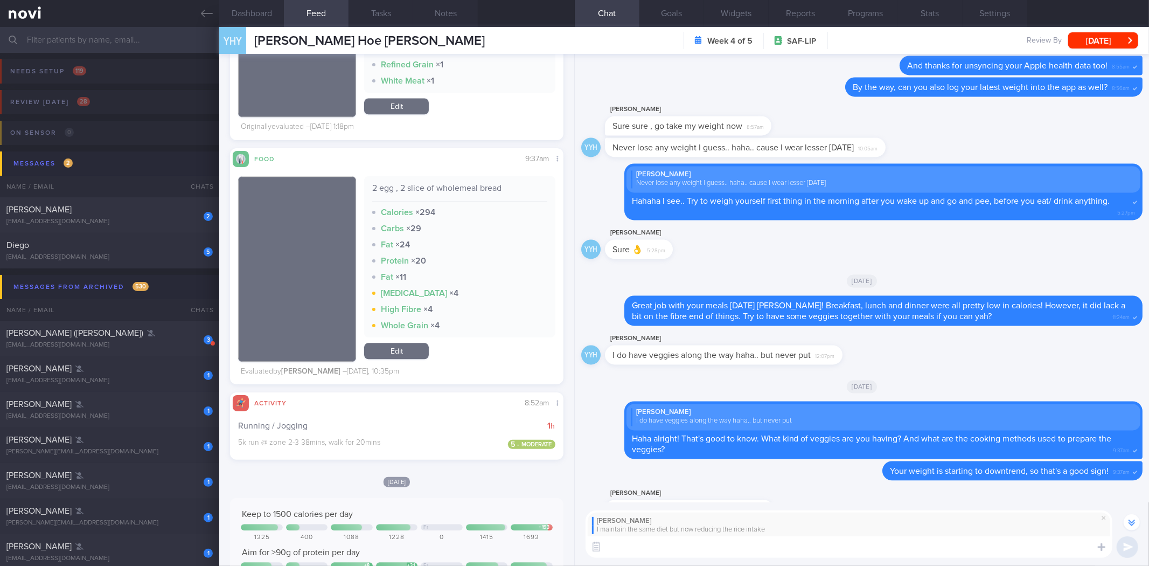
scroll to position [1795, 0]
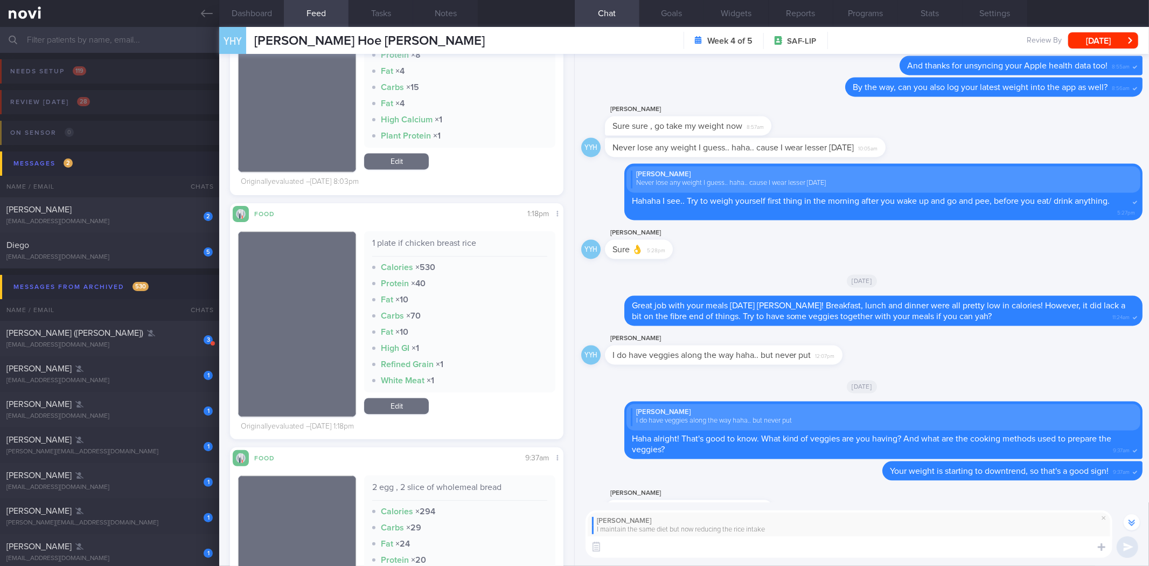
click at [732, 548] on textarea at bounding box center [848, 547] width 527 height 22
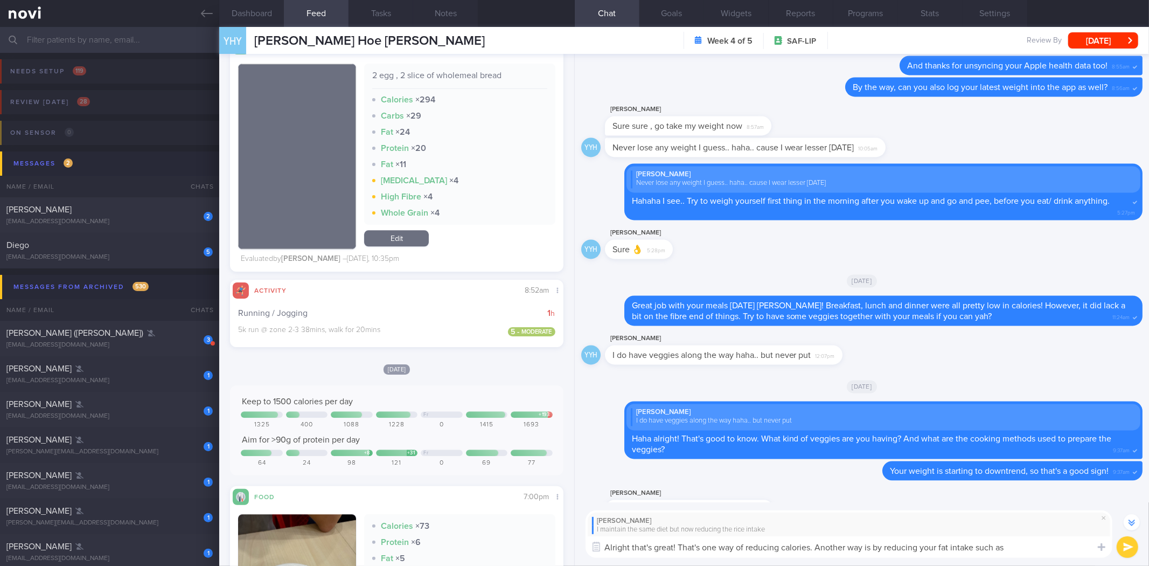
scroll to position [2094, 0]
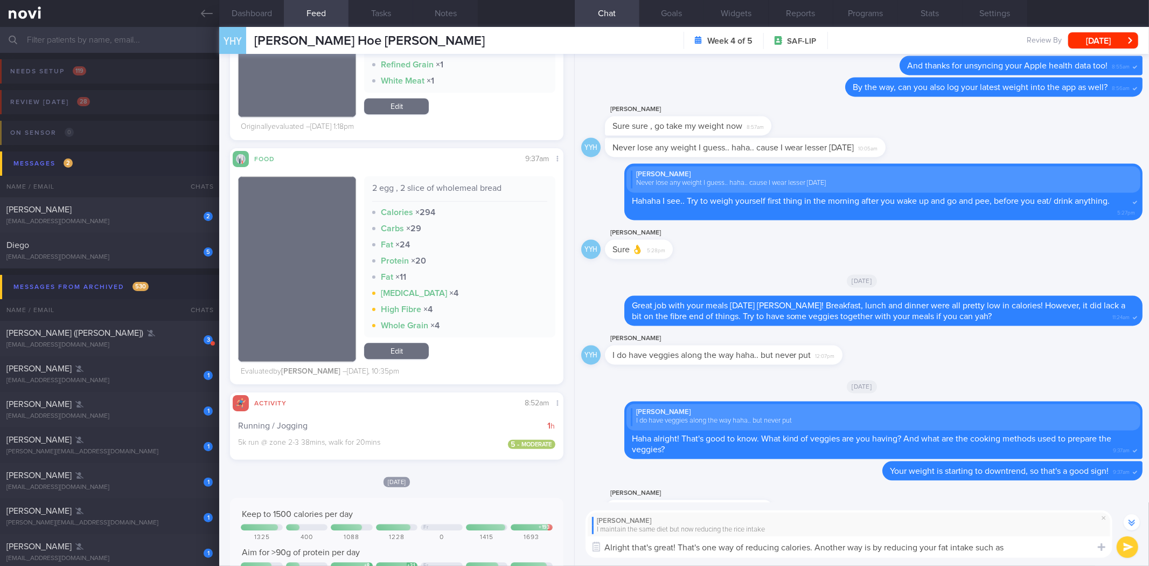
click at [1058, 545] on textarea "Alright that's great! That's one way of reducing calories. Another way is by re…" at bounding box center [848, 547] width 527 height 22
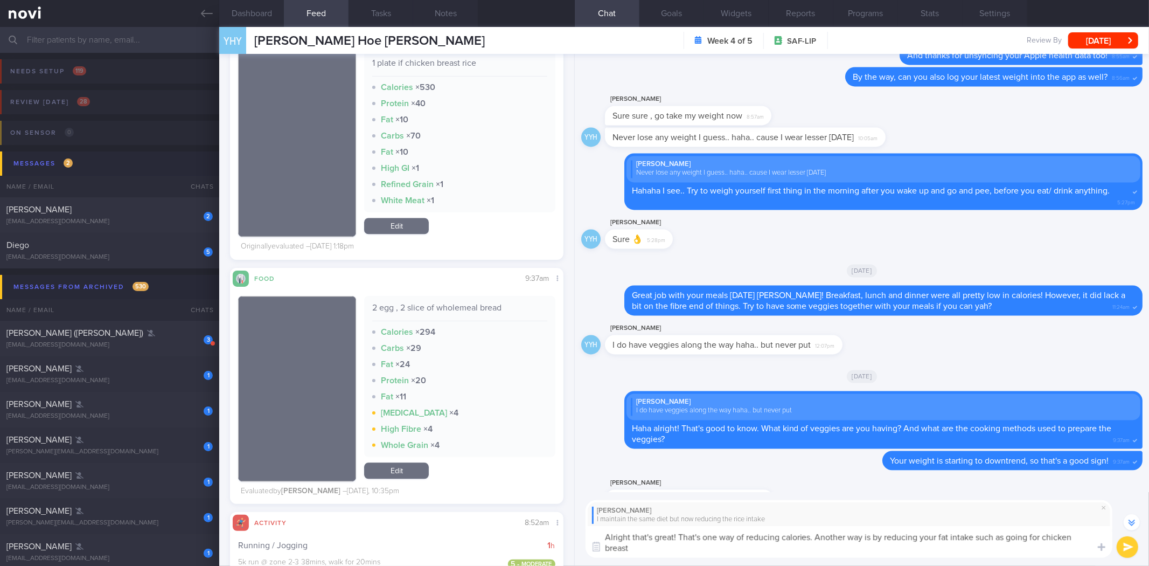
scroll to position [-368, 0]
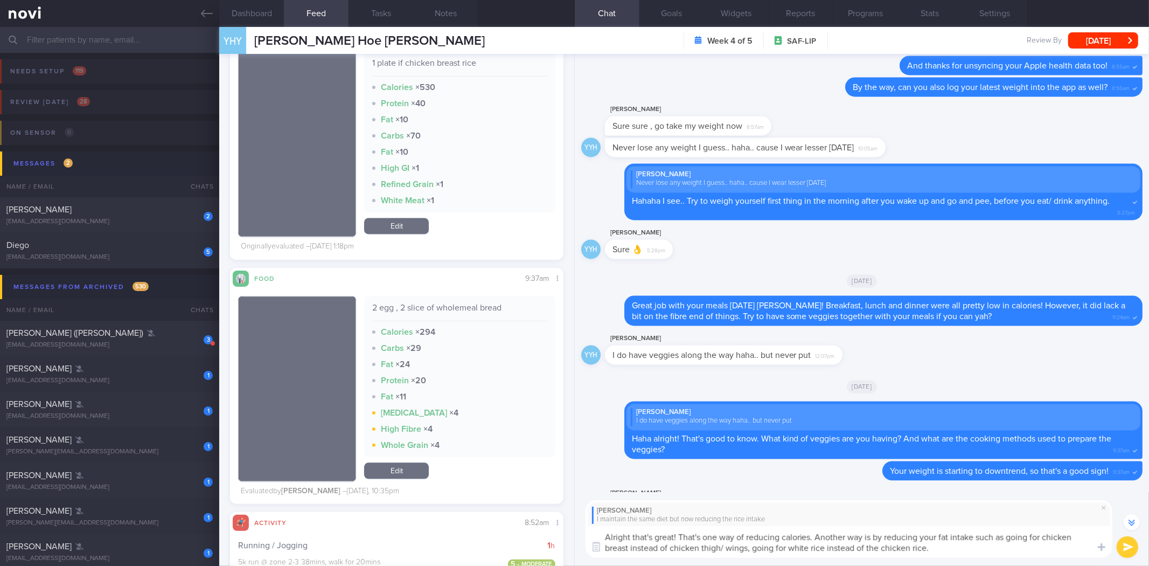
type textarea "Alright that's great! That's one way of reducing calories. Another way is by re…"
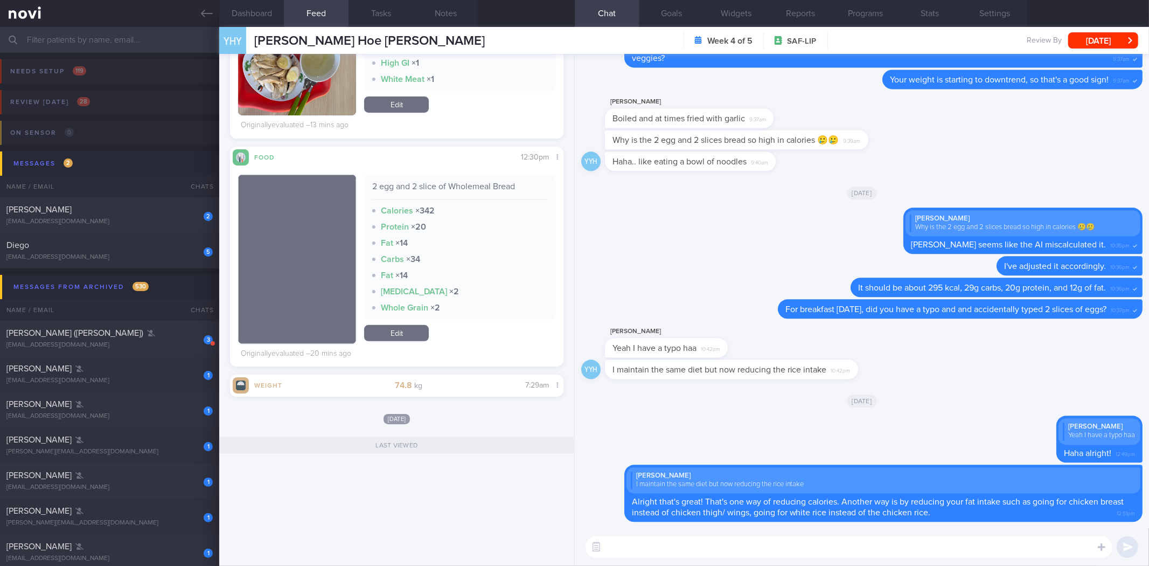
scroll to position [0, 0]
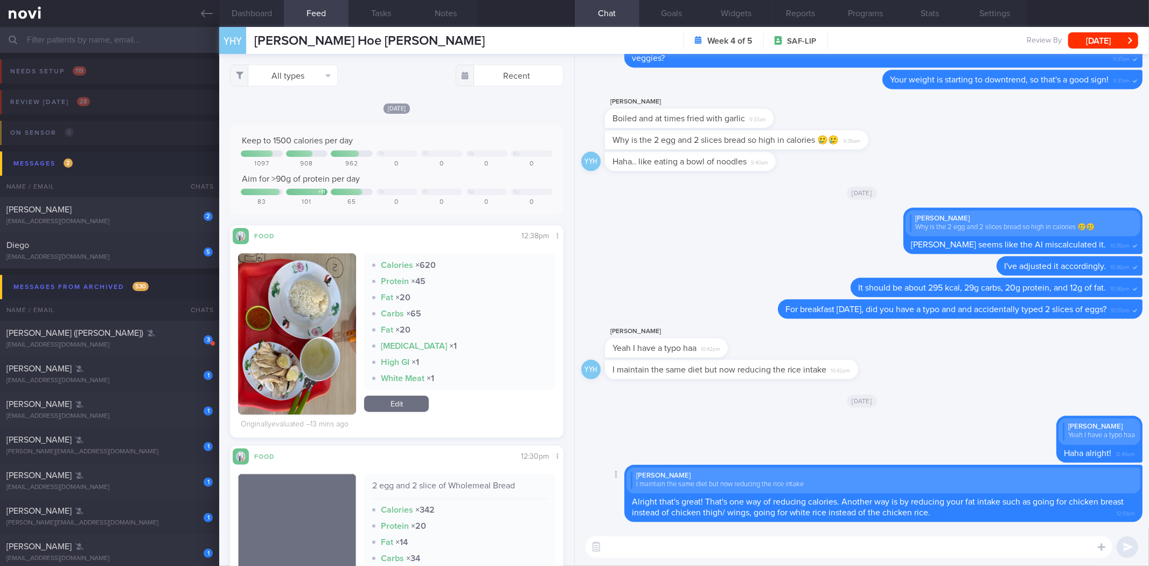
click at [268, 16] on button "Dashboard" at bounding box center [251, 13] width 65 height 27
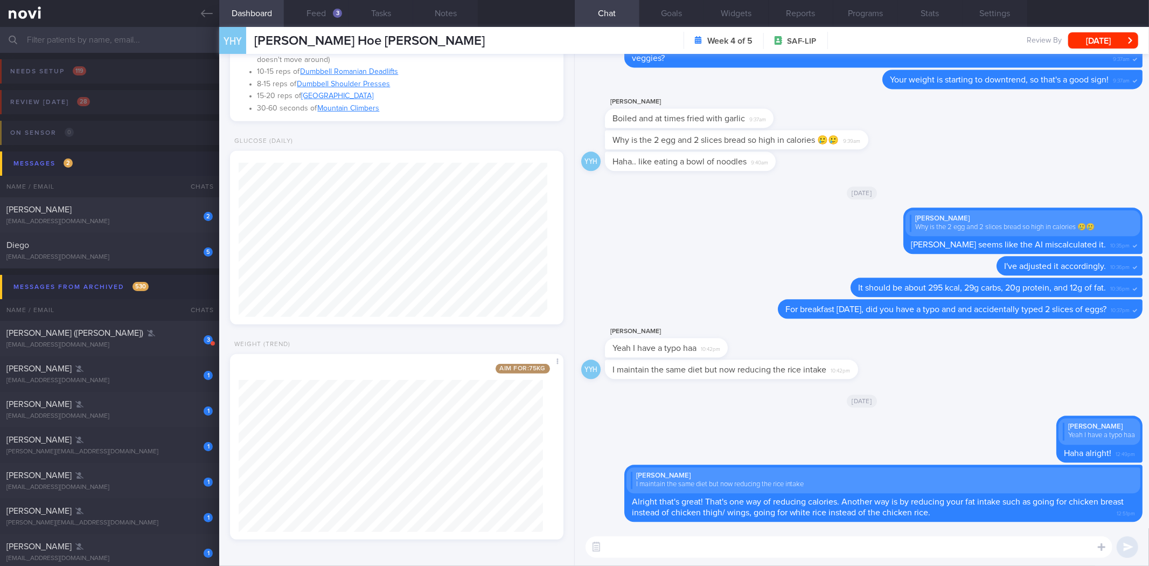
click at [673, 551] on textarea at bounding box center [848, 547] width 527 height 22
type textarea "Look forward to see you tomorrow for our review!"
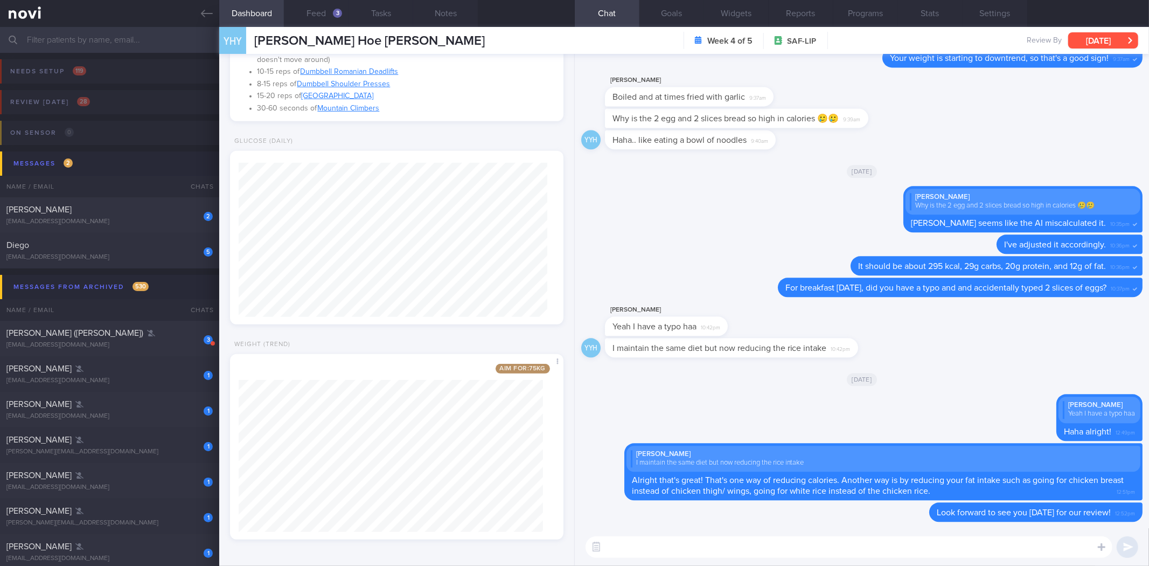
click at [1119, 37] on button "Wed, 15 Oct" at bounding box center [1103, 40] width 70 height 16
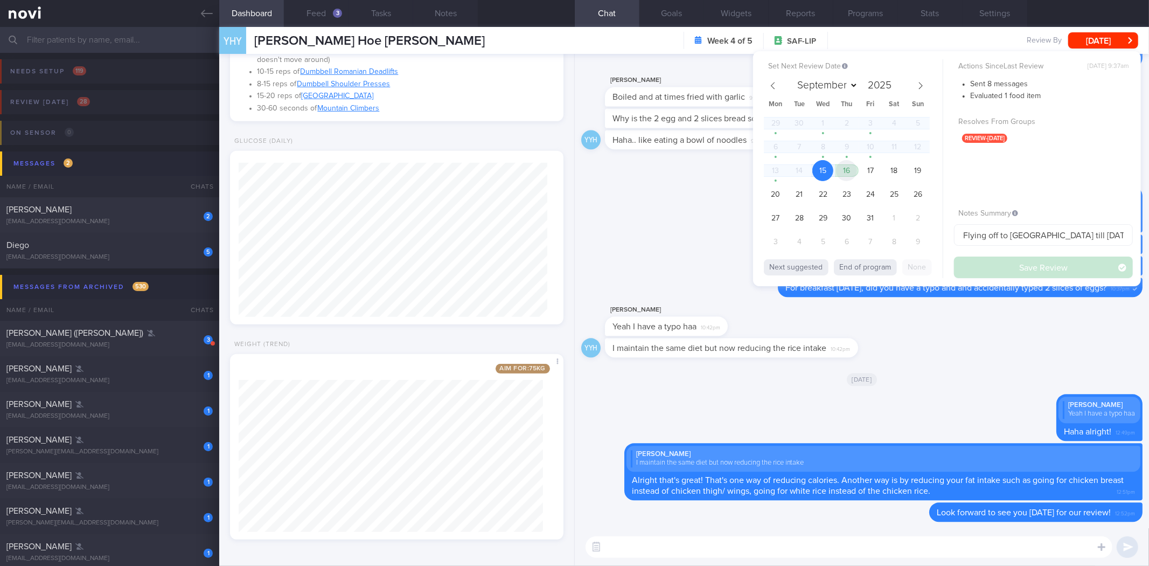
click at [854, 171] on span "16" at bounding box center [846, 170] width 21 height 21
click at [990, 271] on button "Save Review" at bounding box center [1043, 267] width 179 height 22
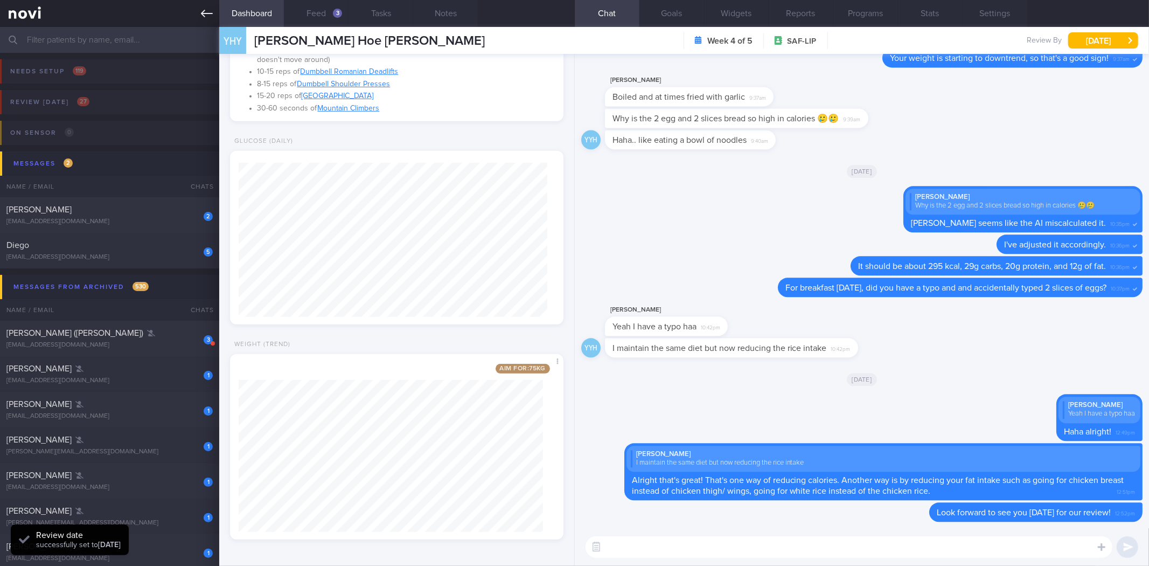
click at [203, 13] on icon at bounding box center [207, 14] width 12 height 8
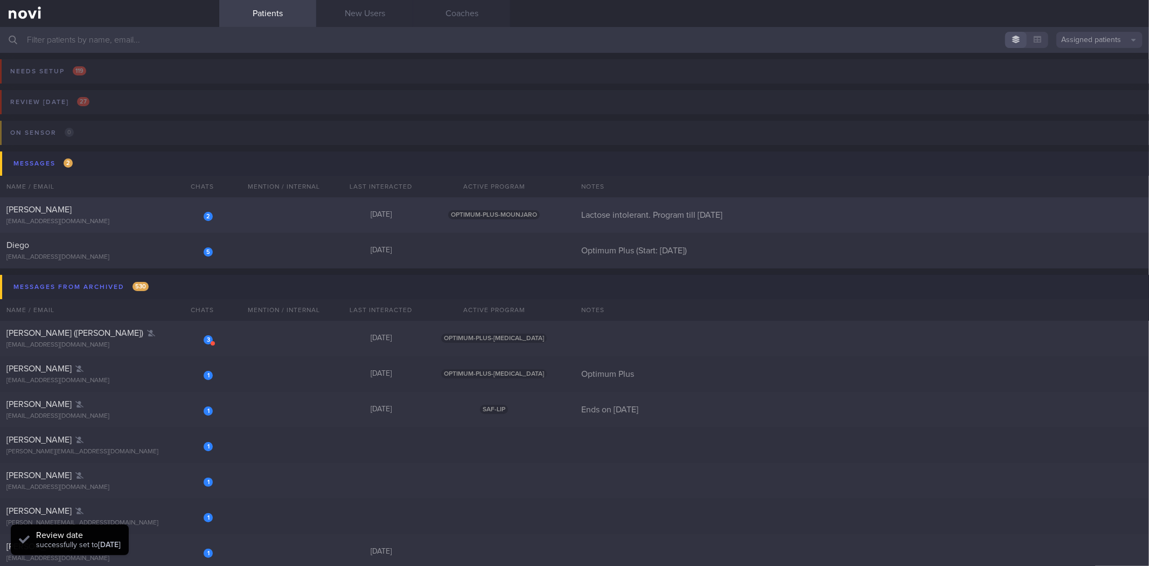
click at [157, 208] on div "[PERSON_NAME]" at bounding box center [108, 209] width 204 height 11
select select "9"
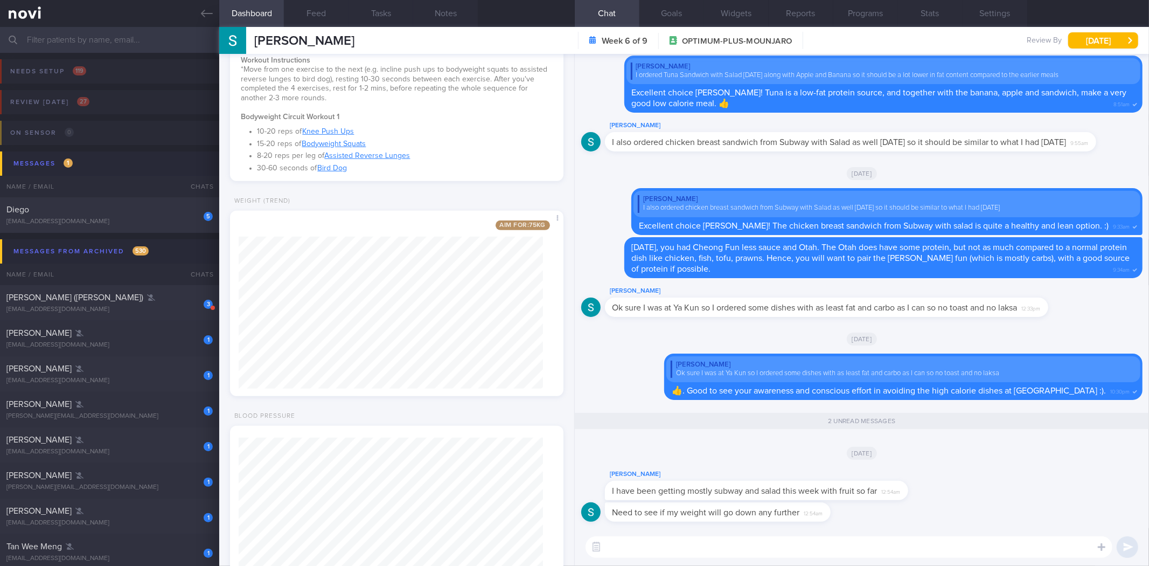
scroll to position [458, 0]
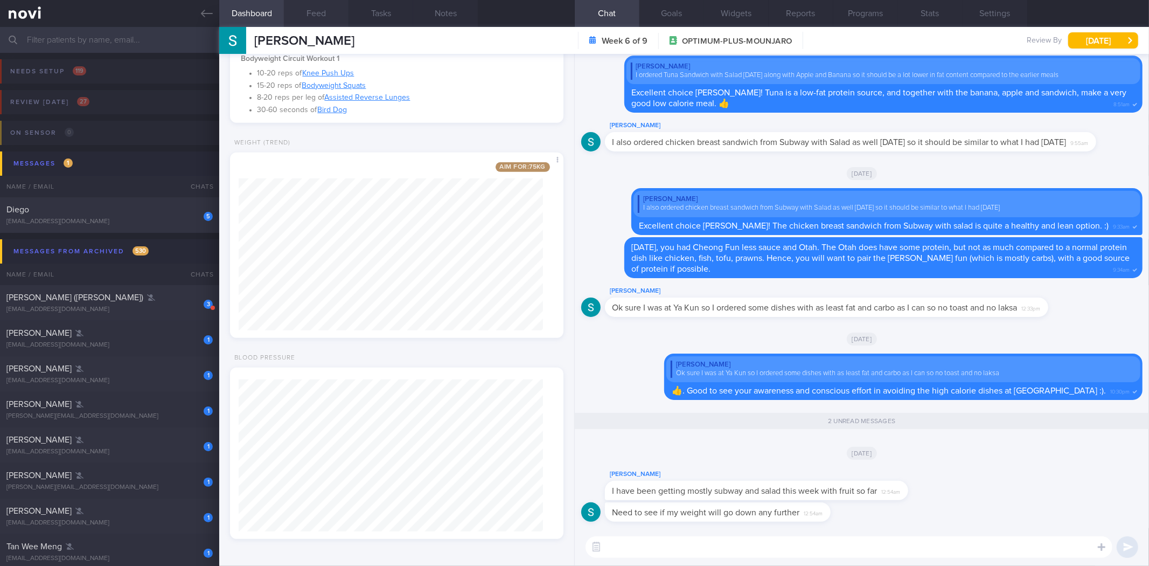
click at [320, 9] on button "Feed" at bounding box center [316, 13] width 65 height 27
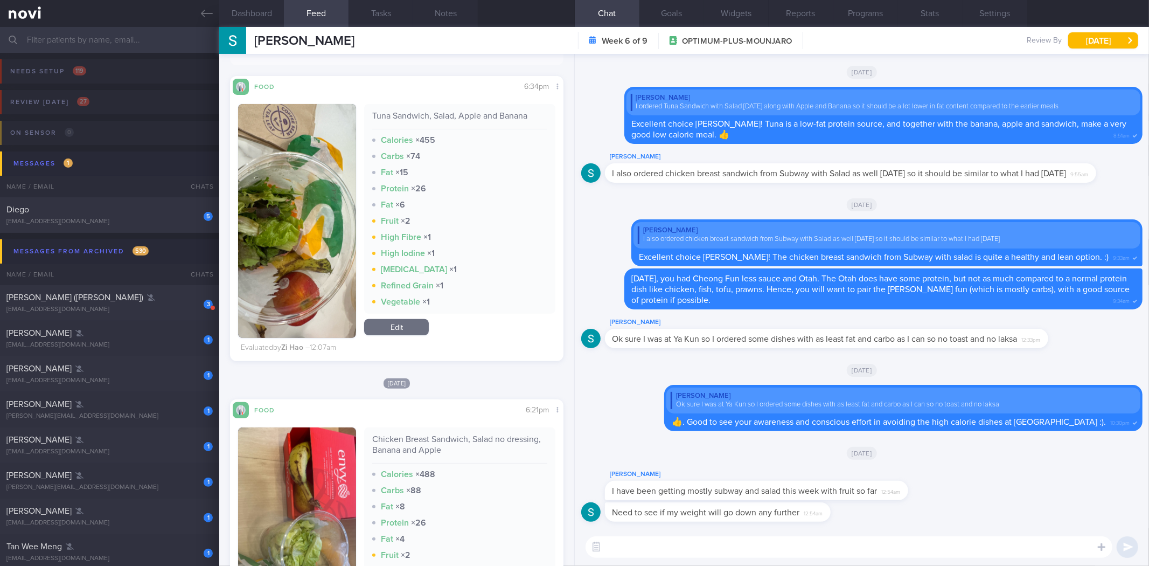
scroll to position [179, 0]
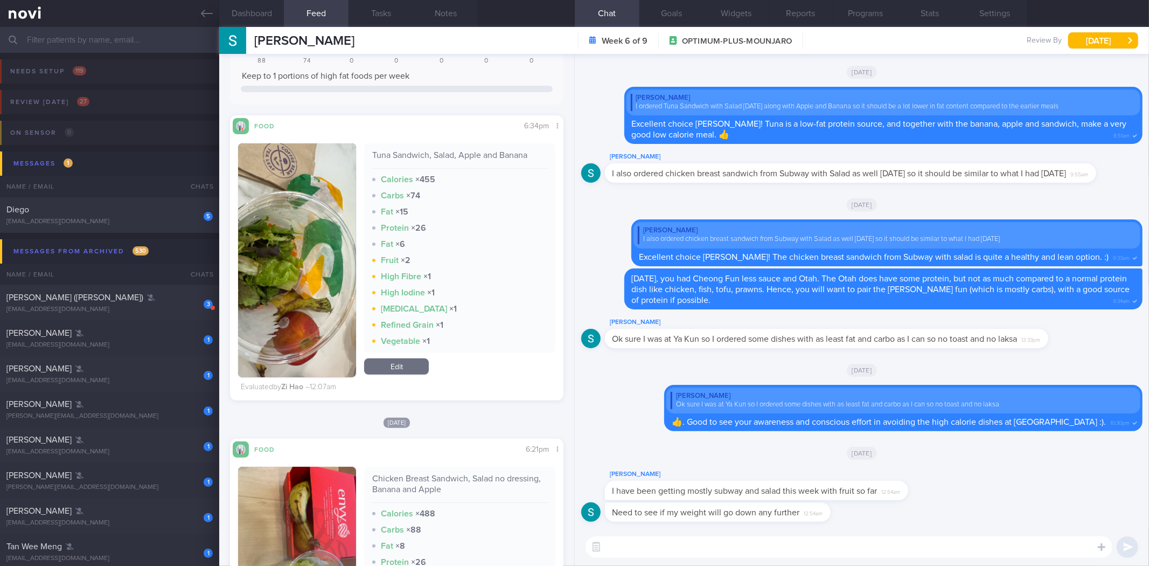
click at [723, 548] on textarea at bounding box center [848, 547] width 527 height 22
type textarea "Alright that's good to hear! I'm quite positive it should go down based on what…"
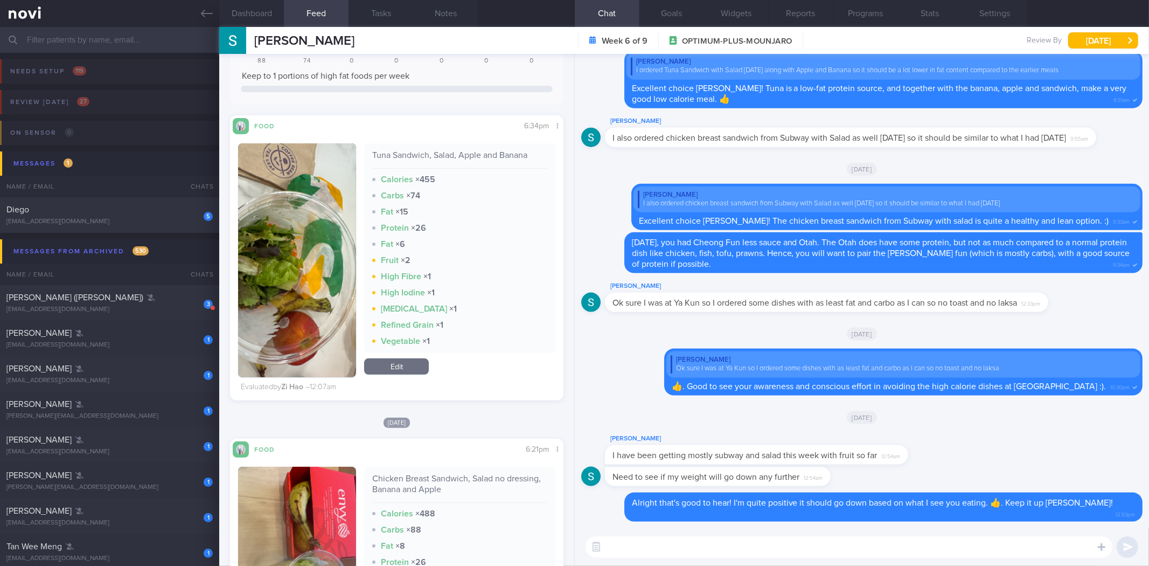
drag, startPoint x: 203, startPoint y: 18, endPoint x: 195, endPoint y: 36, distance: 19.3
click at [203, 18] on icon at bounding box center [207, 14] width 12 height 12
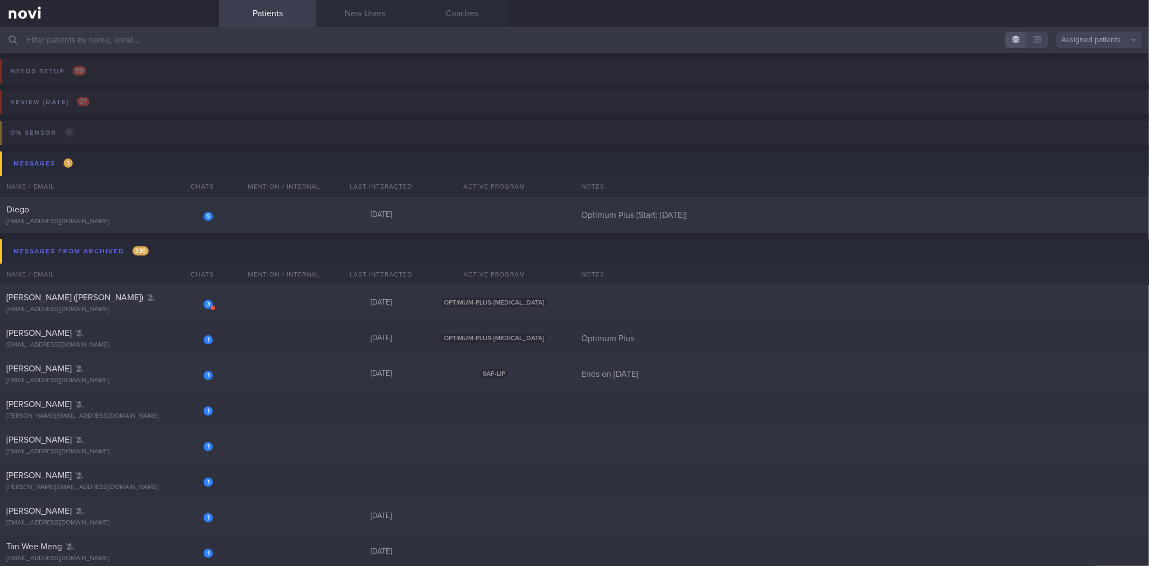
drag, startPoint x: 154, startPoint y: 218, endPoint x: 282, endPoint y: 4, distance: 249.0
click at [154, 218] on div "[EMAIL_ADDRESS][DOMAIN_NAME]" at bounding box center [109, 222] width 206 height 8
select select "9"
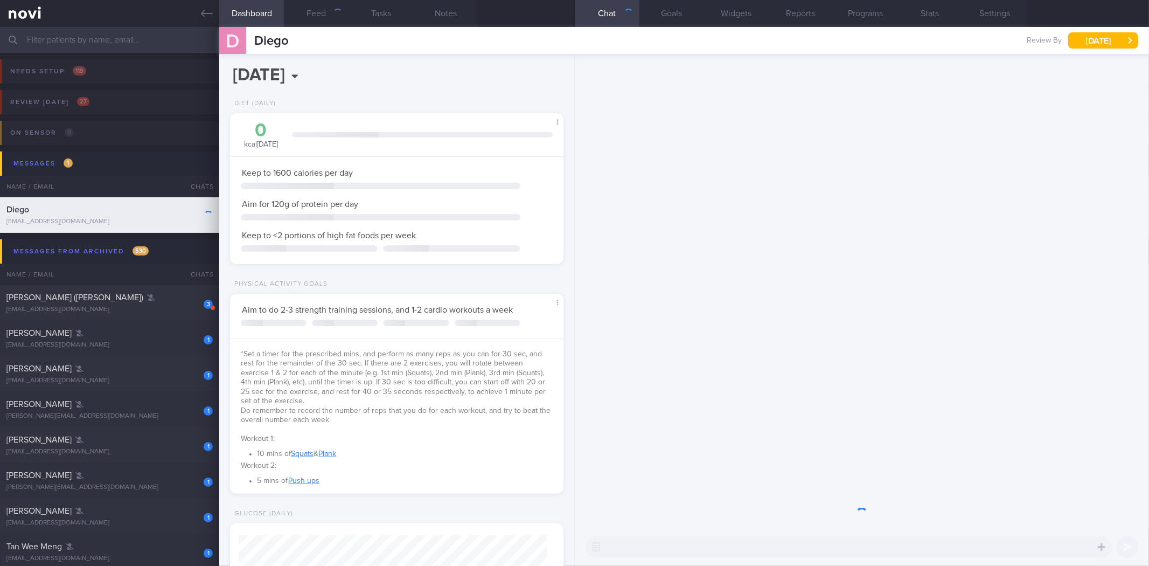
scroll to position [168, 304]
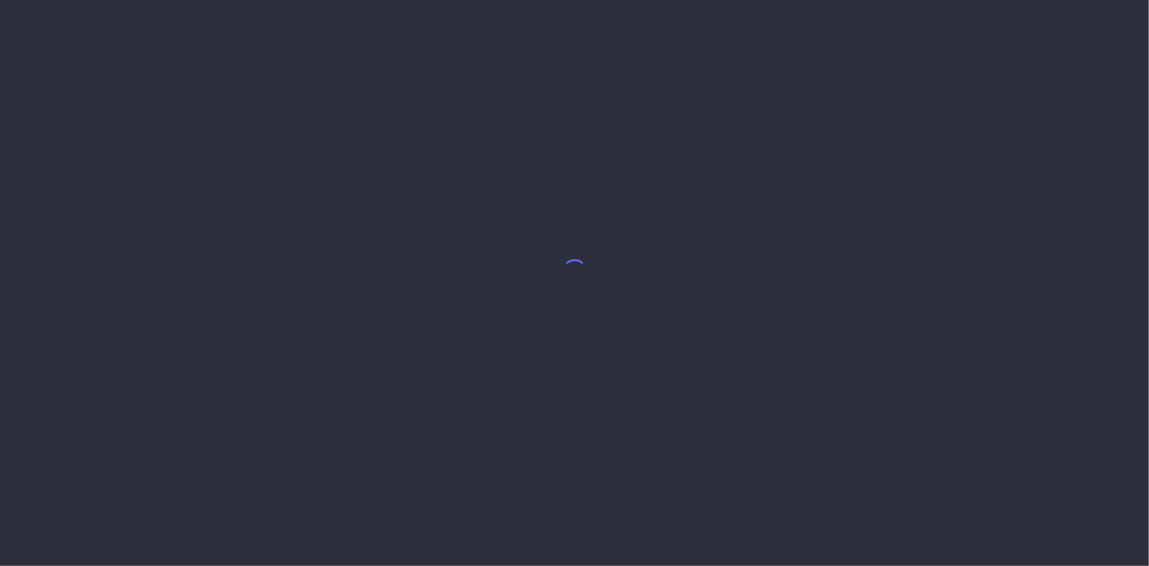
select select "9"
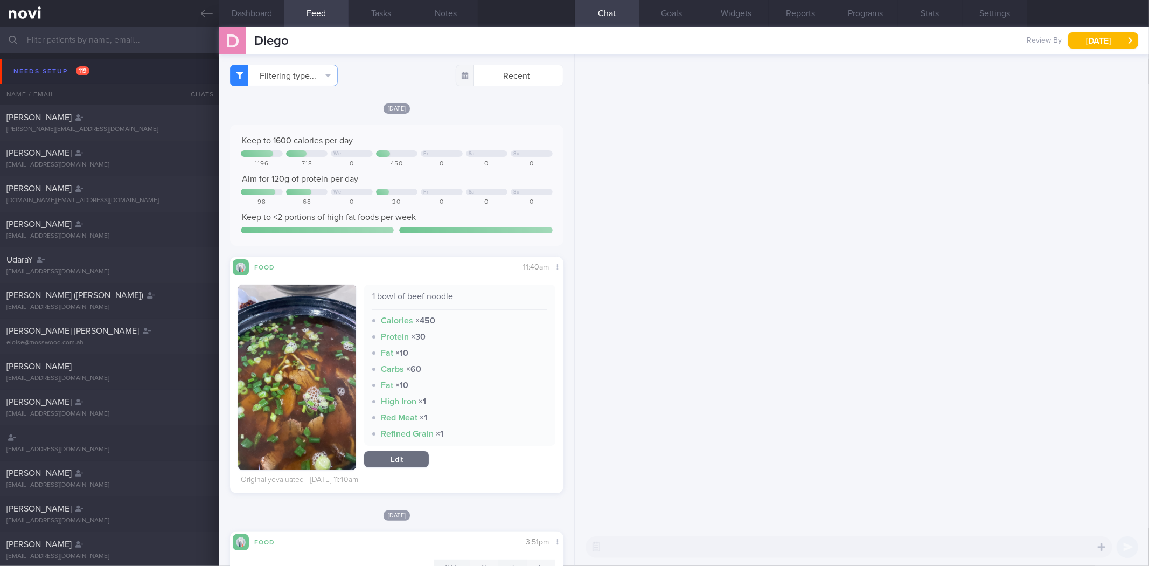
click at [505, 126] on div "Keep to 1600 calories per day We Fr Sa Su 1196 718 0 450 0 0 0 Aim for 120g of …" at bounding box center [396, 184] width 333 height 121
